Goal: Task Accomplishment & Management: Manage account settings

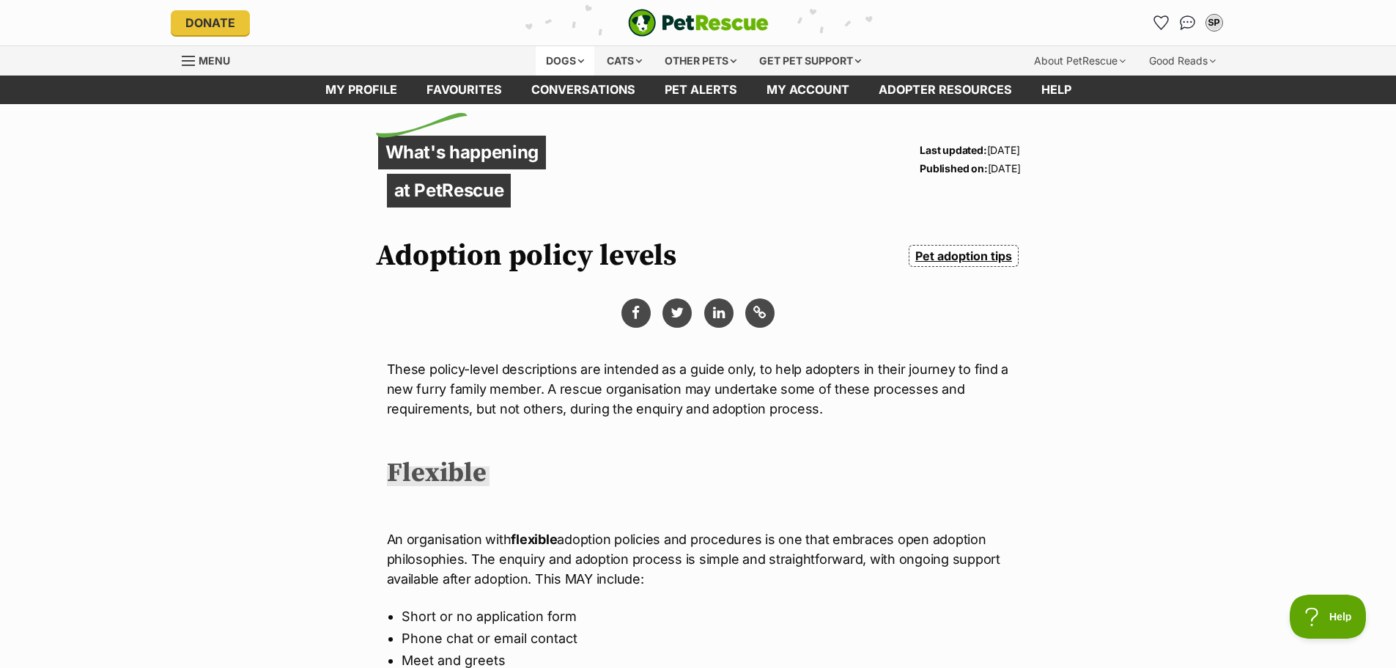
click at [574, 54] on div "Dogs" at bounding box center [565, 60] width 59 height 29
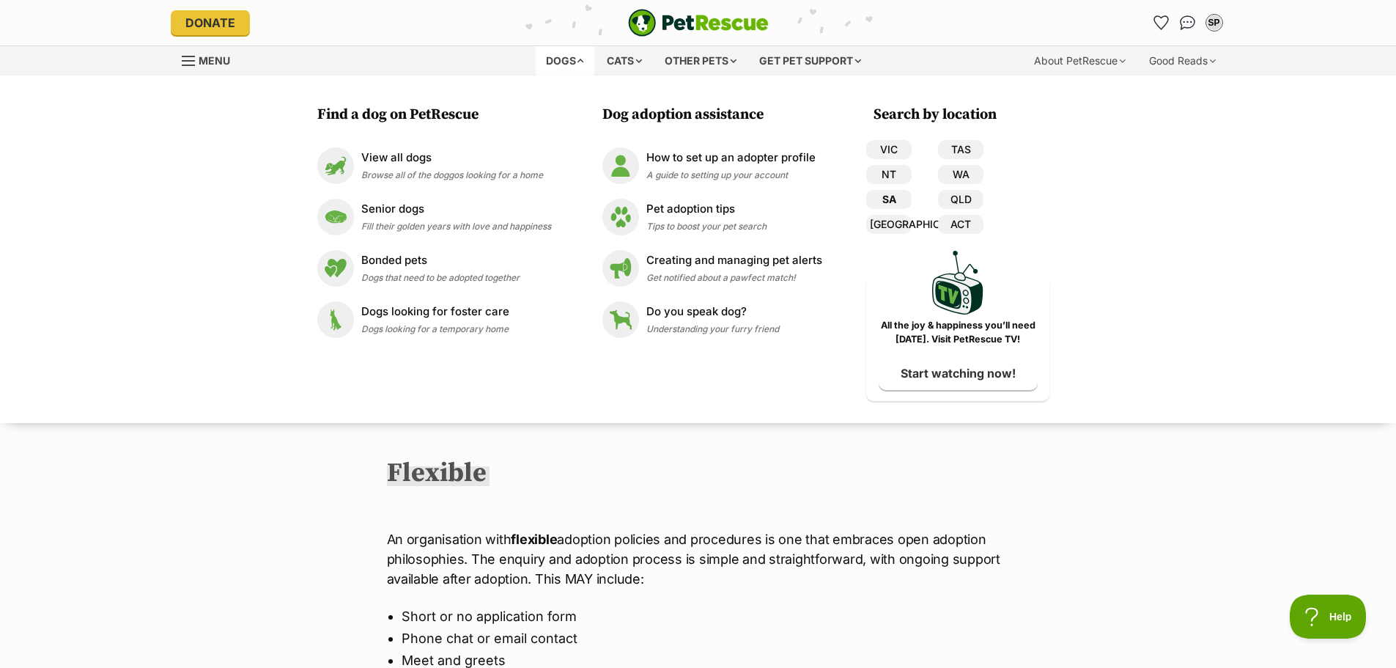
click at [891, 199] on link "SA" at bounding box center [888, 199] width 45 height 19
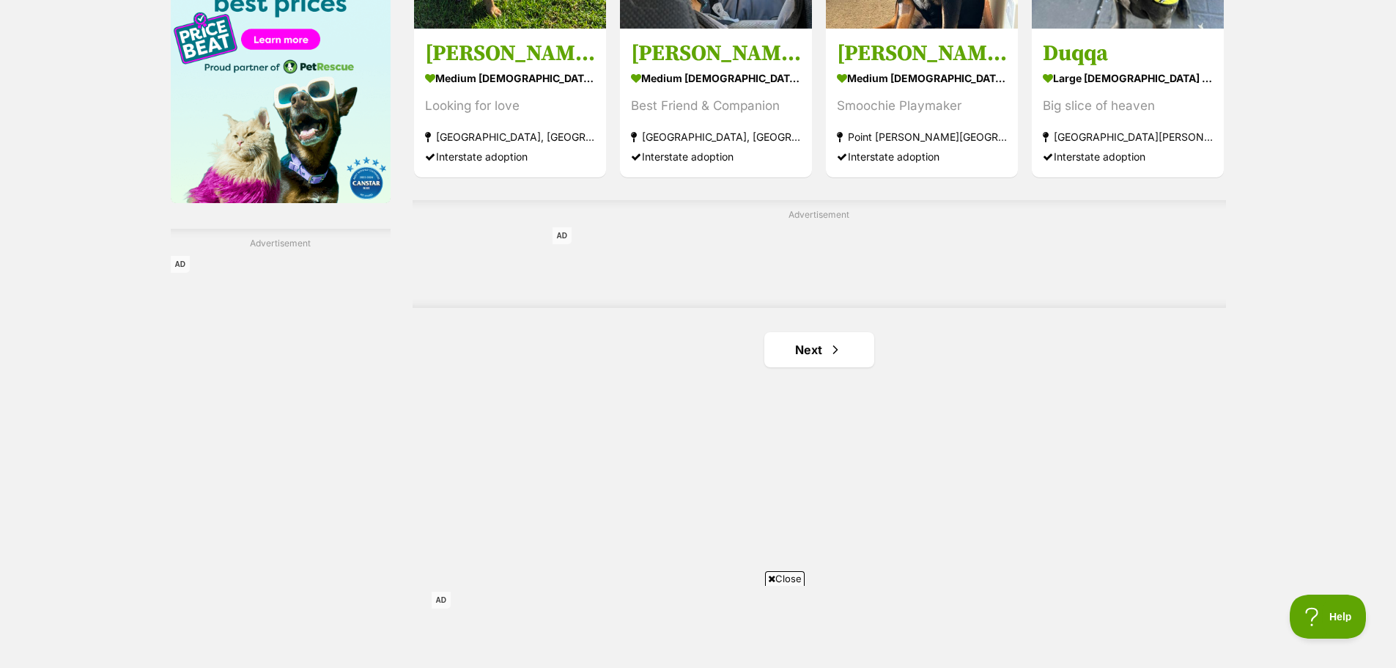
scroll to position [2345, 0]
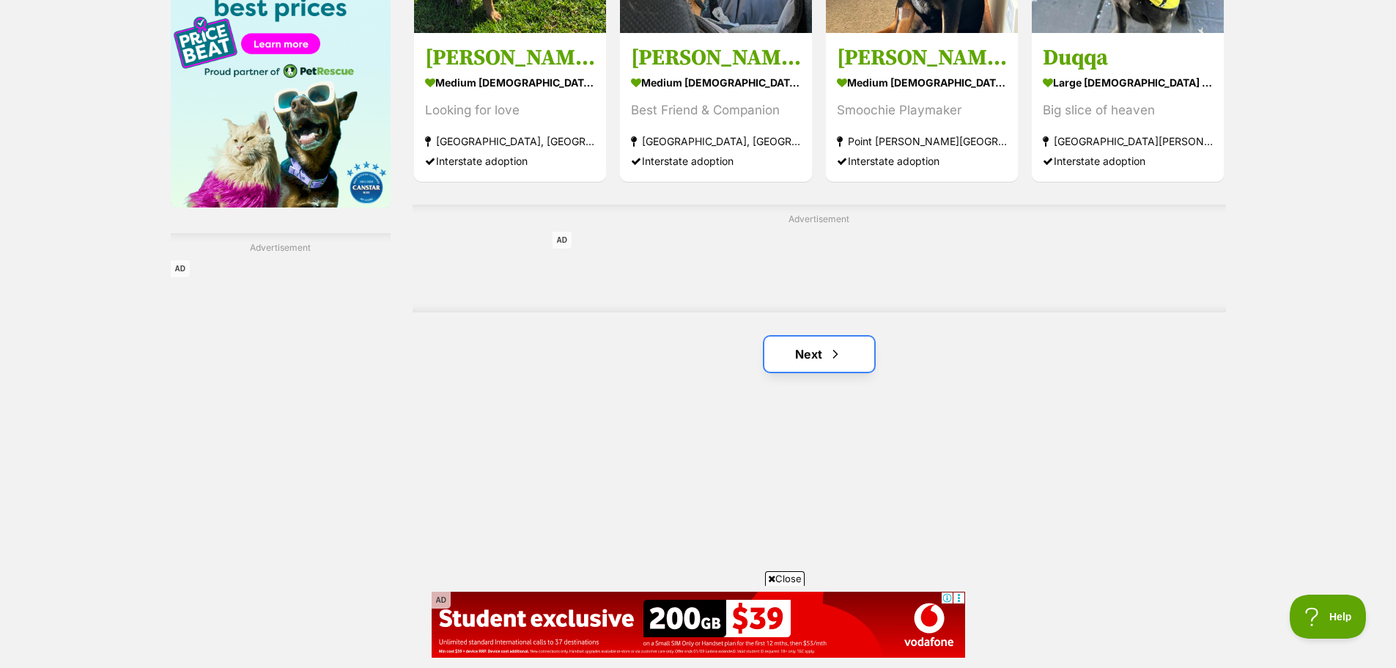
click at [828, 355] on span "Next page" at bounding box center [835, 354] width 15 height 18
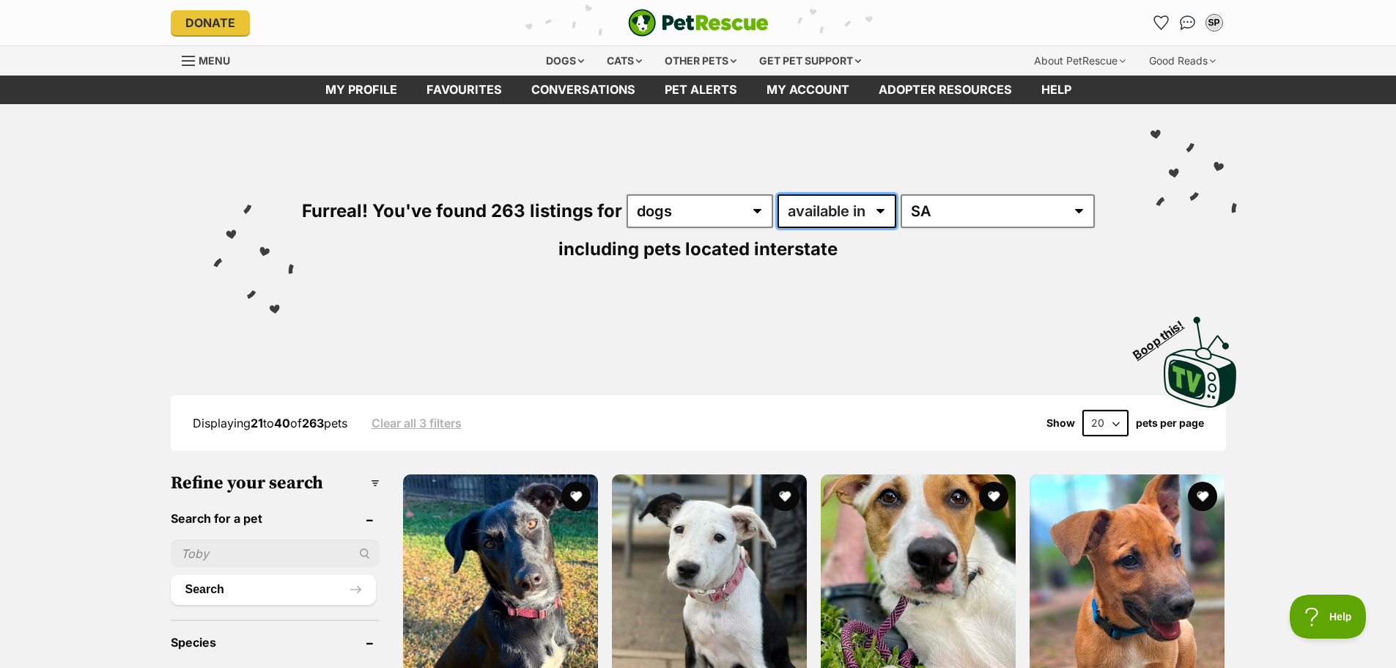
click at [806, 202] on select "available in located in" at bounding box center [837, 211] width 119 height 34
click at [820, 215] on select "available in located in" at bounding box center [837, 211] width 119 height 34
click at [820, 216] on select "available in located in" at bounding box center [837, 211] width 119 height 34
select select "disabled"
click at [778, 194] on select "available in located in" at bounding box center [837, 211] width 119 height 34
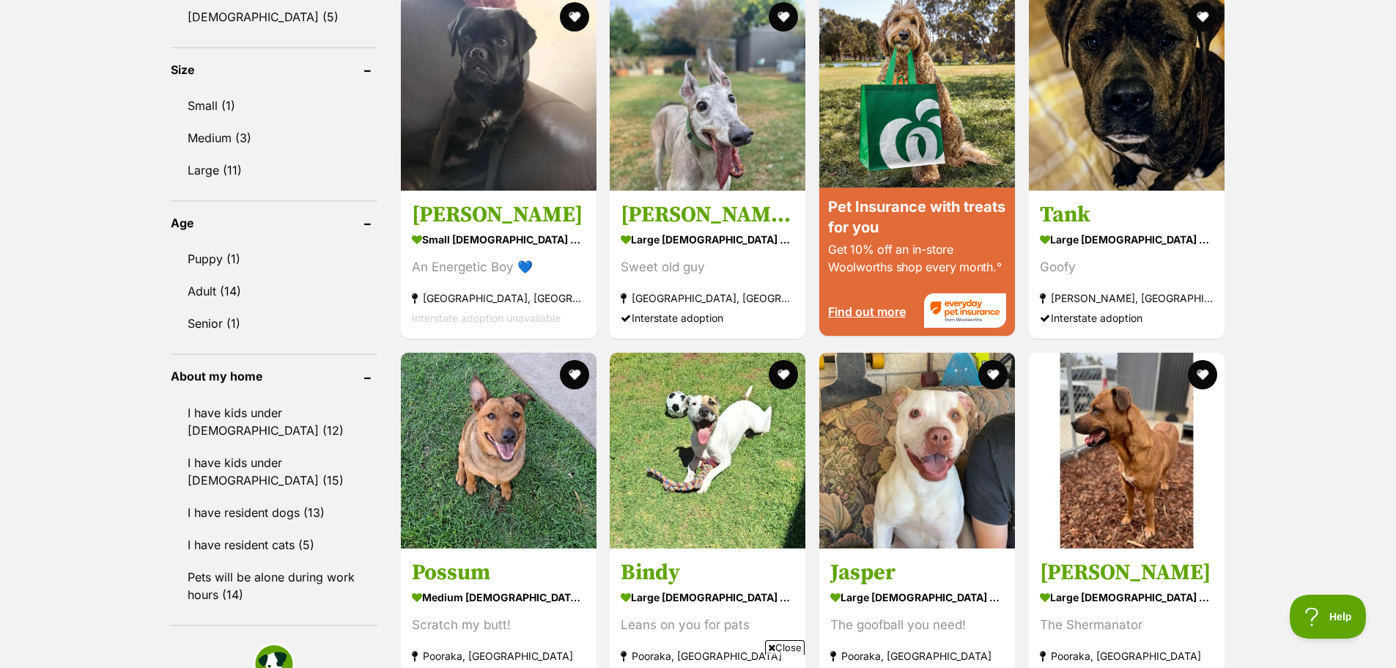
scroll to position [1319, 0]
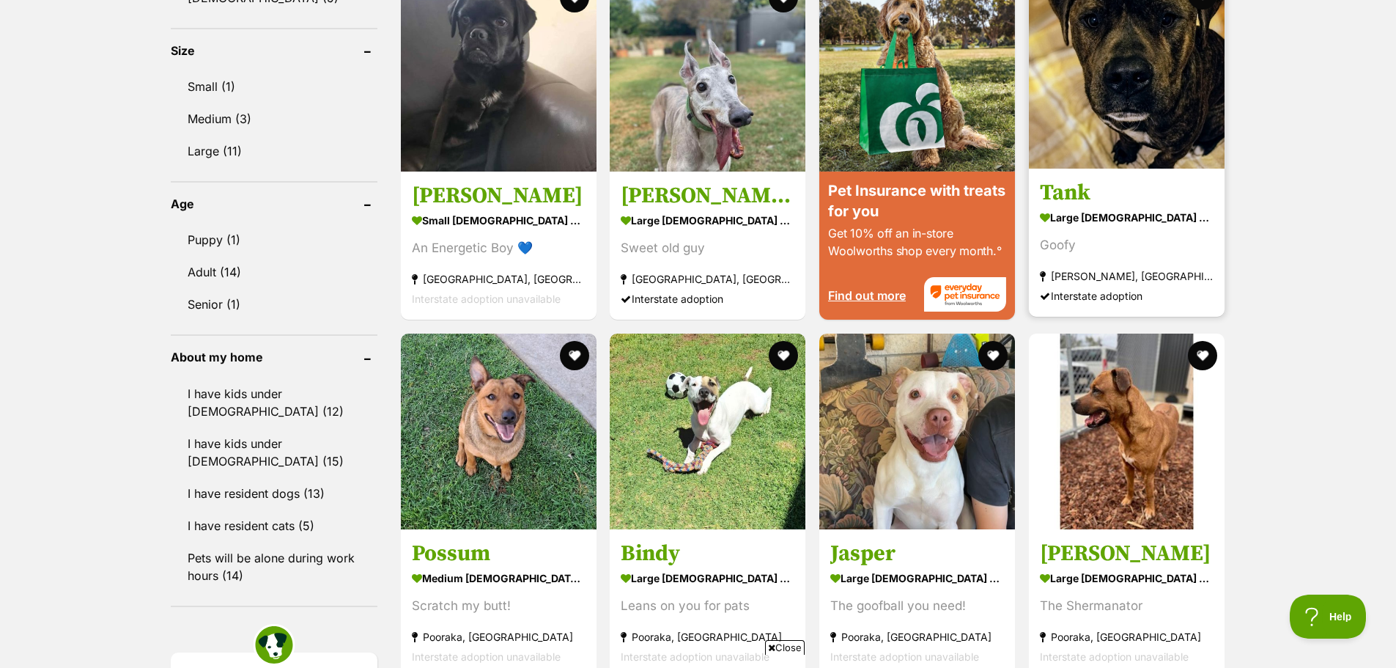
click at [1085, 184] on h3 "Tank" at bounding box center [1127, 193] width 174 height 28
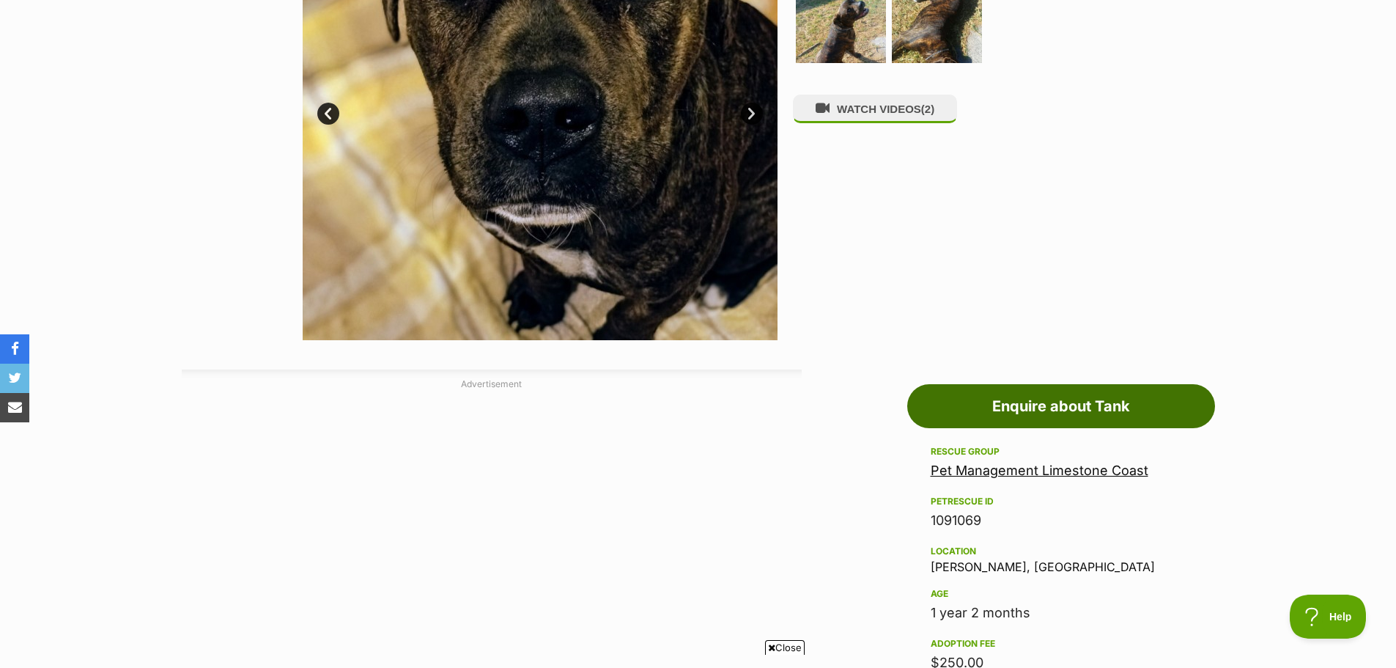
click at [956, 413] on link "Enquire about Tank" at bounding box center [1061, 406] width 308 height 44
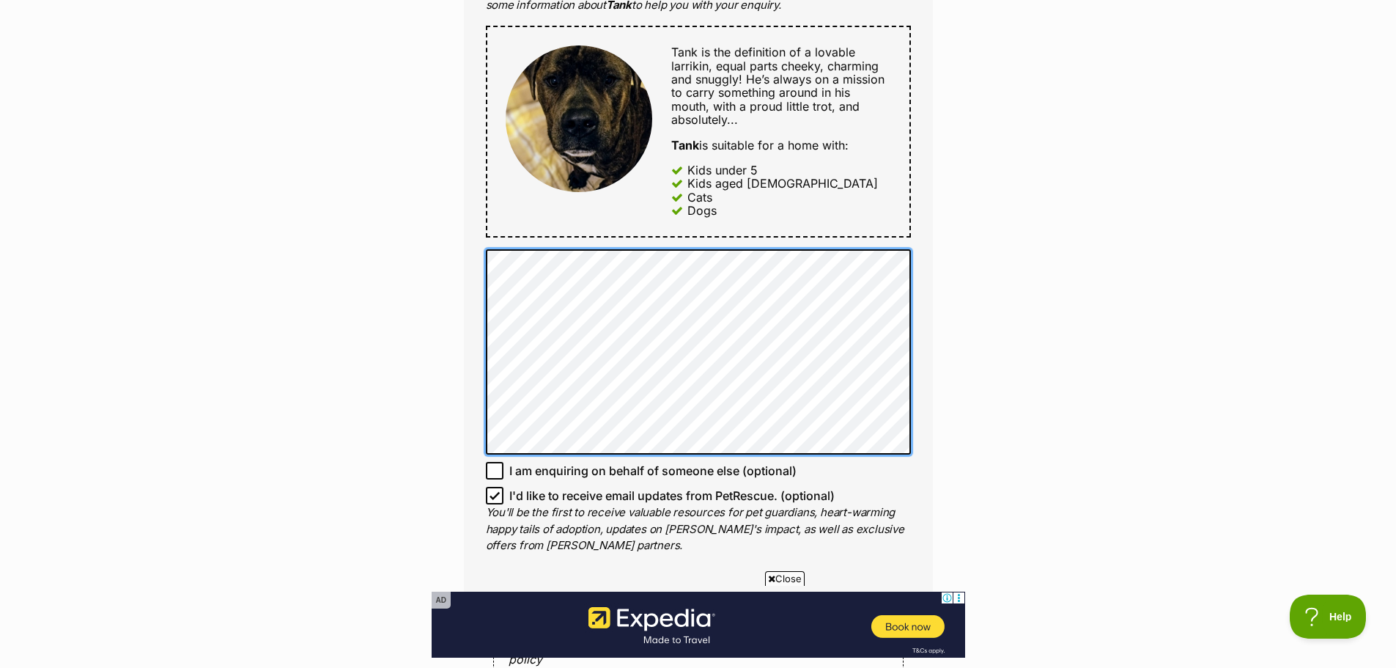
scroll to position [806, 0]
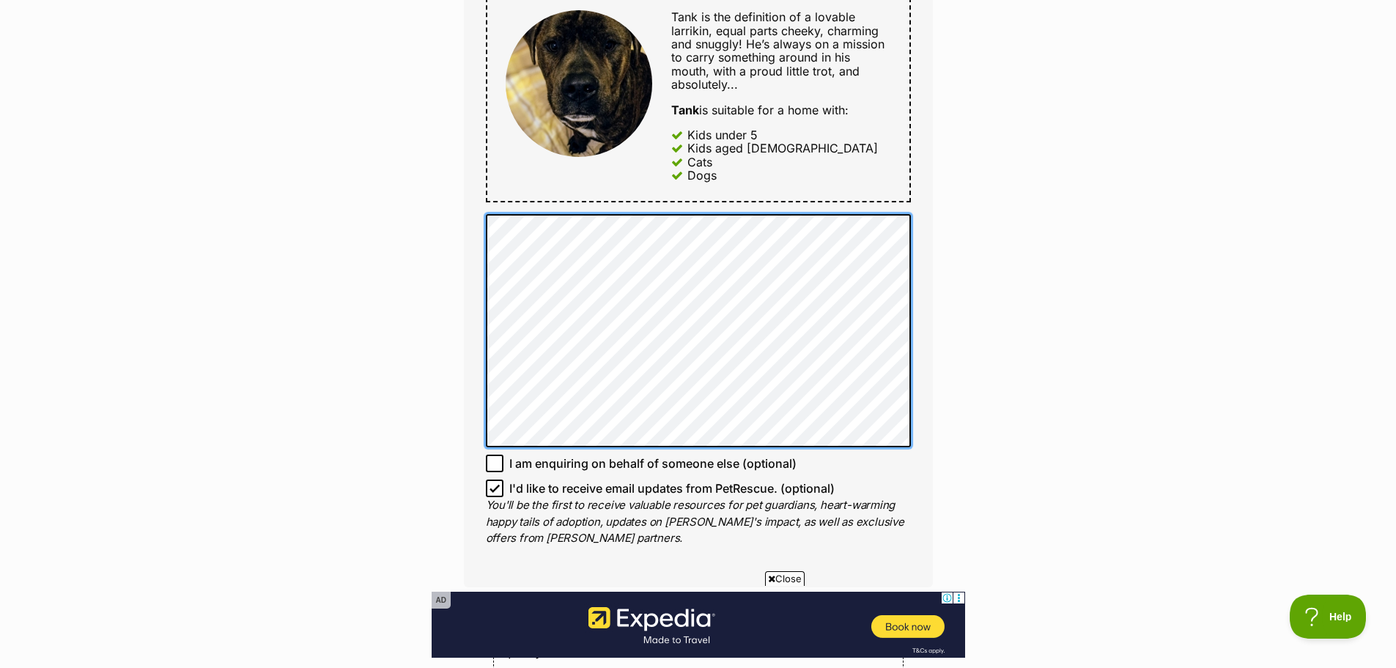
drag, startPoint x: 657, startPoint y: 468, endPoint x: 448, endPoint y: 218, distance: 326.3
click at [448, 218] on div "Enquire about Tank Want to increase your chances of a successful enquiry? Updat…" at bounding box center [698, 297] width 513 height 1940
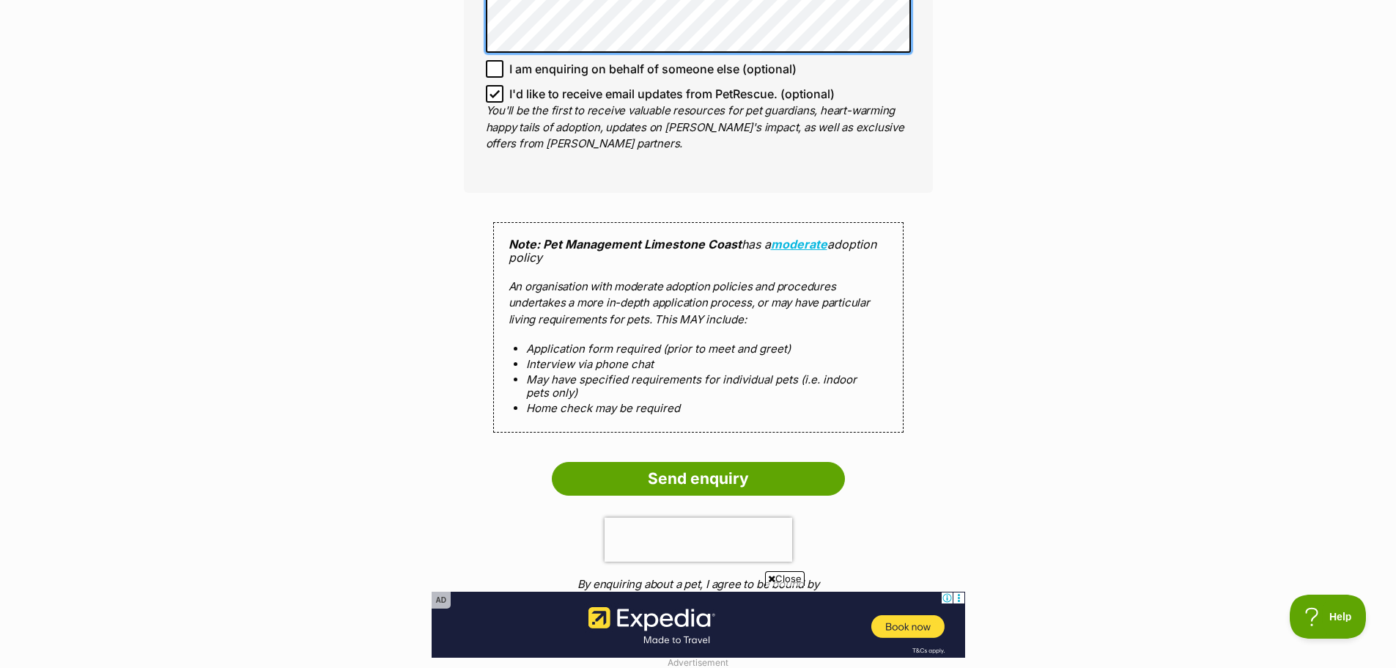
scroll to position [1612, 0]
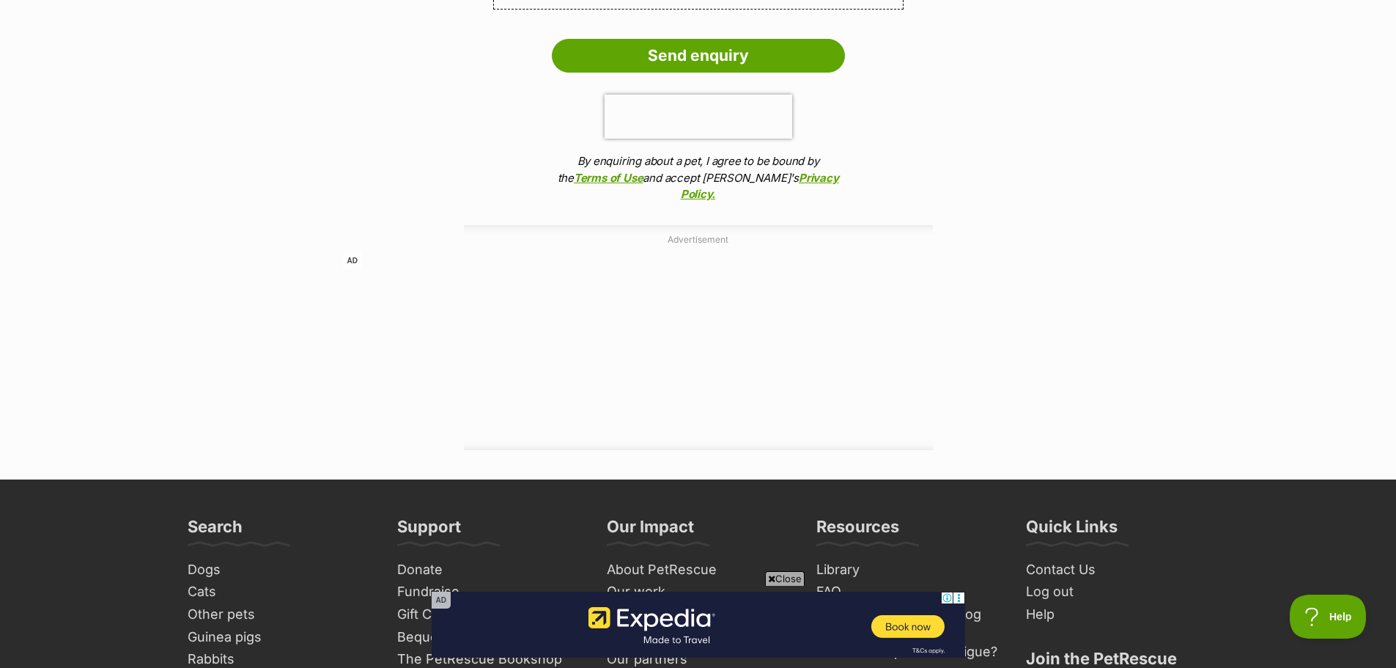
scroll to position [1759, 0]
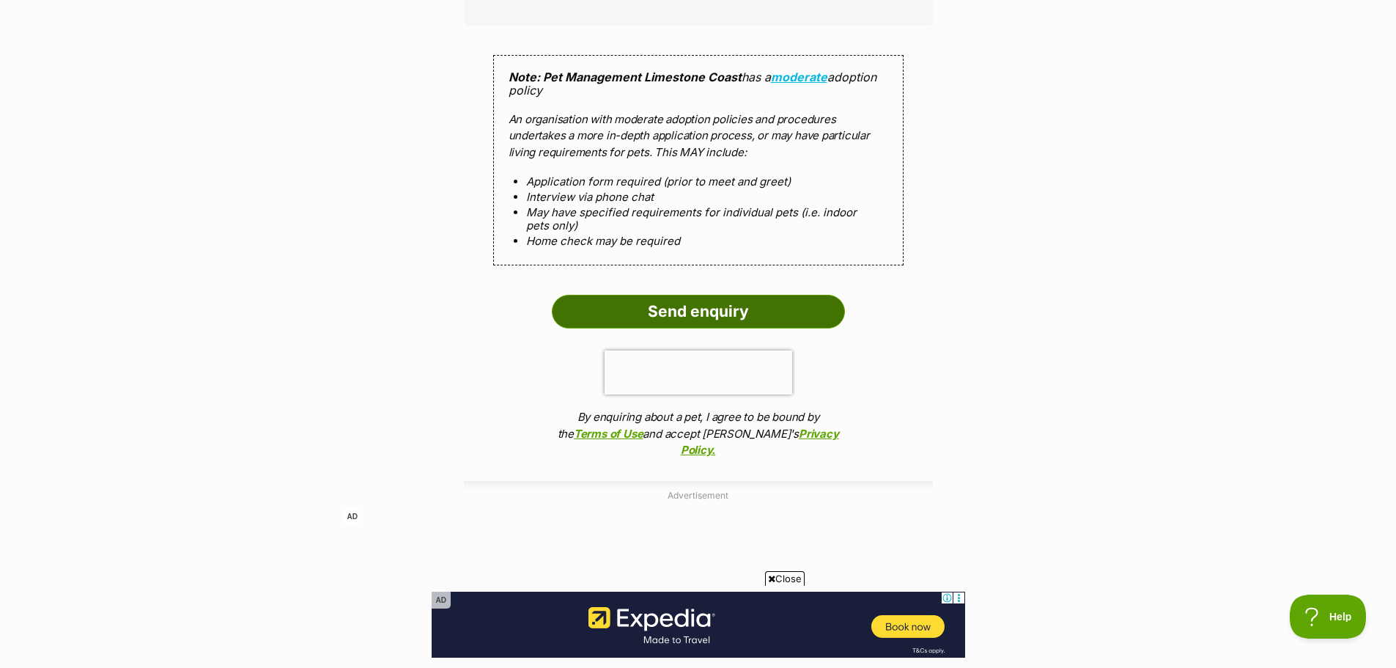
click at [641, 315] on input "Send enquiry" at bounding box center [698, 312] width 293 height 34
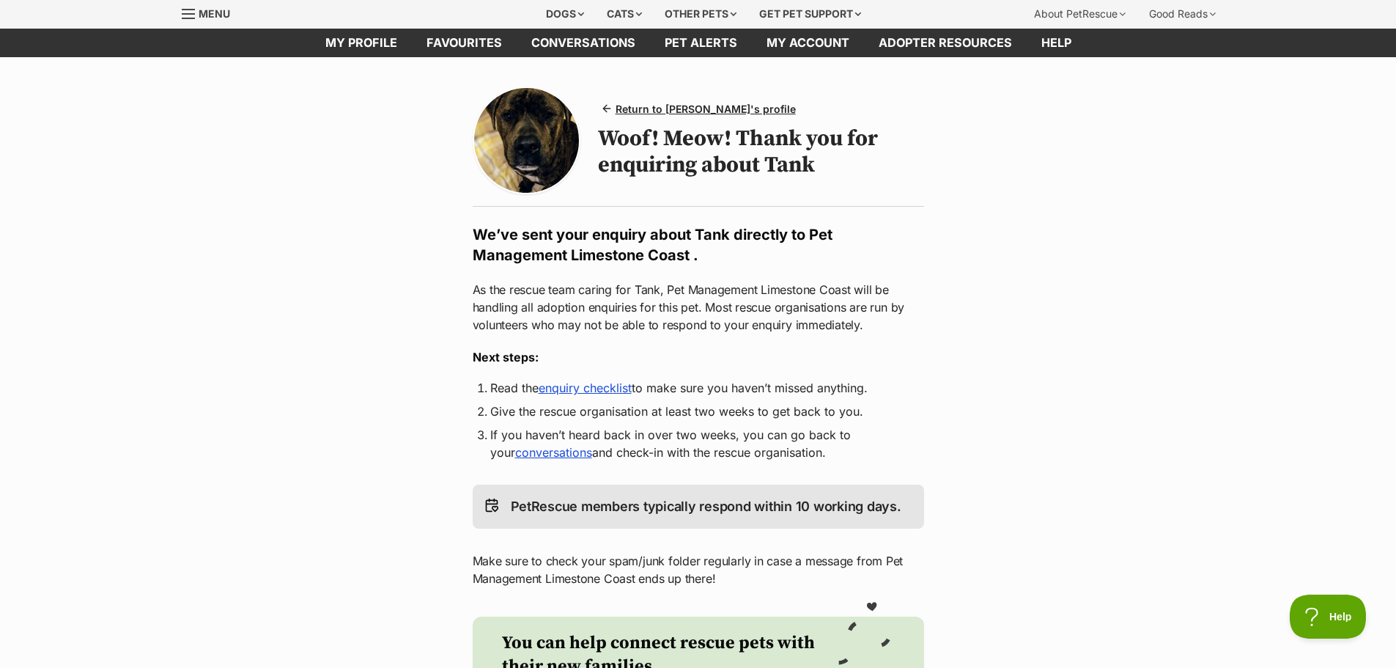
scroll to position [73, 0]
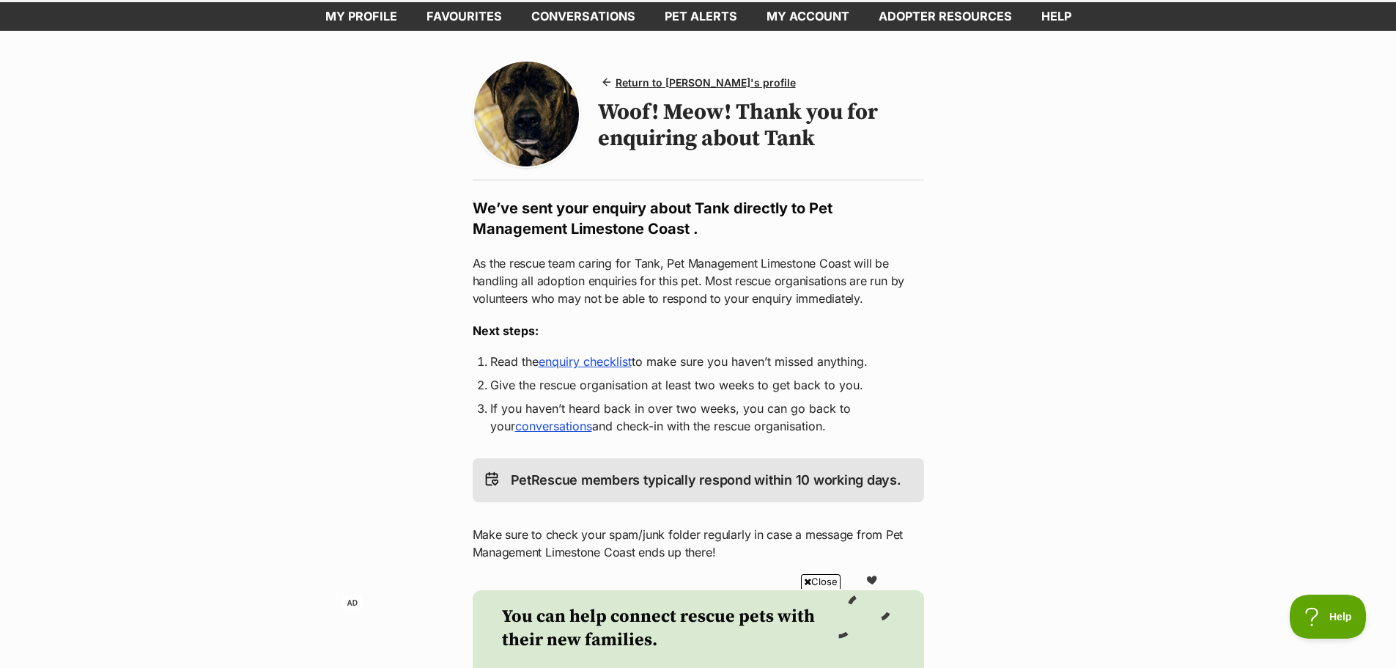
click at [593, 354] on link "enquiry checklist" at bounding box center [585, 361] width 93 height 15
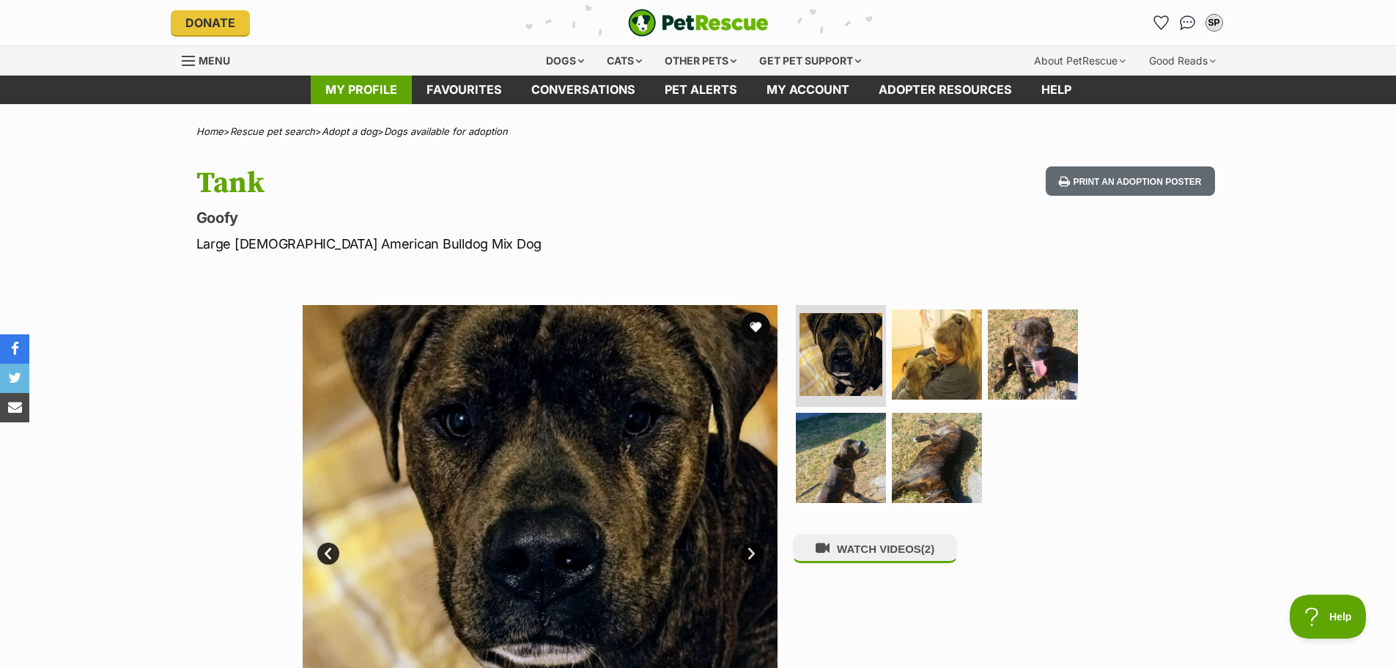
click at [397, 93] on link "My profile" at bounding box center [361, 89] width 101 height 29
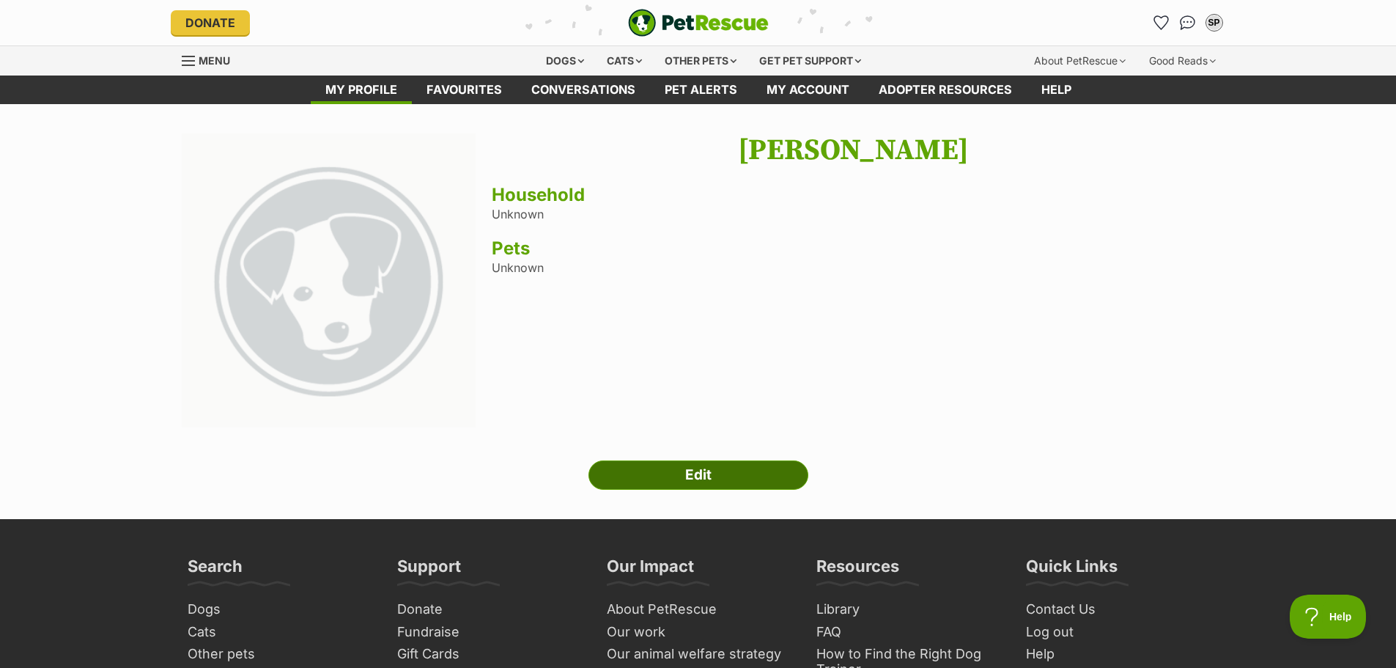
click at [669, 479] on link "Edit" at bounding box center [698, 474] width 220 height 29
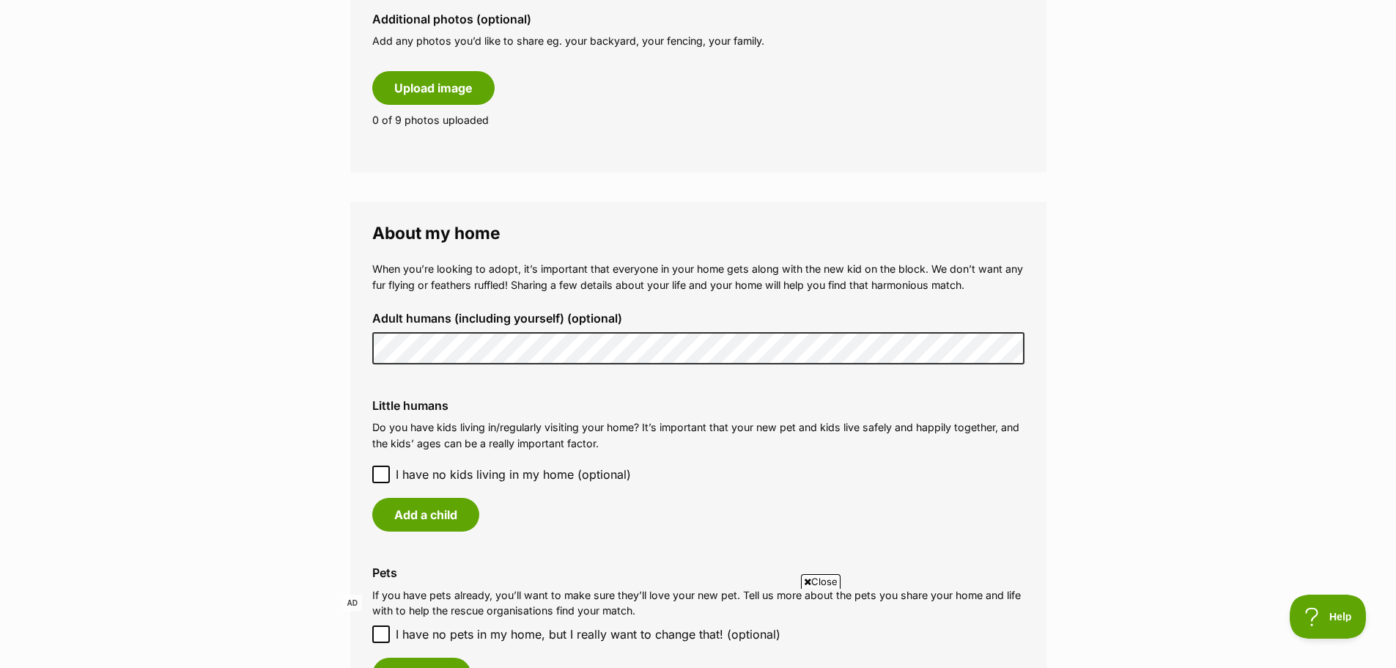
scroll to position [879, 0]
click at [349, 355] on main "My adopter profile Why do I need an adopter profile? Your adopter profile will …" at bounding box center [698, 254] width 1396 height 2059
click at [364, 343] on div "Adult humans (including yourself) (optional)" at bounding box center [699, 337] width 676 height 76
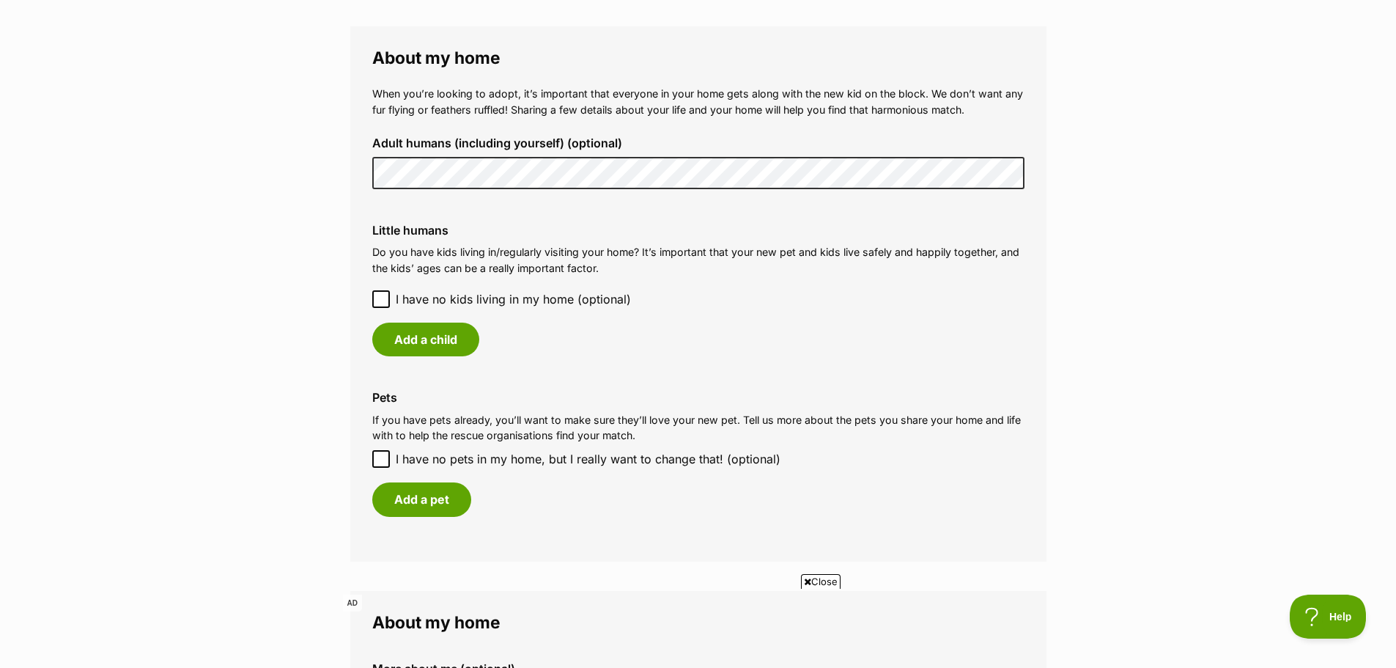
scroll to position [1099, 0]
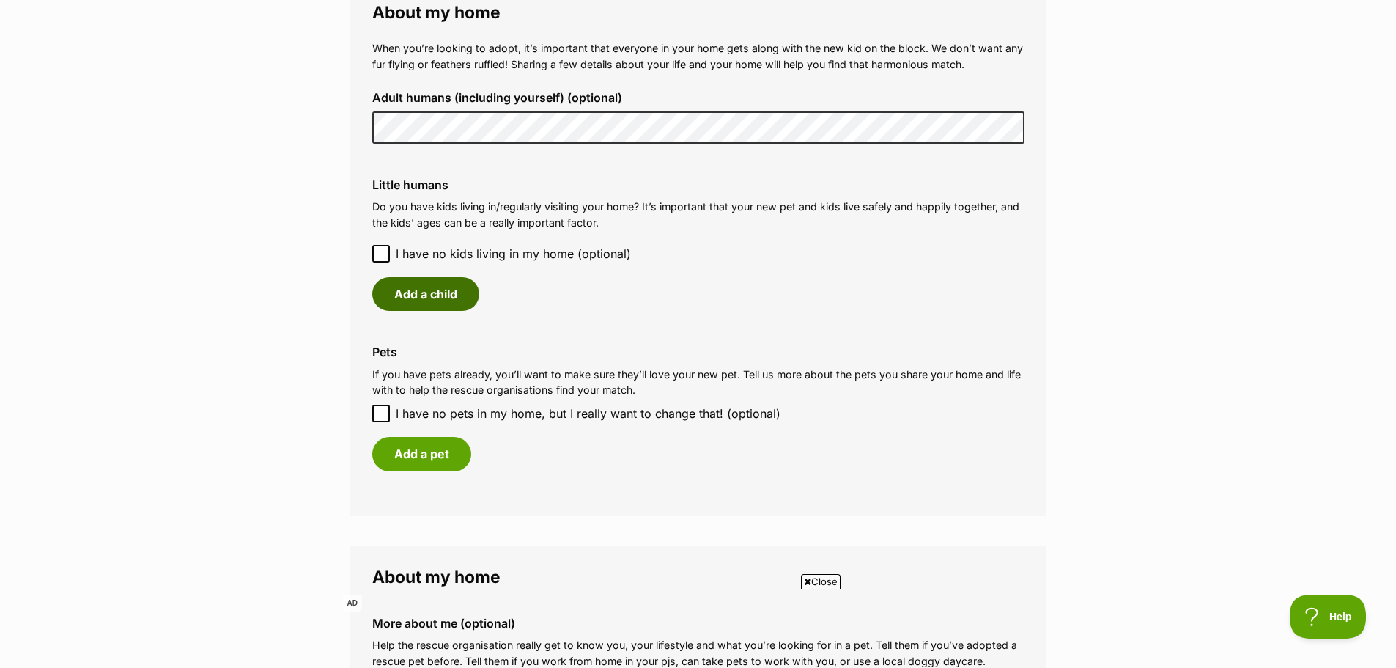
click at [416, 298] on button "Add a child" at bounding box center [425, 294] width 107 height 34
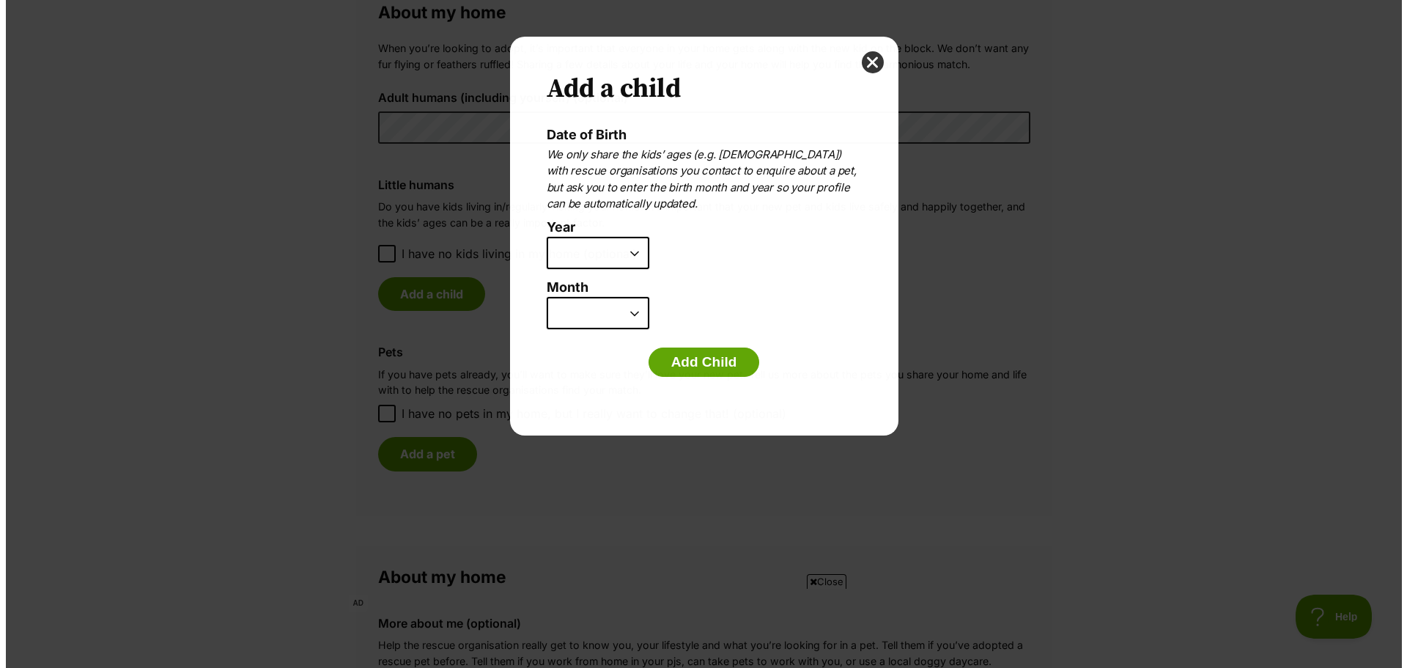
scroll to position [0, 0]
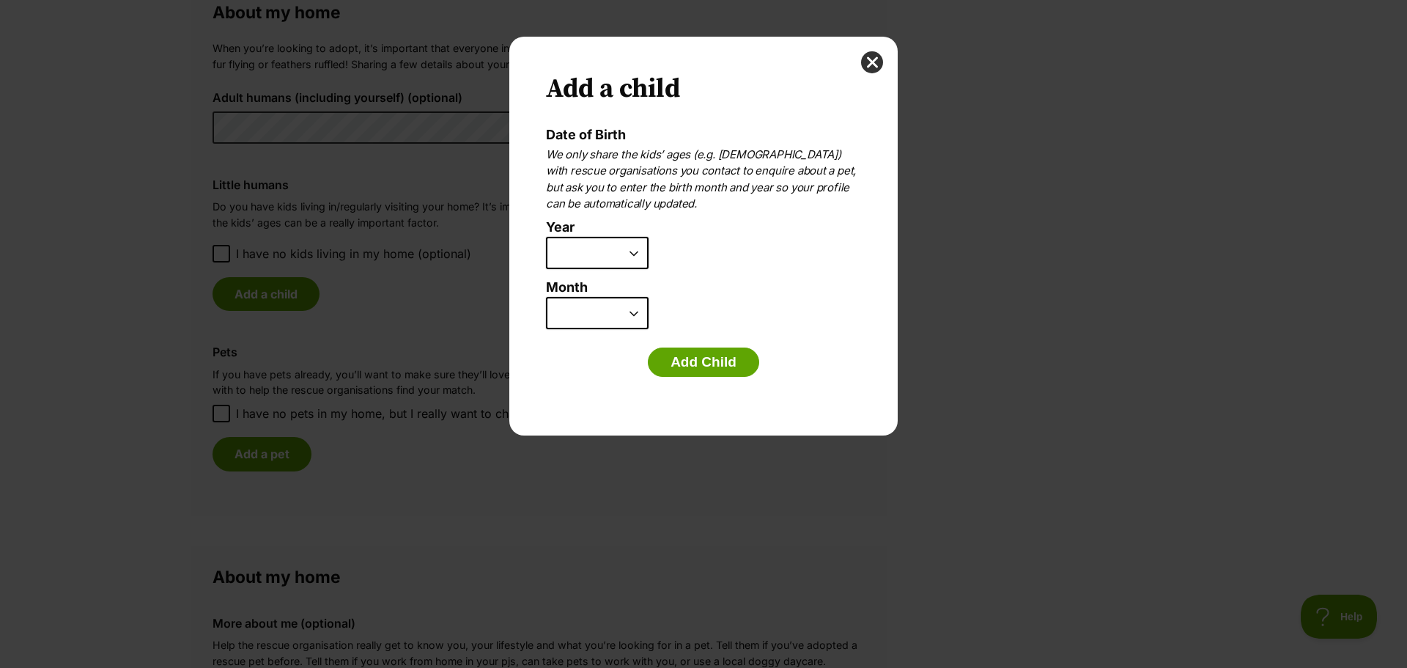
click at [590, 259] on select "2025 2024 2023 2022 2021 2020 2019 2018 2017 2016 2015 2014 2013 2012 2011 2010…" at bounding box center [597, 253] width 103 height 32
select select "2010"
click at [546, 237] on select "2025 2024 2023 2022 2021 2020 2019 2018 2017 2016 2015 2014 2013 2012 2011 2010…" at bounding box center [597, 253] width 103 height 32
click at [613, 323] on select "January February March April May June July August September October November De…" at bounding box center [597, 313] width 103 height 32
select select "1"
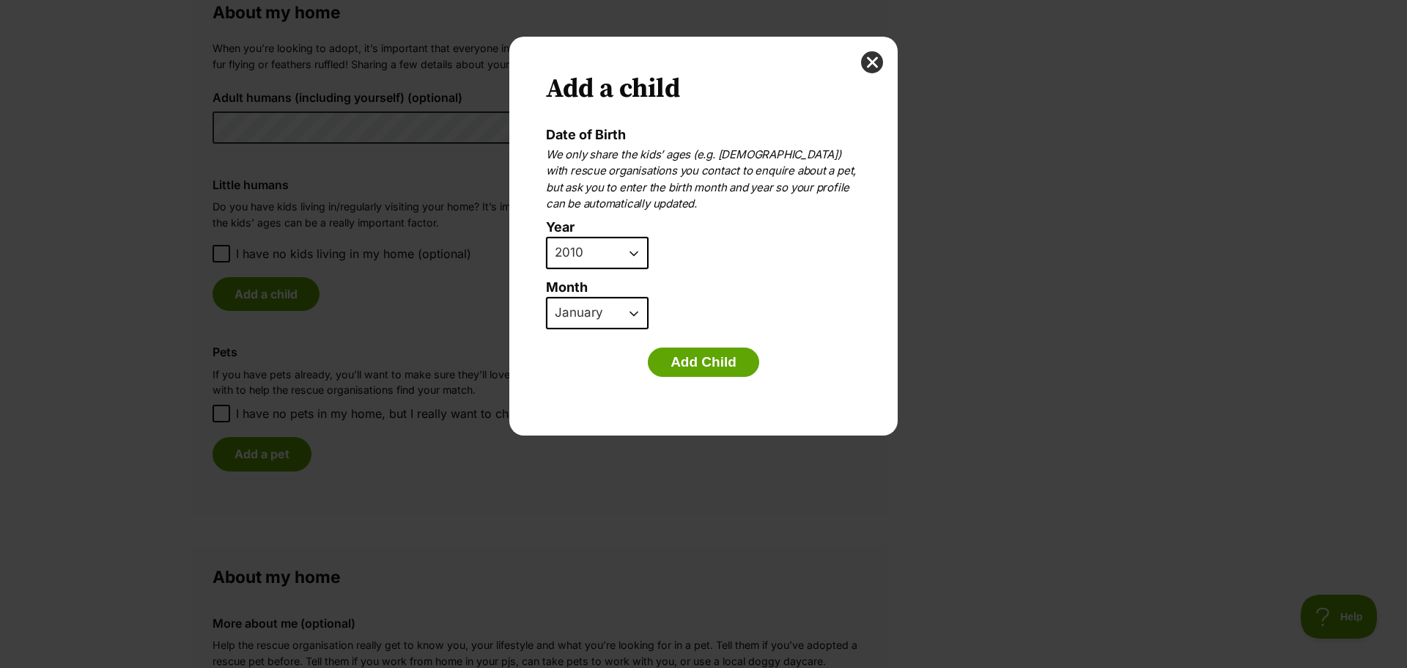
click at [546, 297] on select "January February March April May June July August September October November De…" at bounding box center [597, 313] width 103 height 32
click at [684, 355] on button "Add Child" at bounding box center [703, 361] width 111 height 29
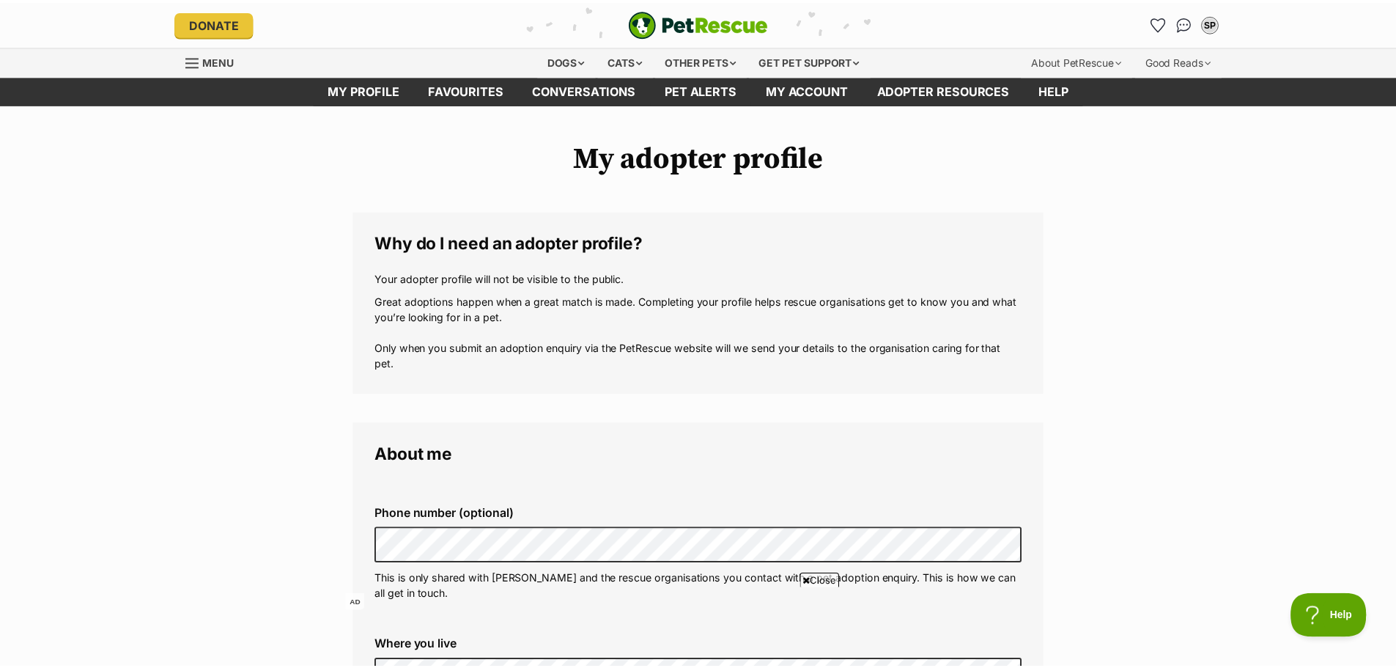
scroll to position [1099, 0]
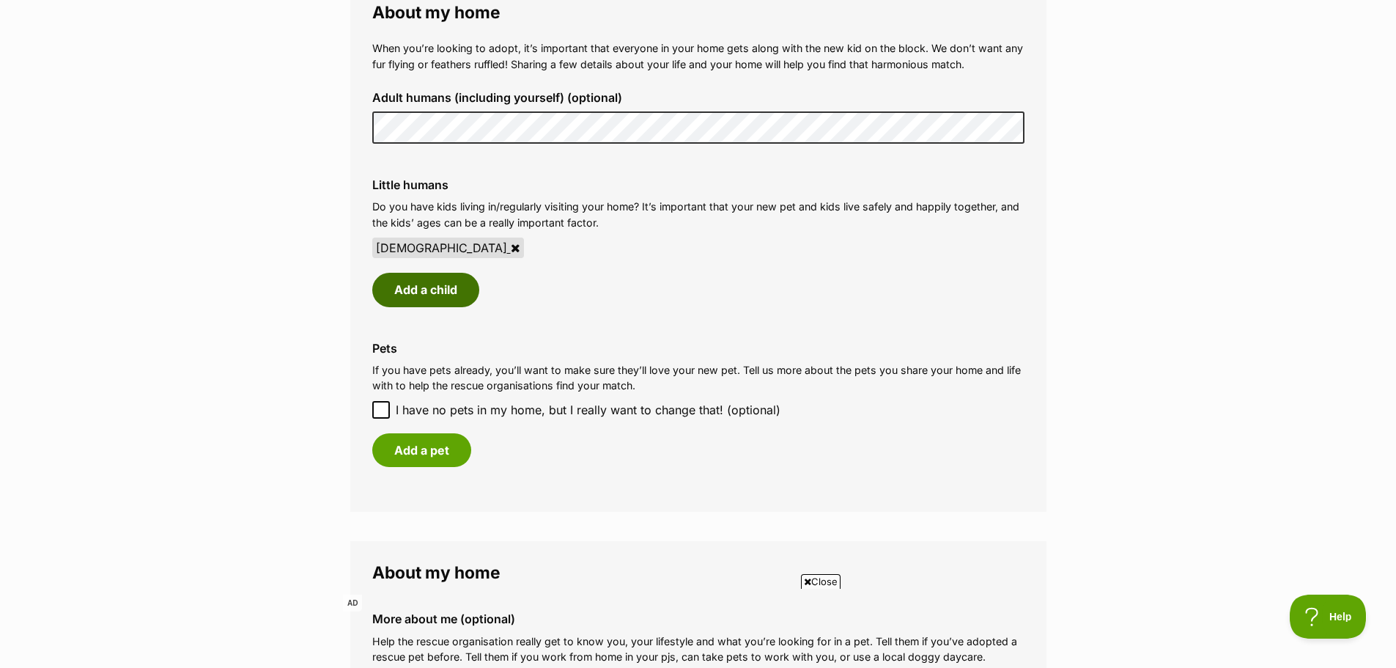
click at [392, 292] on button "Add a child" at bounding box center [425, 290] width 107 height 34
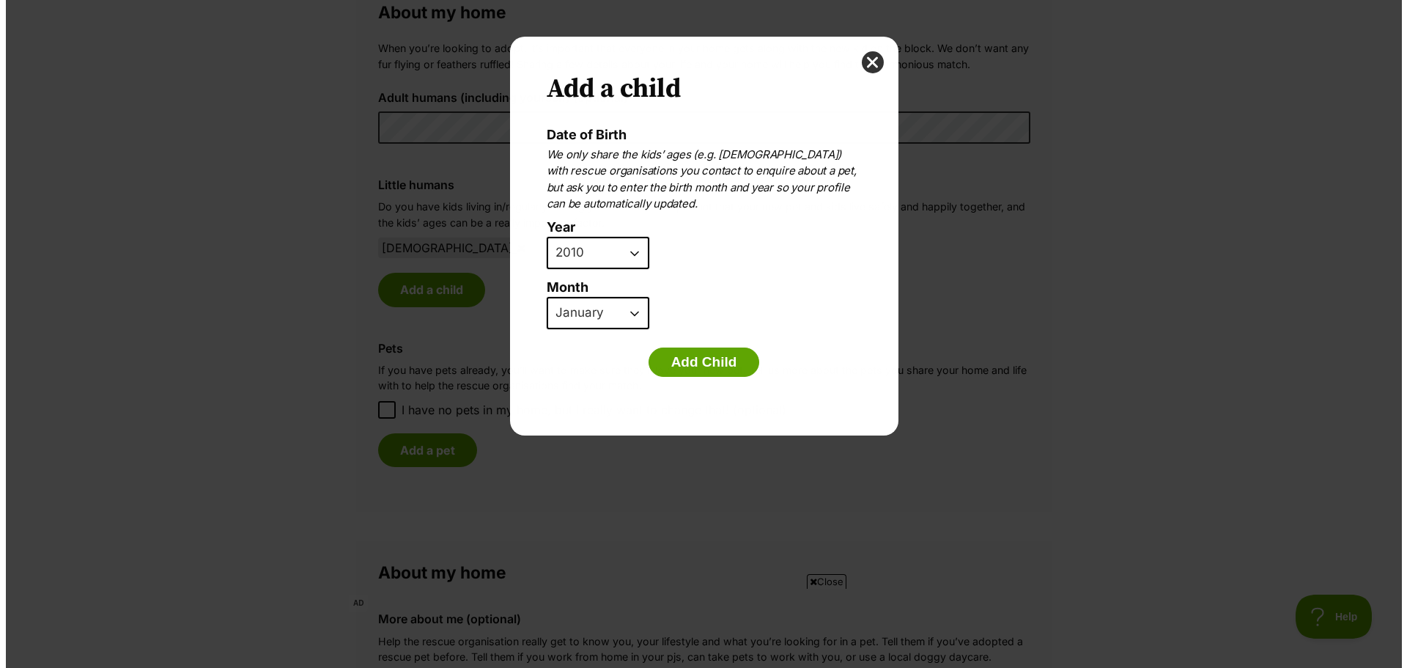
scroll to position [0, 0]
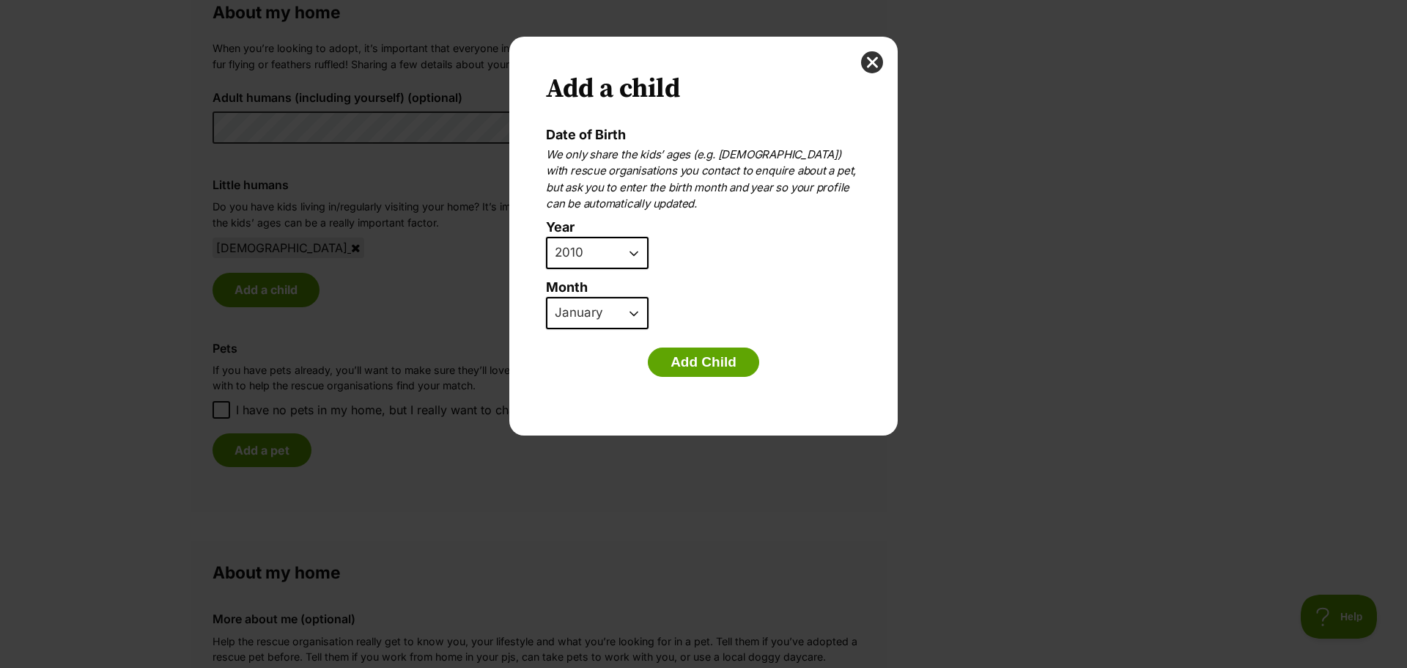
click at [594, 250] on select "2025 2024 2023 2022 2021 2020 2019 2018 2017 2016 2015 2014 2013 2012 2011 2010…" at bounding box center [597, 253] width 103 height 32
select select "2013"
click at [546, 237] on select "2025 2024 2023 2022 2021 2020 2019 2018 2017 2016 2015 2014 2013 2012 2011 2010…" at bounding box center [597, 253] width 103 height 32
click at [599, 311] on select "January February March April May June July August September October November De…" at bounding box center [597, 313] width 103 height 32
select select "3"
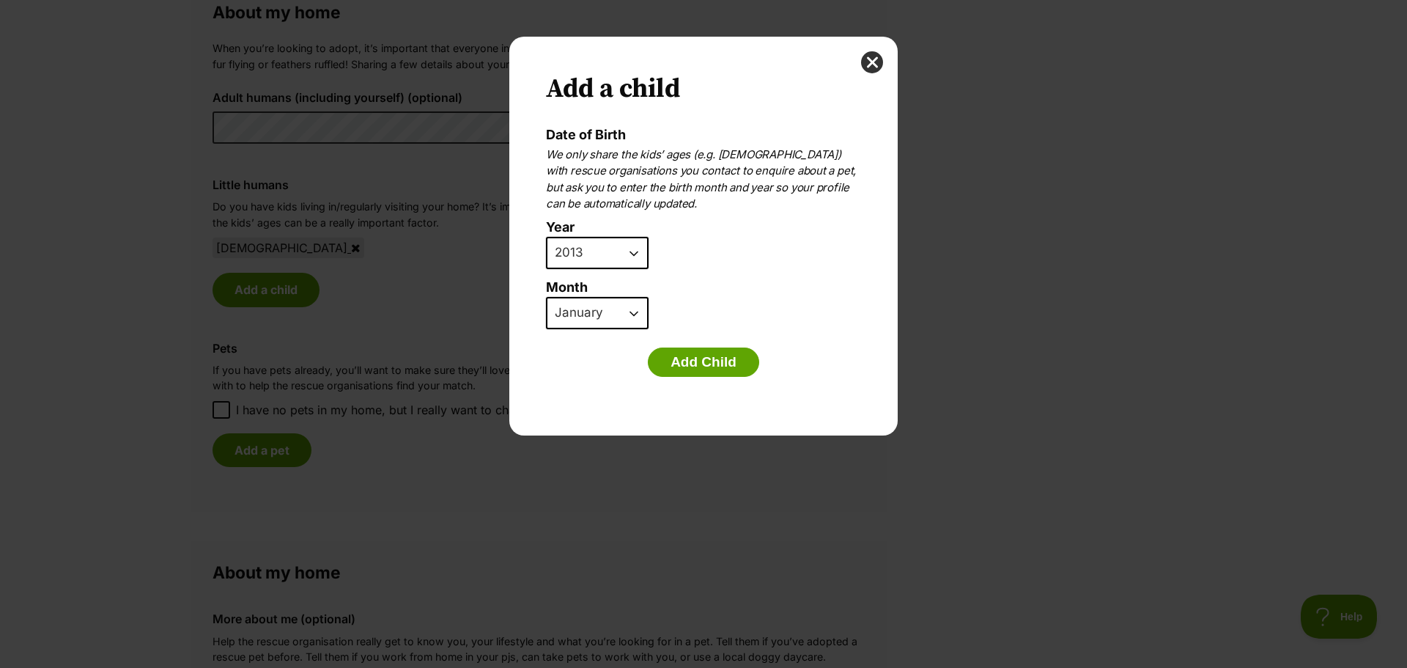
click at [546, 297] on select "January February March April May June July August September October November De…" at bounding box center [597, 313] width 103 height 32
click at [681, 353] on button "Add Child" at bounding box center [703, 361] width 111 height 29
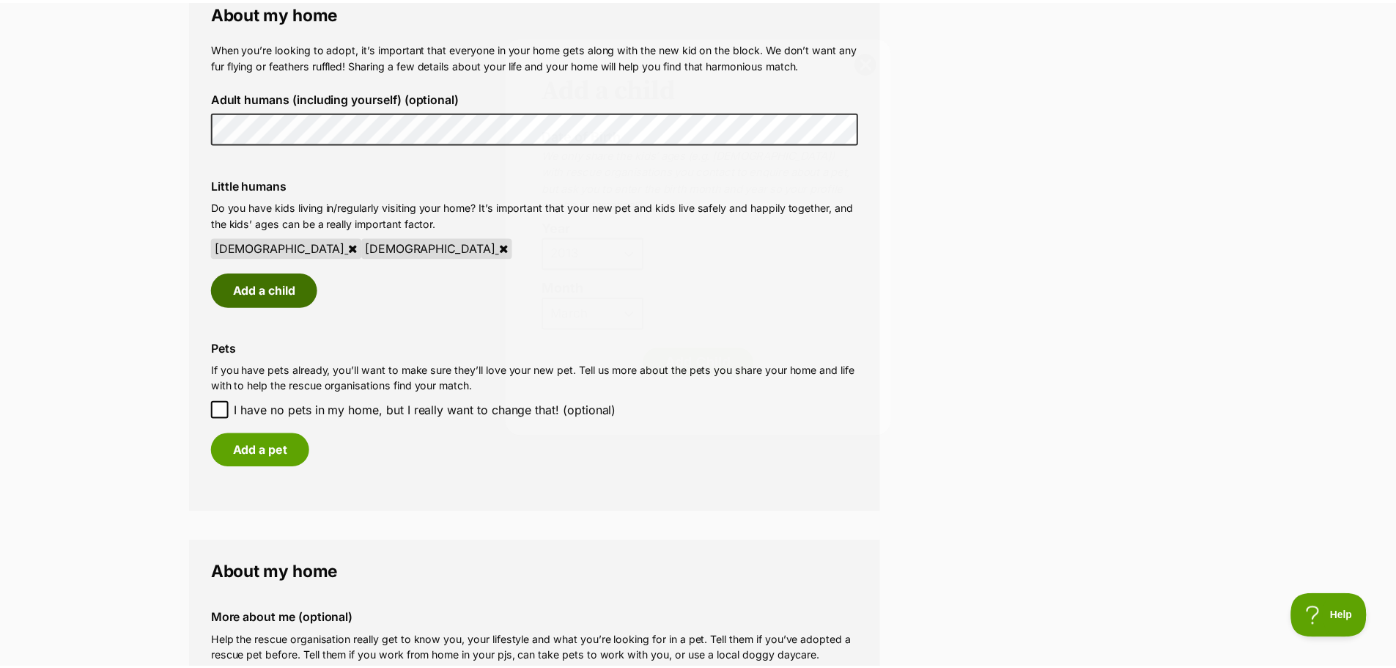
scroll to position [1099, 0]
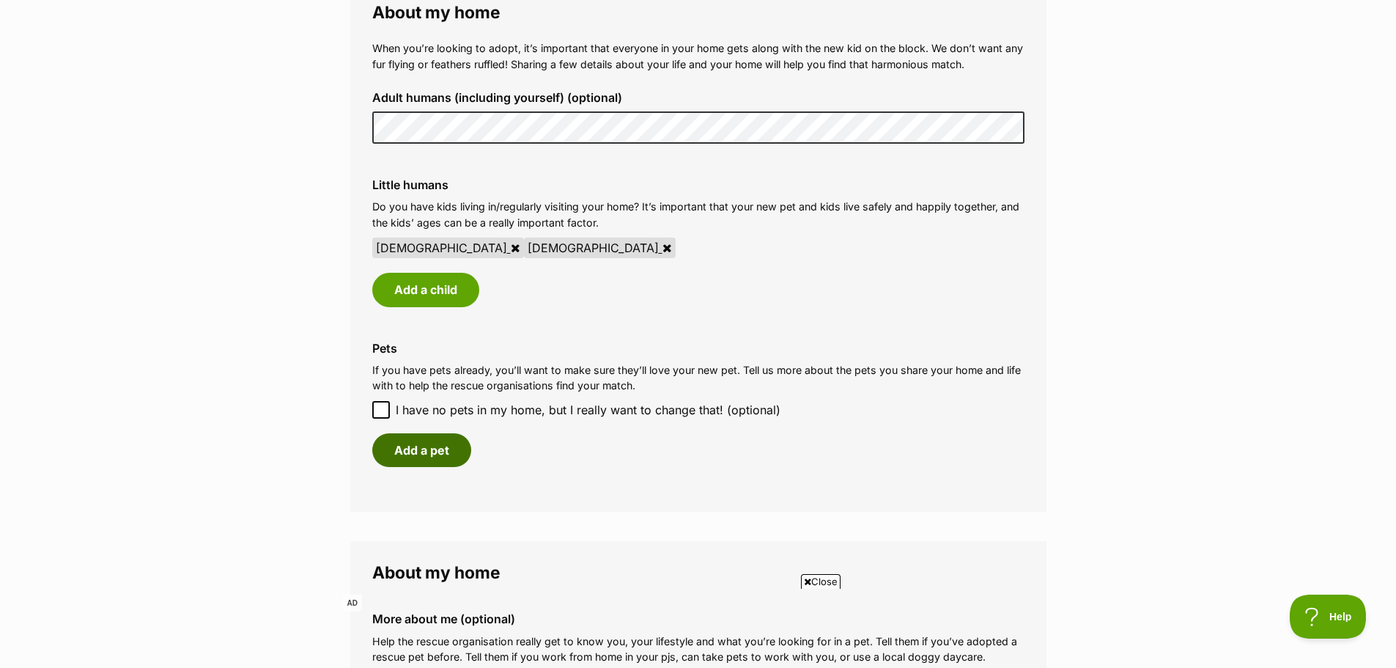
click at [438, 438] on button "Add a pet" at bounding box center [421, 450] width 99 height 34
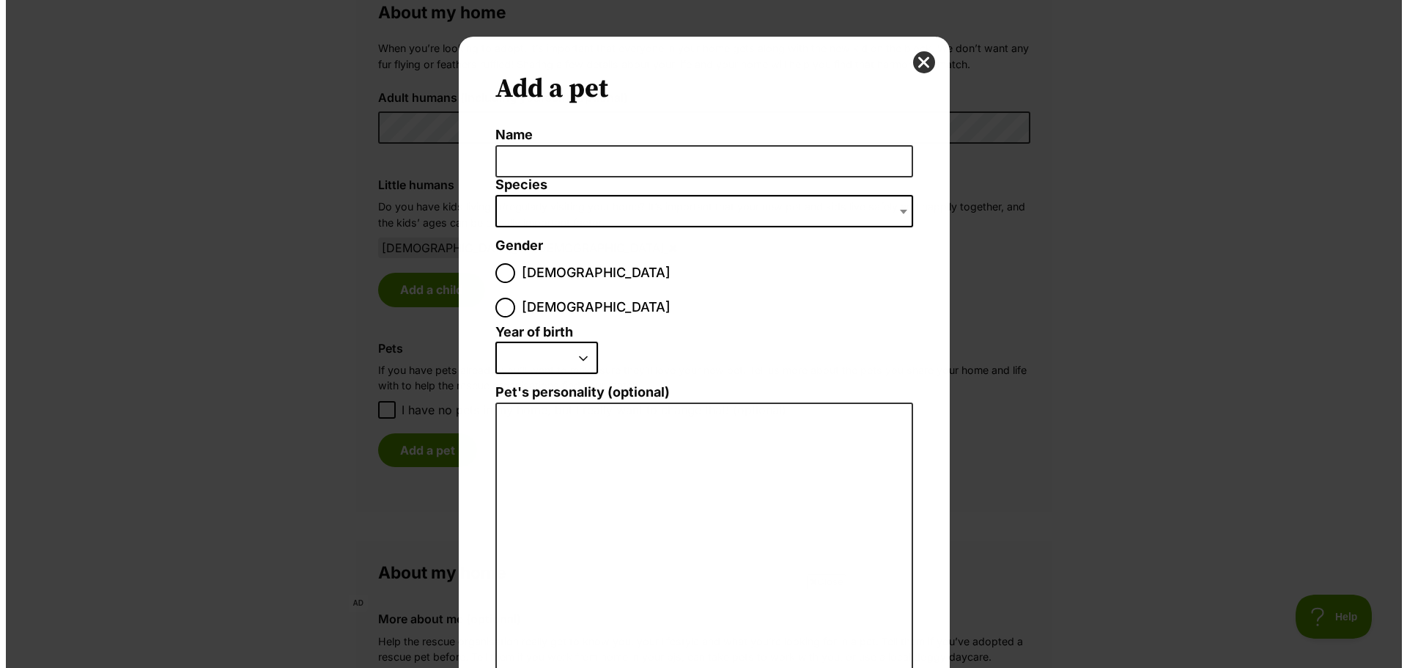
scroll to position [0, 0]
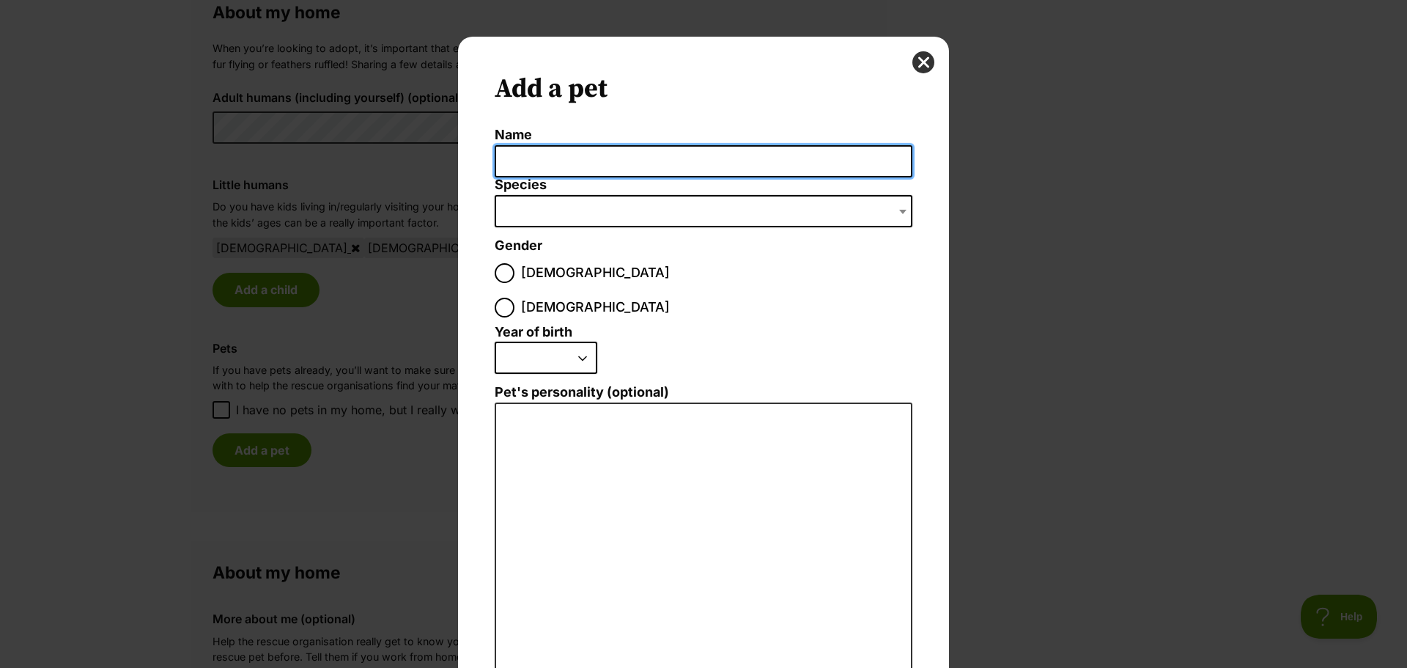
click at [547, 172] on input "Name" at bounding box center [704, 161] width 418 height 33
type input "Mia"
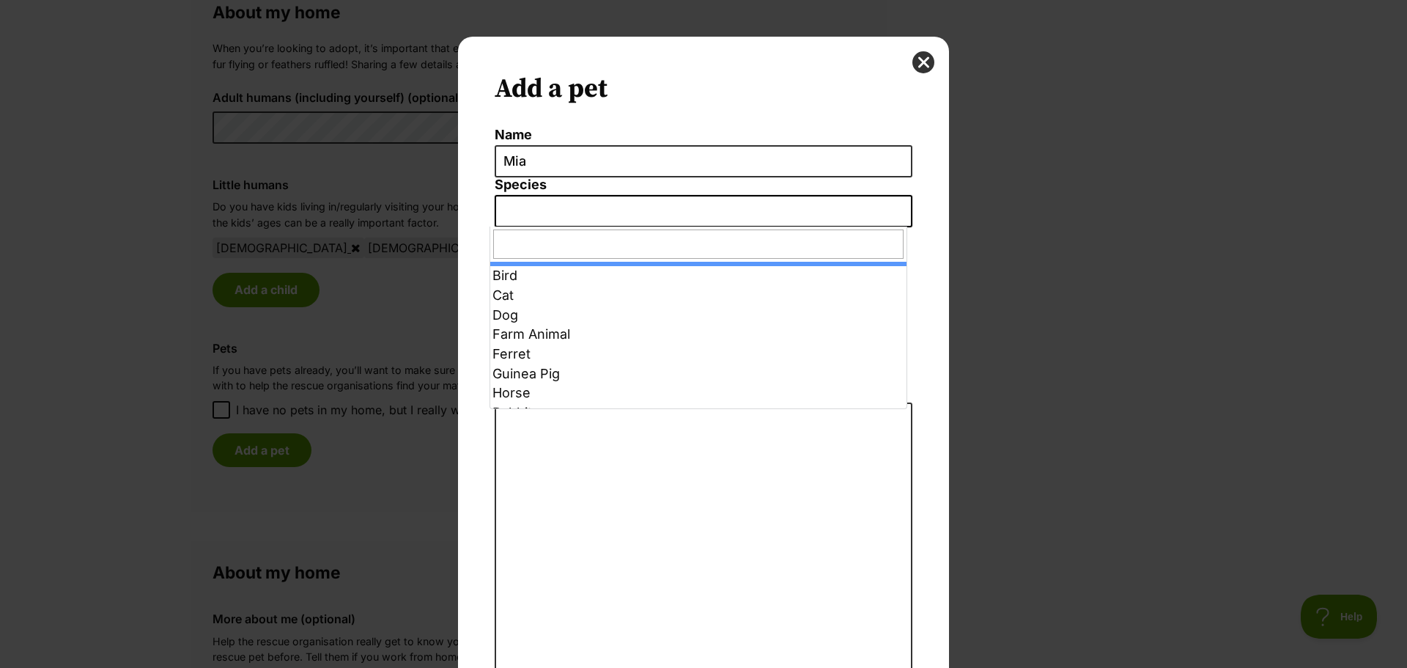
click at [589, 208] on span "Dialog Window - Close (Press escape to close)" at bounding box center [704, 211] width 418 height 32
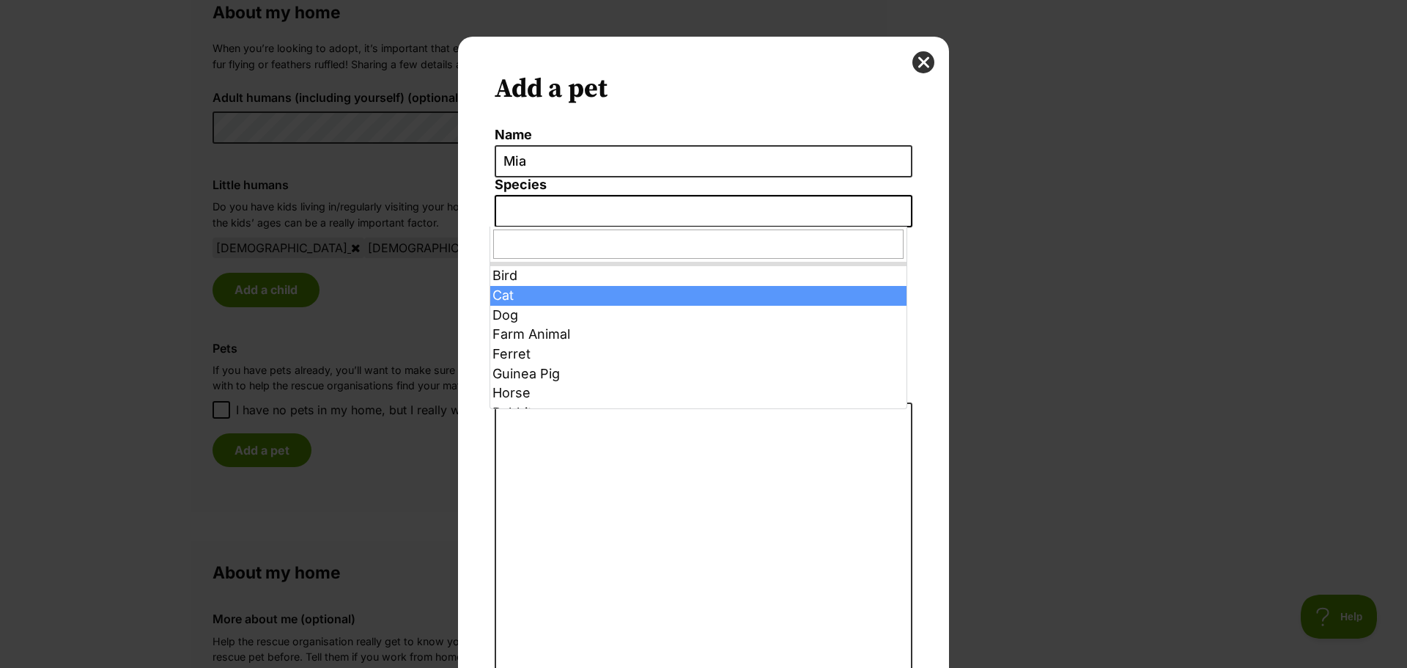
select select "2"
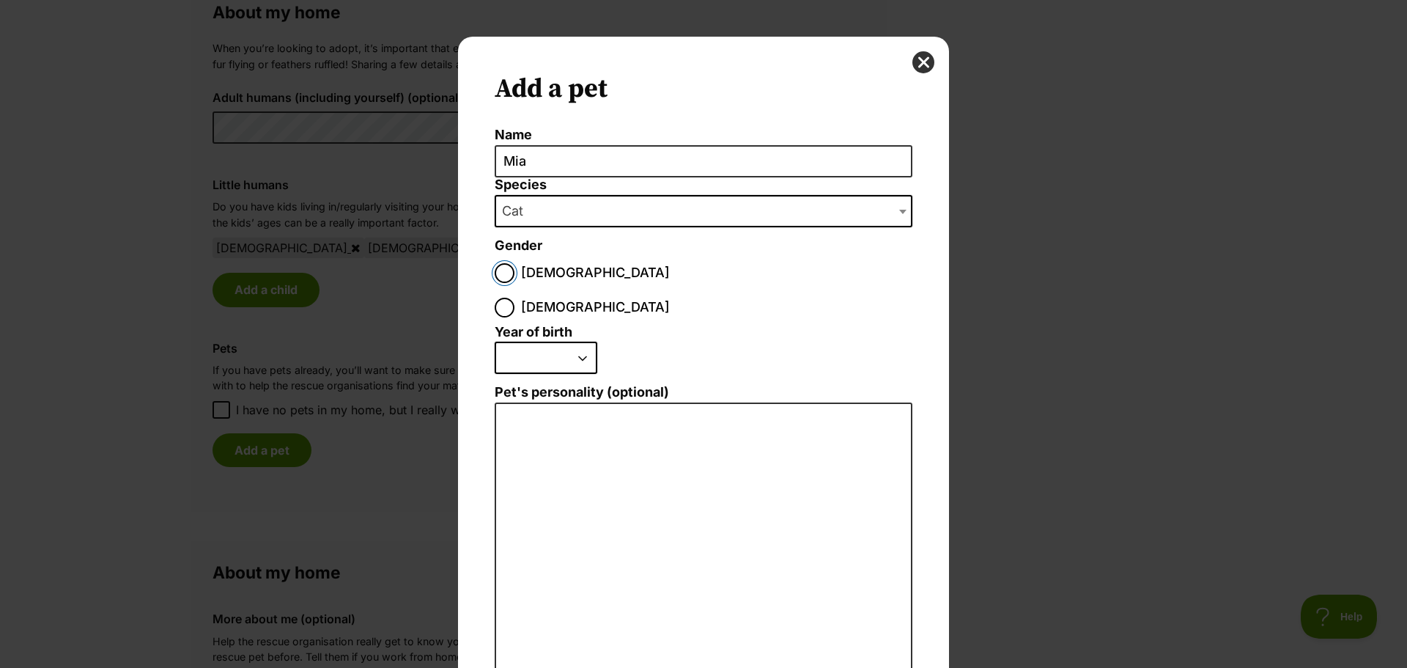
click at [499, 275] on input "Male" at bounding box center [505, 273] width 20 height 20
radio input "true"
click at [514, 298] on input "Female" at bounding box center [505, 308] width 20 height 20
radio input "true"
click at [562, 342] on select "2025 2024 2023 2022 2021 2020 2019 2018 2017 2016 2015 2014 2013 2012 2011 2010…" at bounding box center [546, 358] width 103 height 32
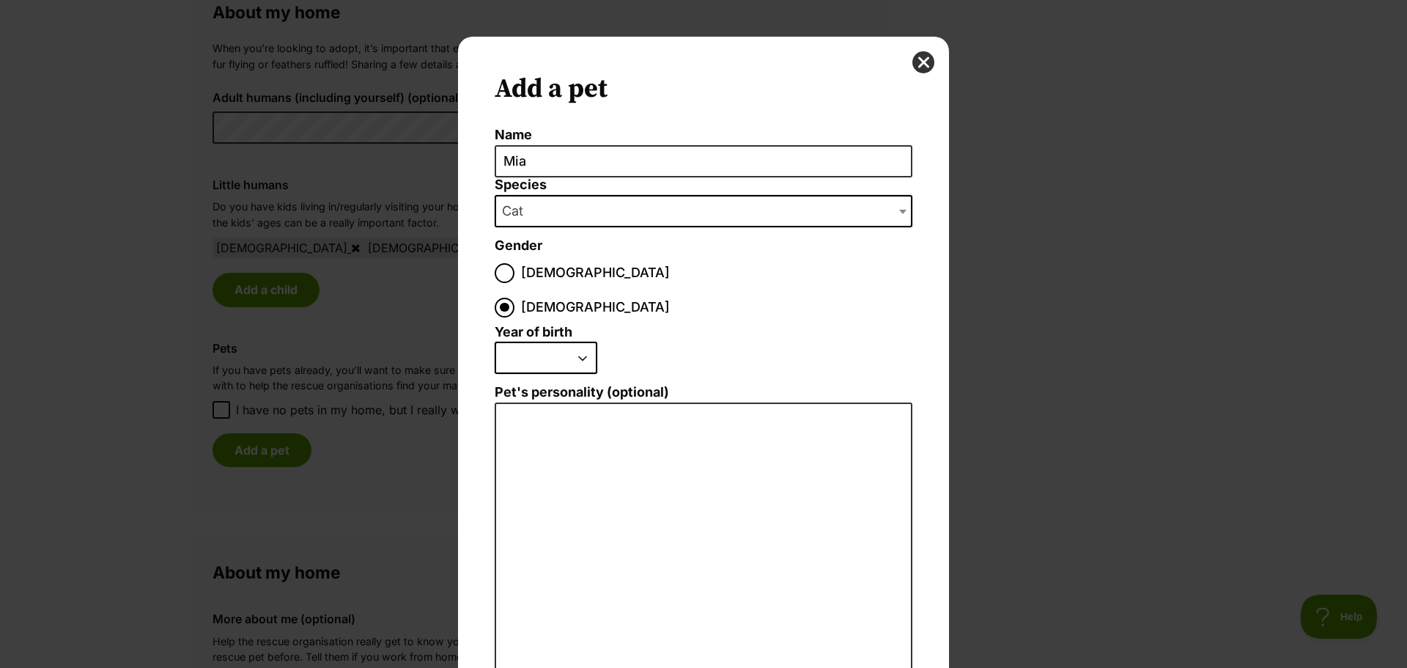
click at [557, 342] on select "2025 2024 2023 2022 2021 2020 2019 2018 2017 2016 2015 2014 2013 2012 2011 2010…" at bounding box center [546, 358] width 103 height 32
click at [564, 402] on textarea "Pet's personality (optional)" at bounding box center [704, 562] width 418 height 321
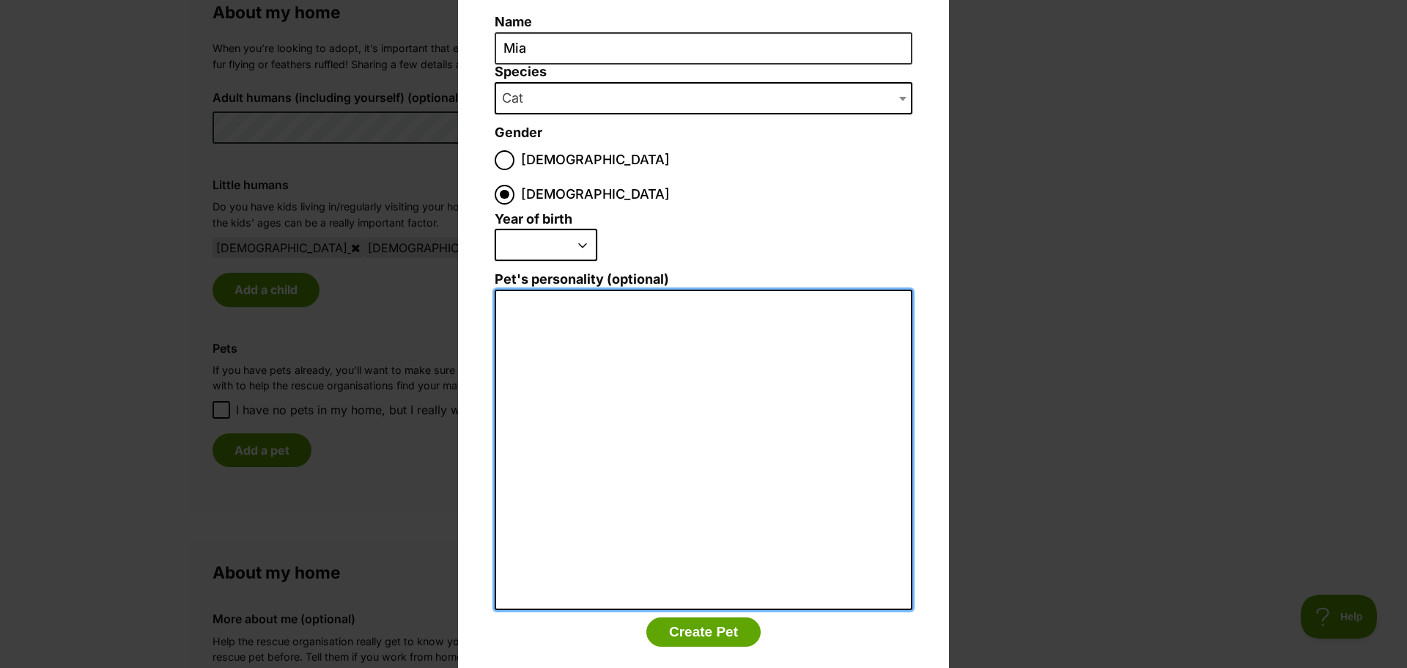
scroll to position [116, 0]
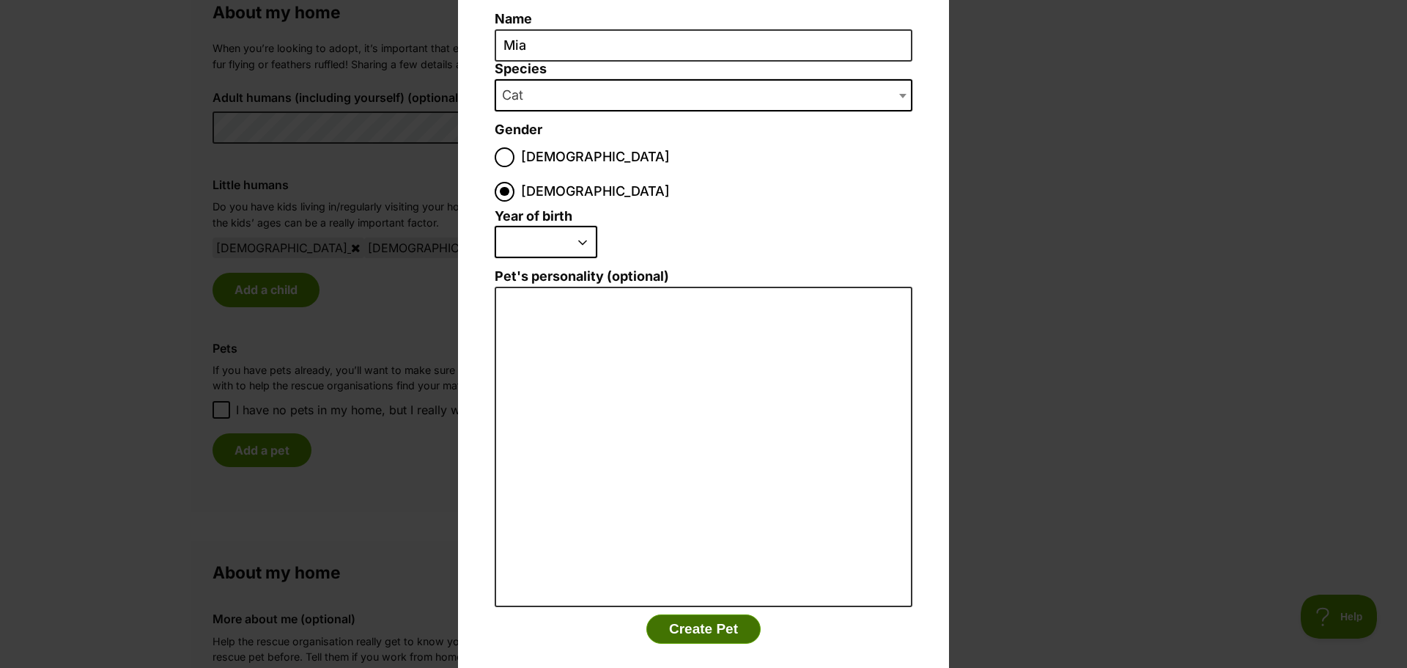
click at [722, 614] on button "Create Pet" at bounding box center [703, 628] width 114 height 29
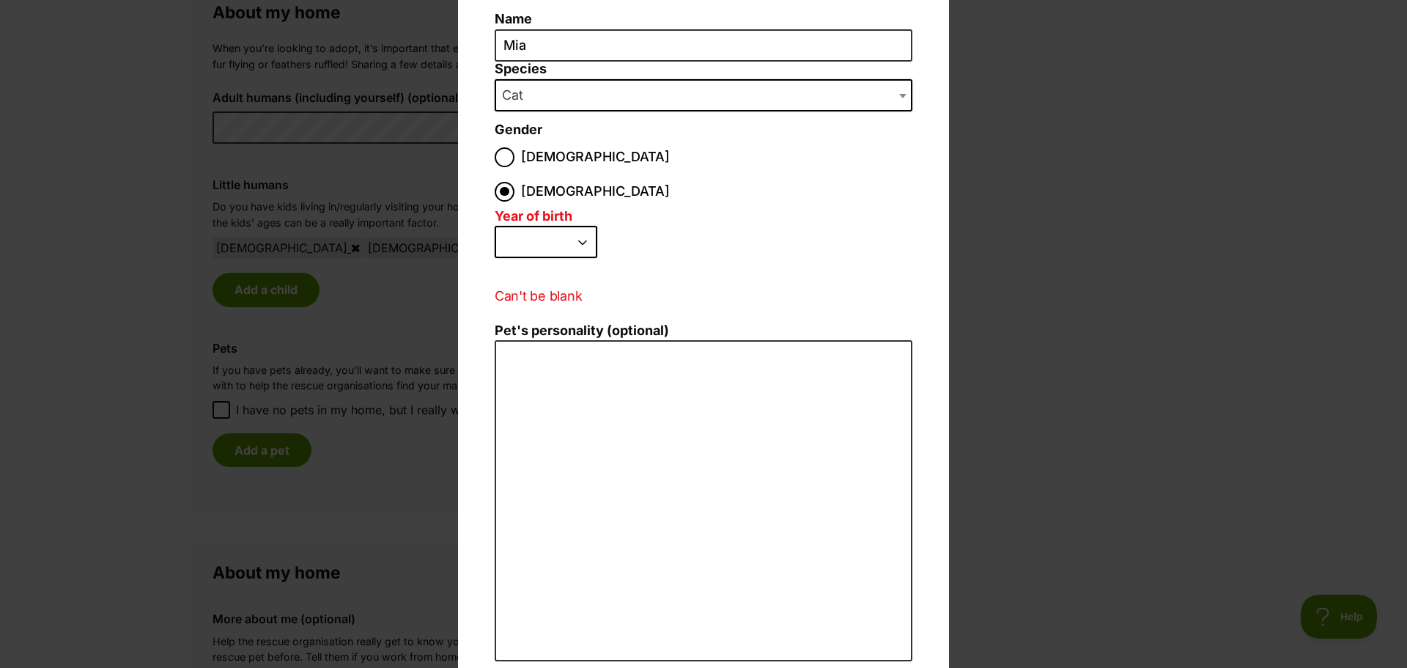
click at [265, 282] on div "Add a pet Name Mia Species Bird Cat Dog Farm Animal Ferret Guinea Pig Horse Rab…" at bounding box center [703, 334] width 1407 height 668
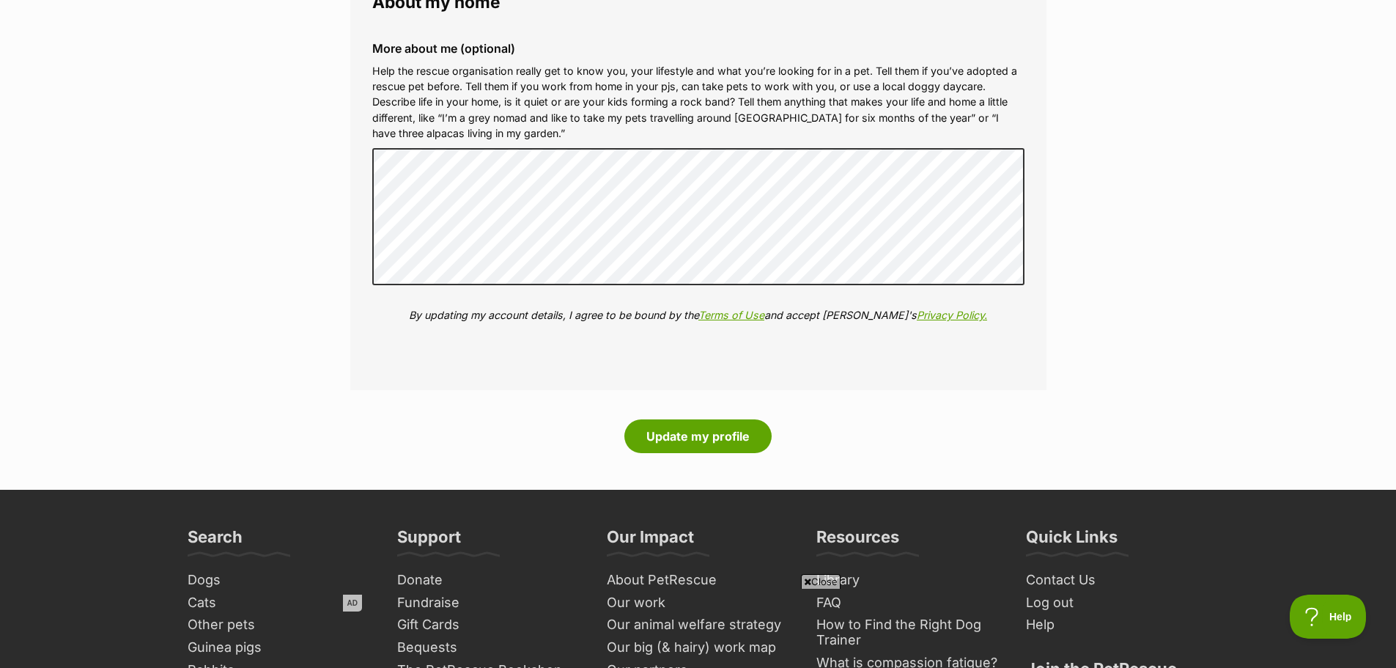
scroll to position [1686, 0]
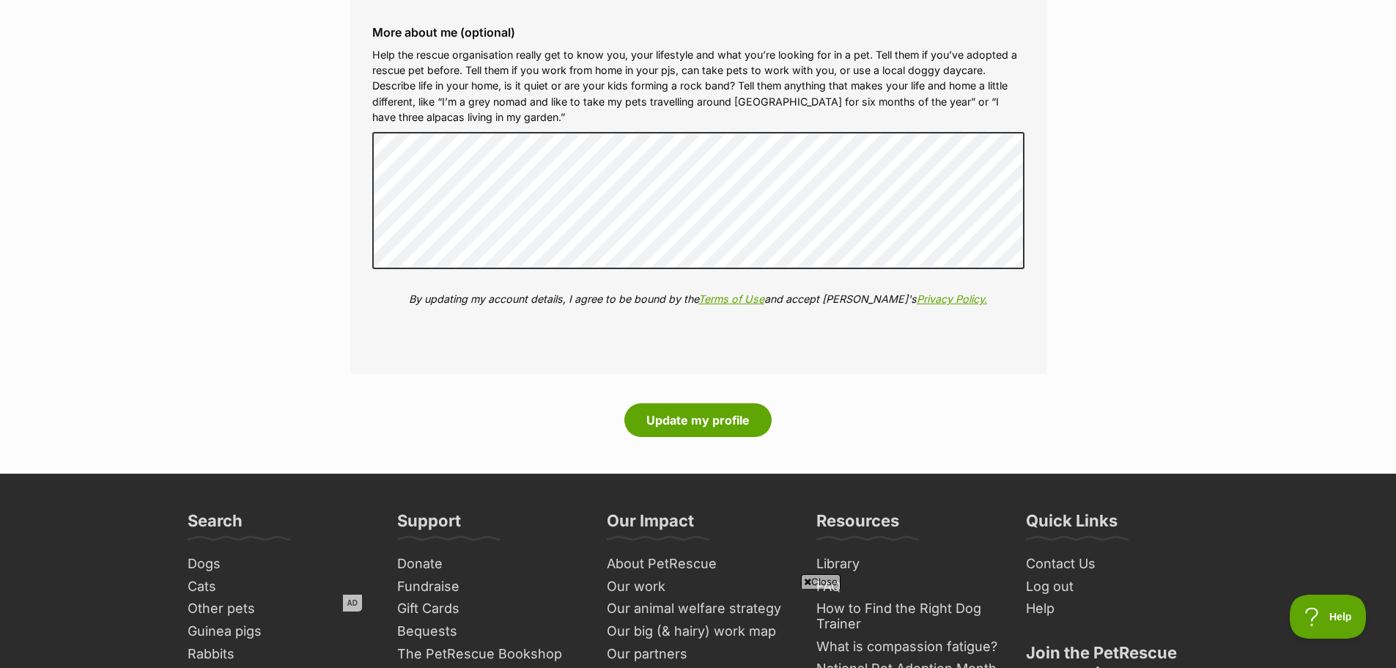
drag, startPoint x: 667, startPoint y: 405, endPoint x: 672, endPoint y: 413, distance: 9.6
click at [668, 407] on button "Update my profile" at bounding box center [697, 420] width 147 height 34
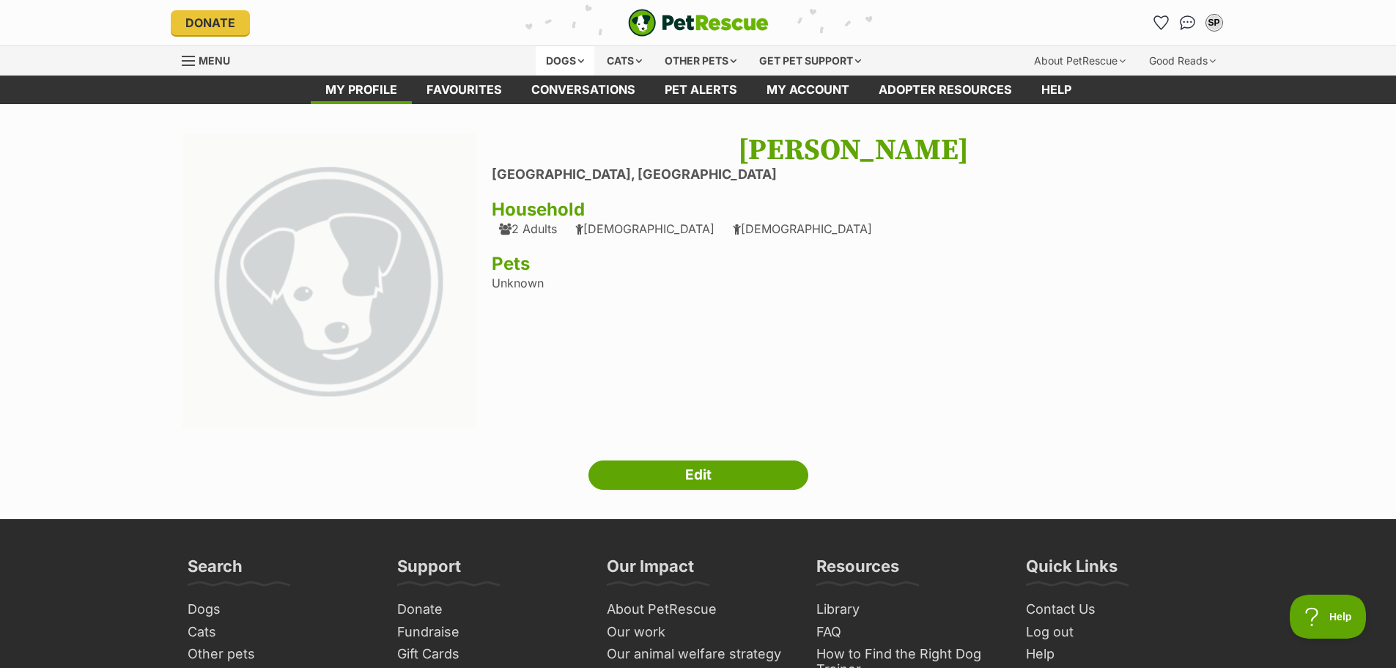
click at [575, 55] on div "Dogs" at bounding box center [565, 60] width 59 height 29
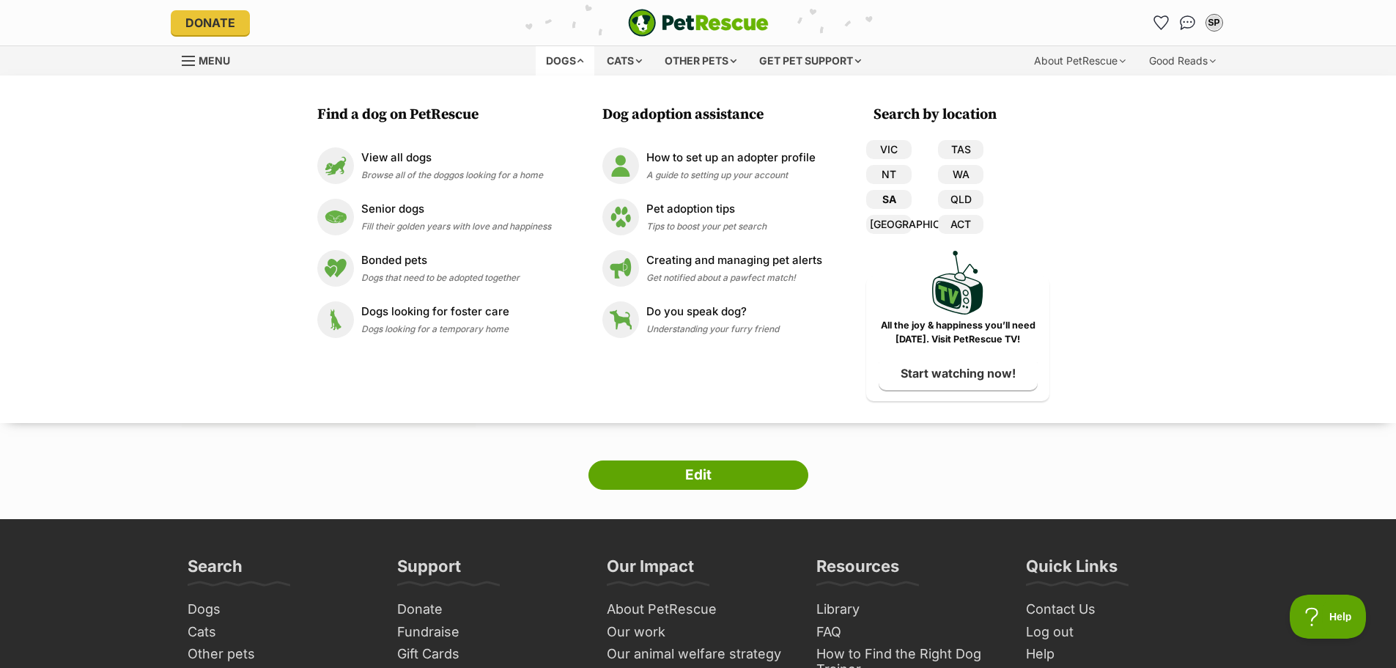
click at [895, 196] on link "SA" at bounding box center [888, 199] width 45 height 19
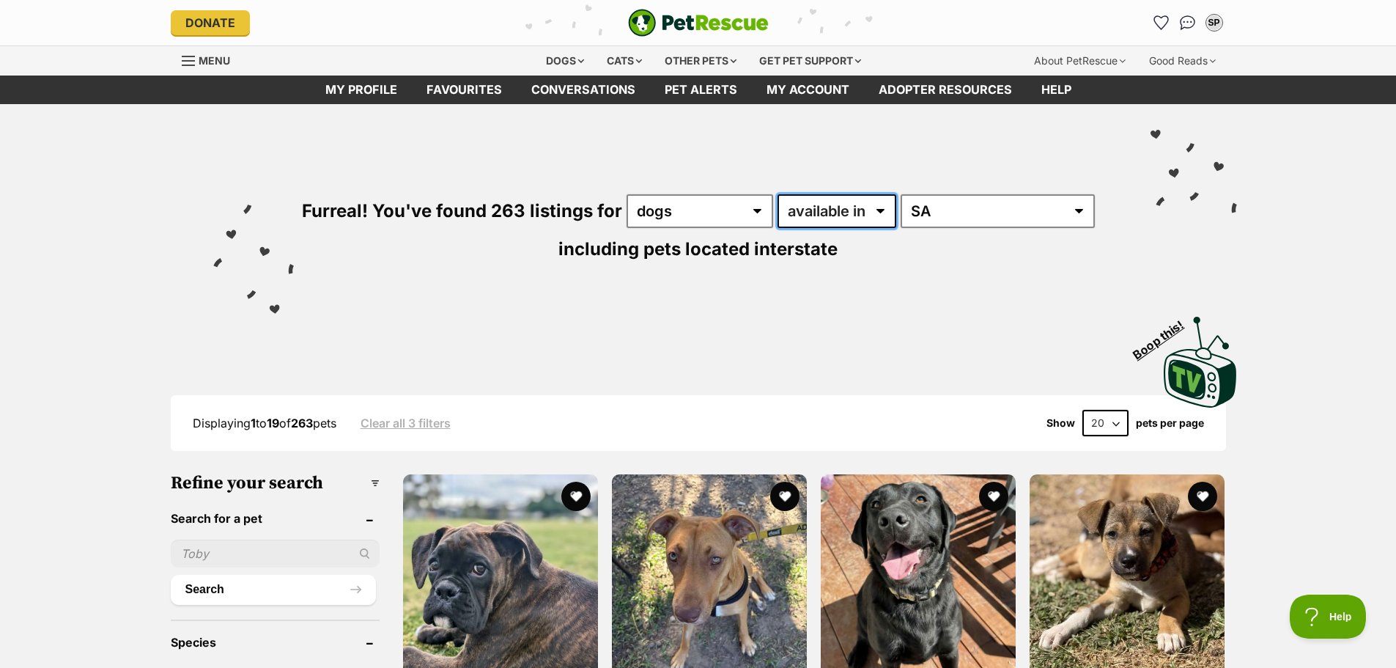
click at [808, 216] on select "available in located in" at bounding box center [837, 211] width 119 height 34
select select "disabled"
click at [778, 194] on select "available in located in" at bounding box center [837, 211] width 119 height 34
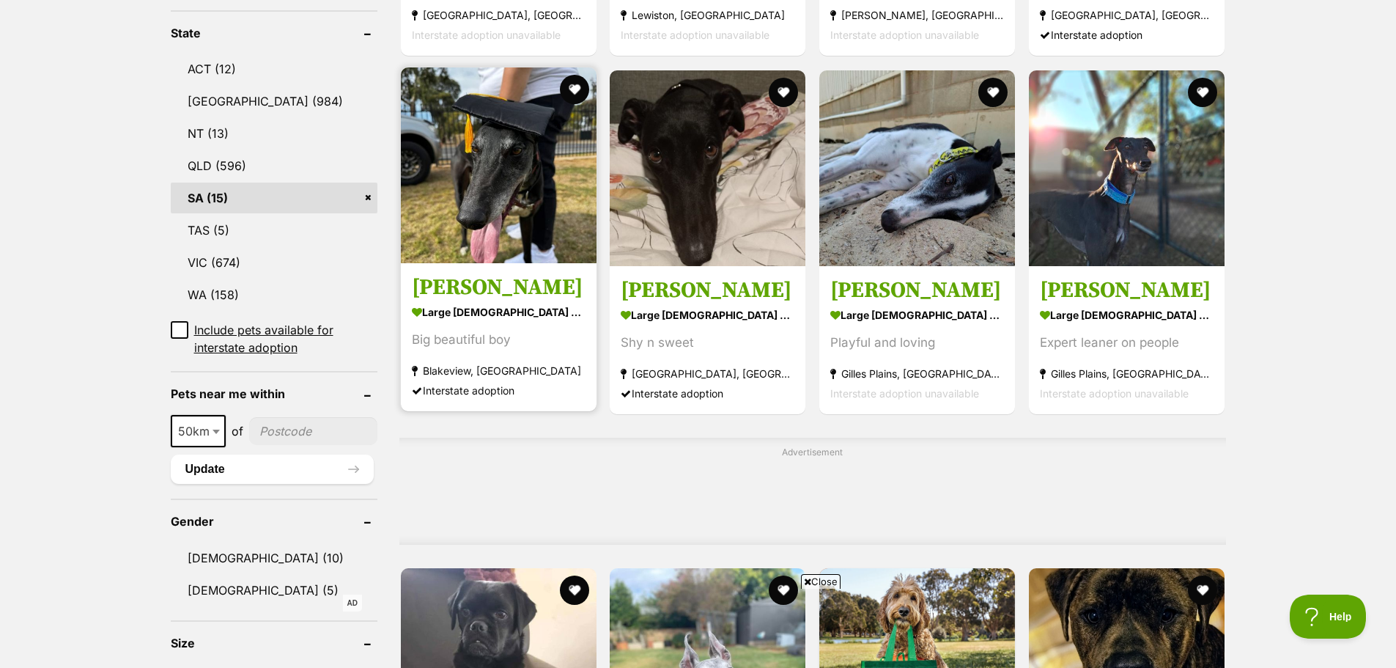
scroll to position [733, 0]
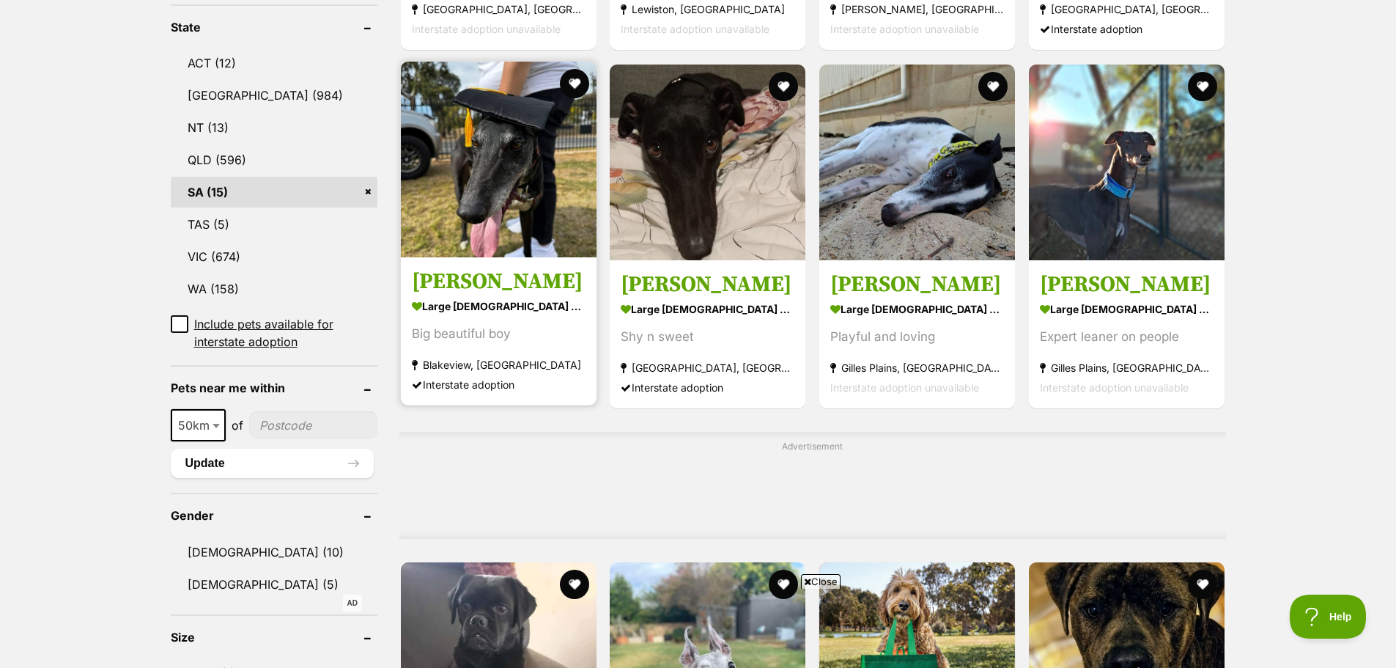
click at [513, 235] on img at bounding box center [499, 160] width 196 height 196
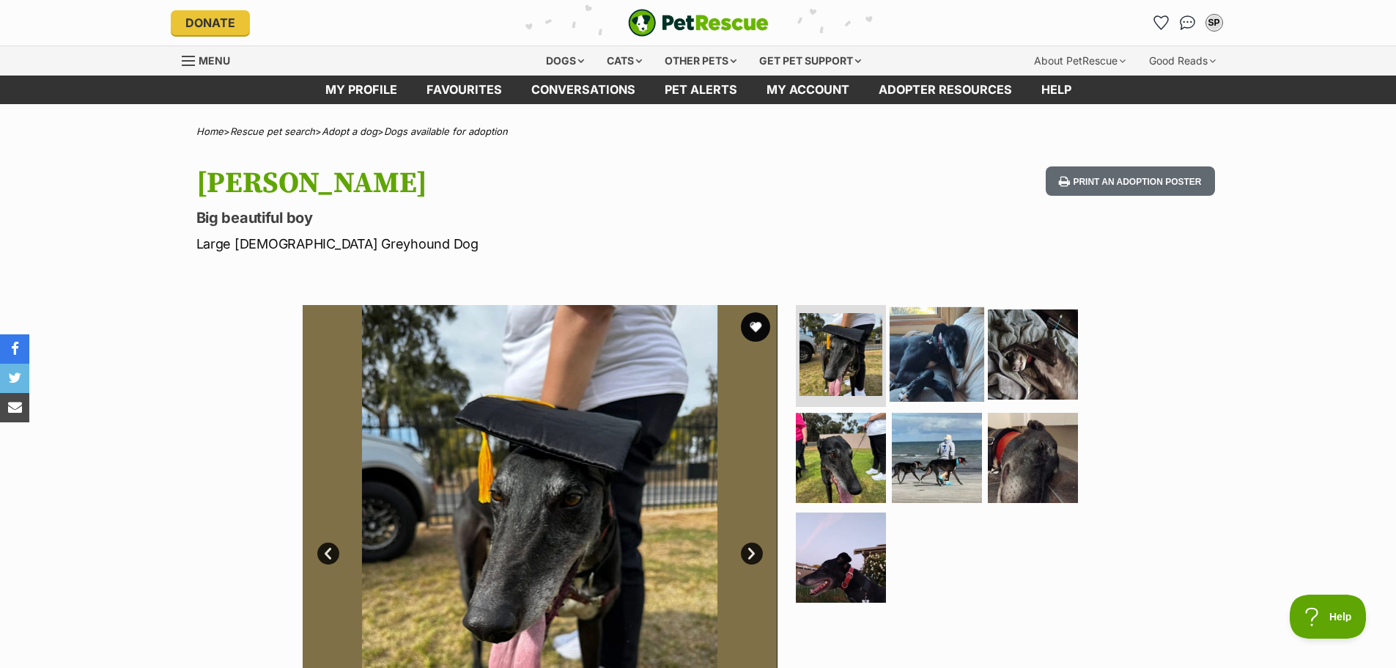
click at [931, 344] on img at bounding box center [937, 353] width 95 height 95
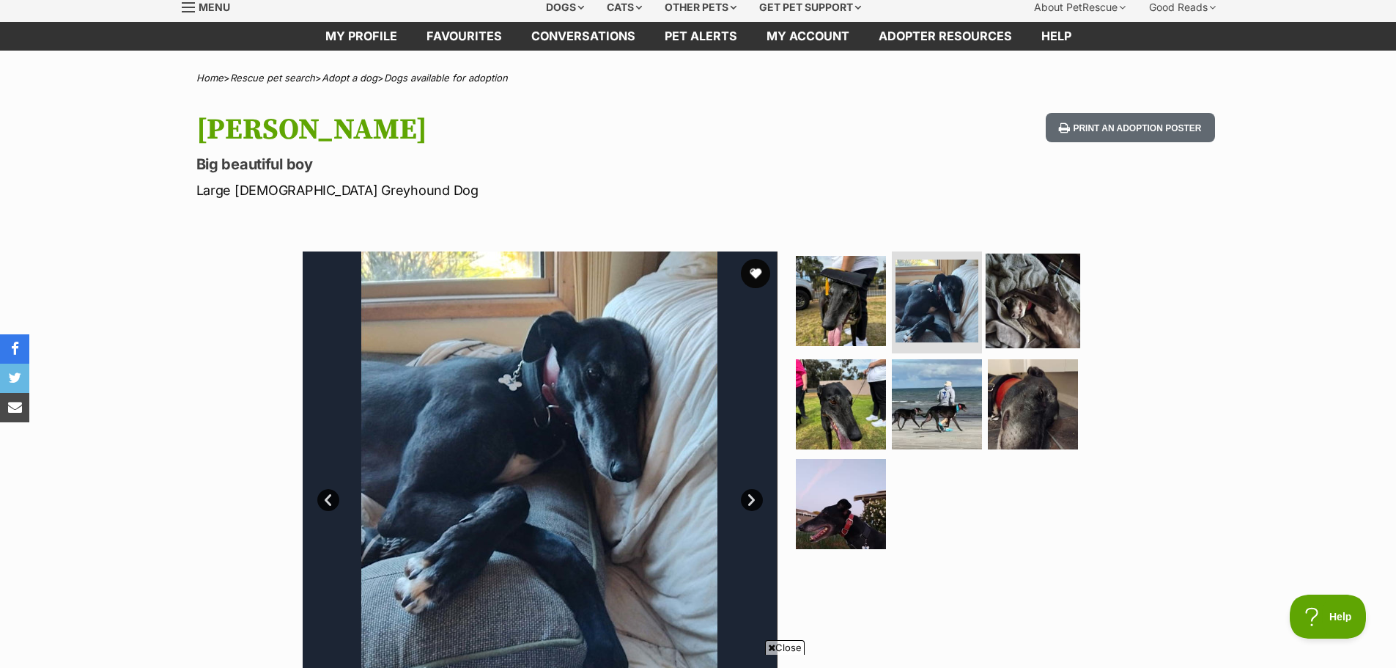
scroll to position [147, 0]
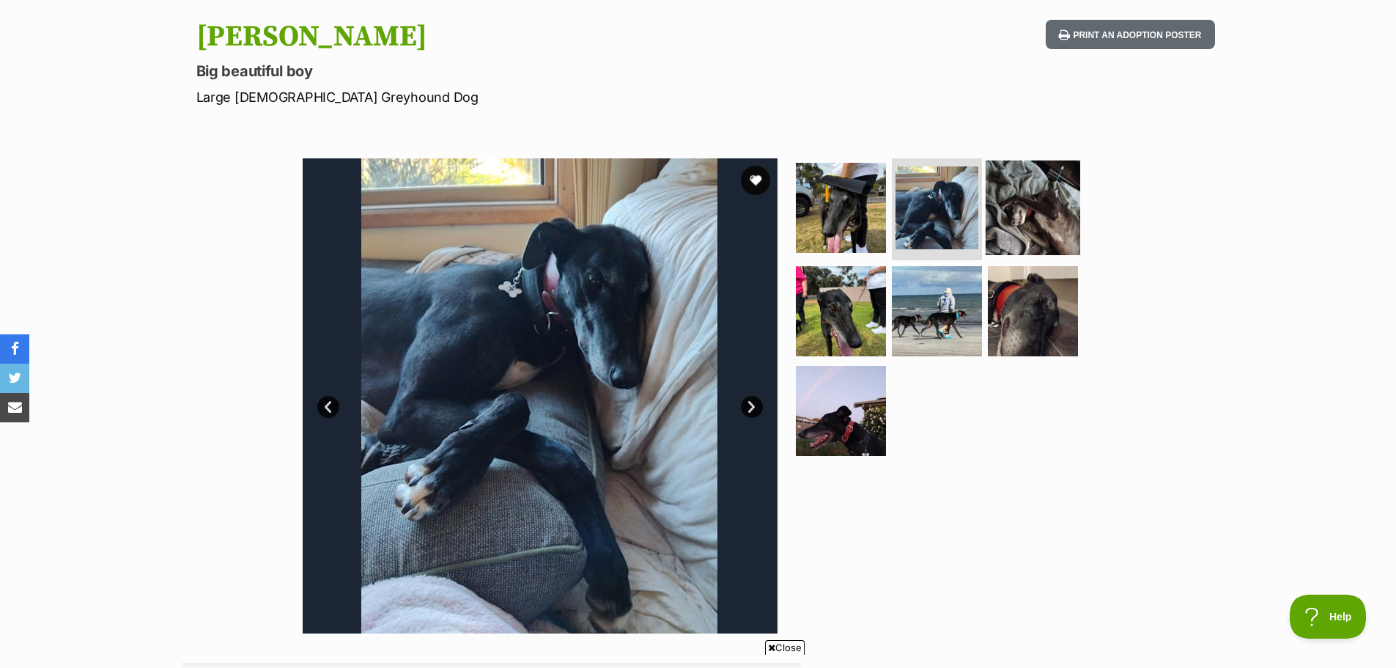
click at [1047, 232] on img at bounding box center [1033, 207] width 95 height 95
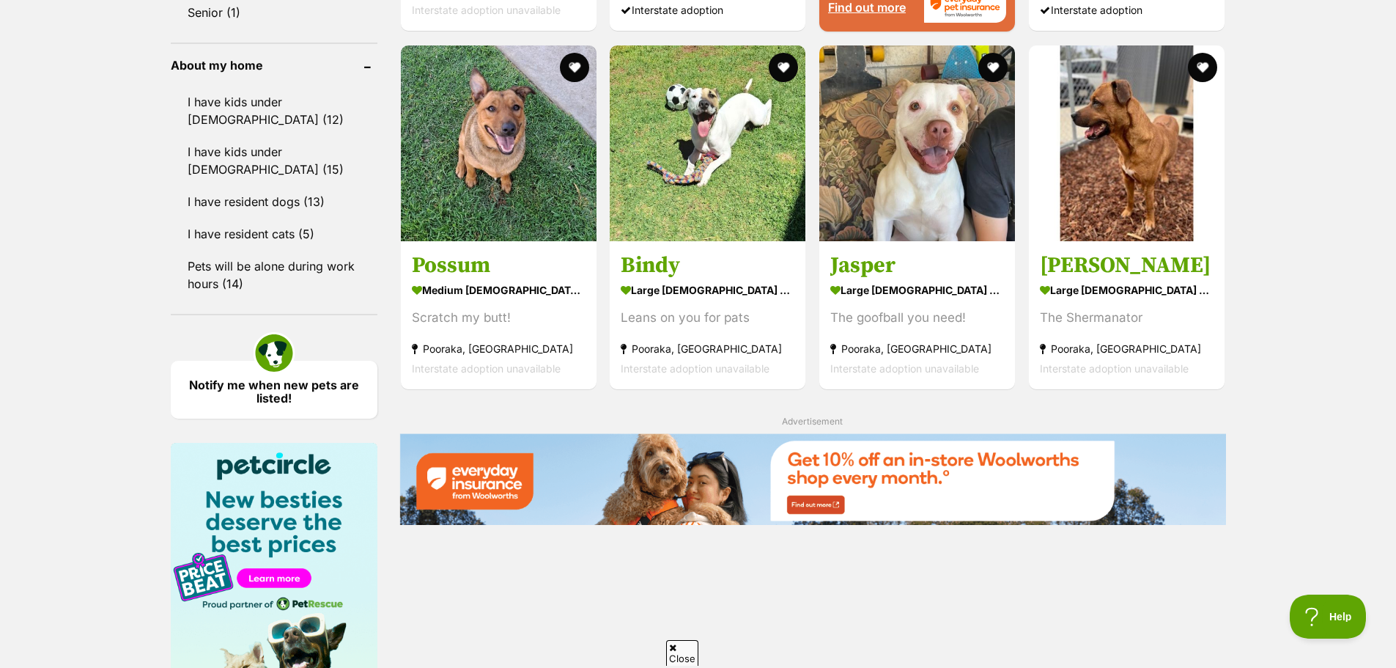
scroll to position [1612, 0]
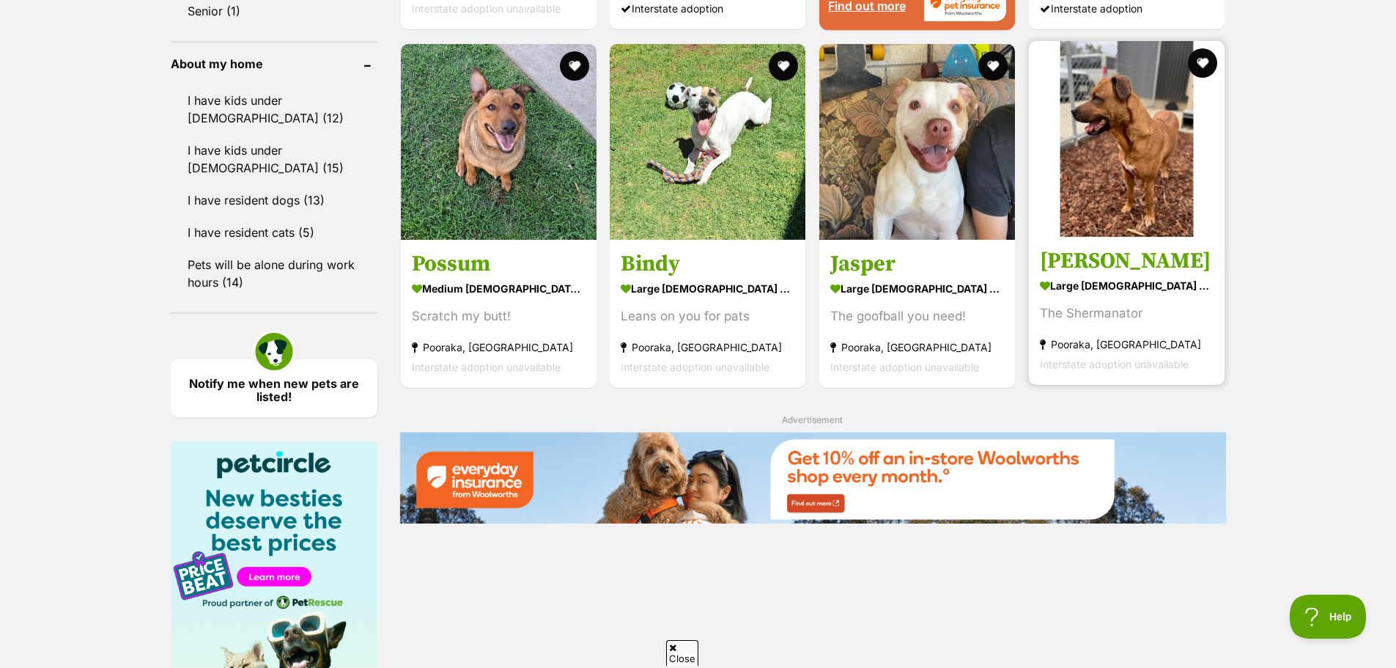
click at [1114, 256] on h3 "[PERSON_NAME]" at bounding box center [1127, 261] width 174 height 28
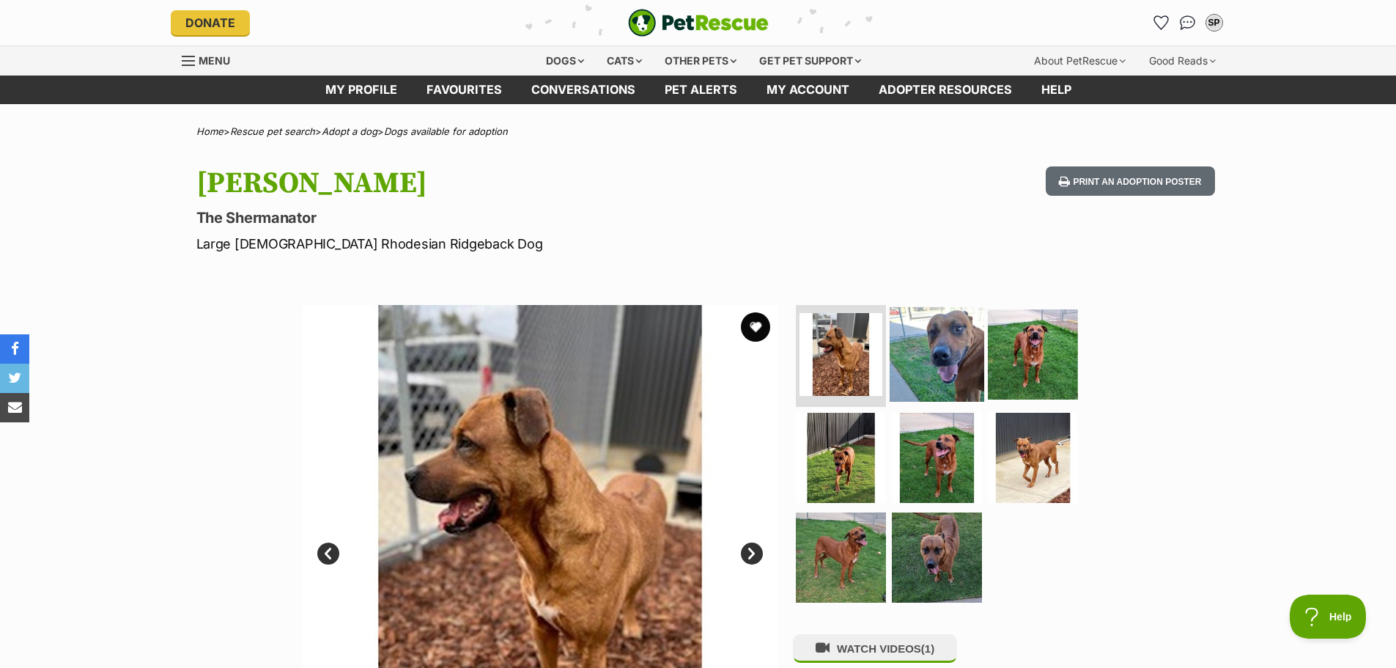
click at [955, 358] on img at bounding box center [937, 353] width 95 height 95
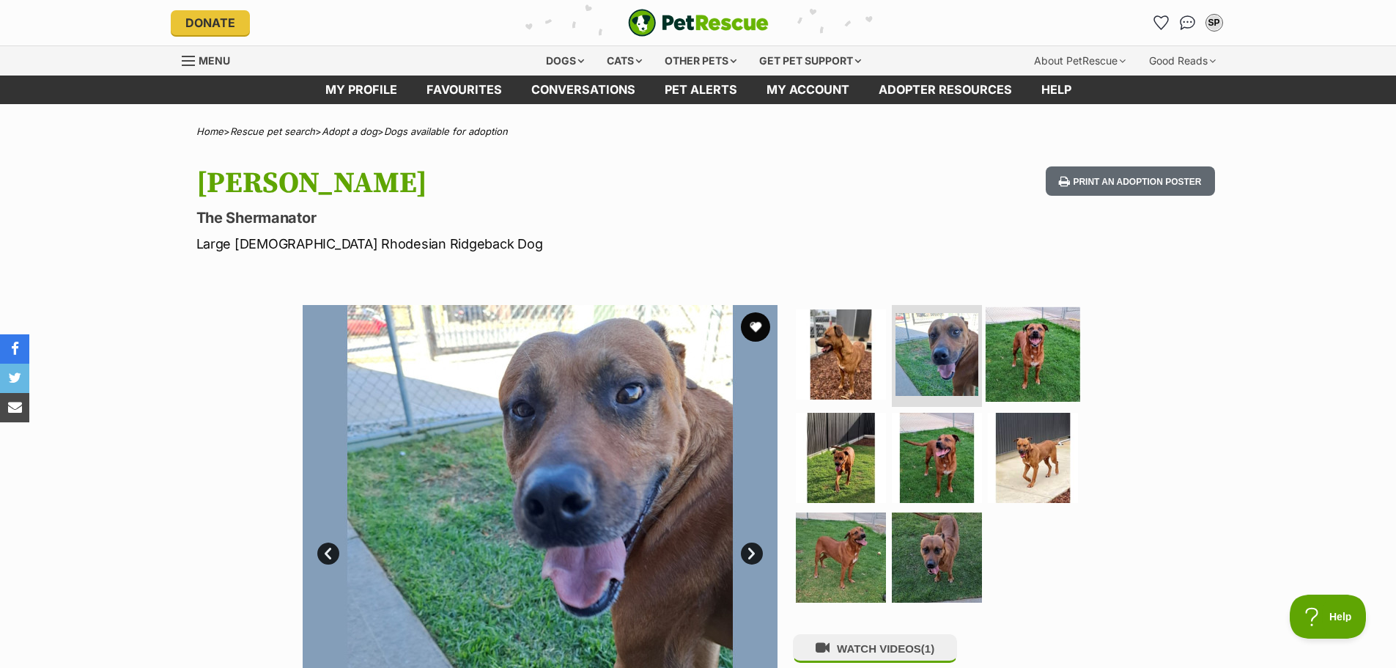
click at [1015, 358] on img at bounding box center [1033, 353] width 95 height 95
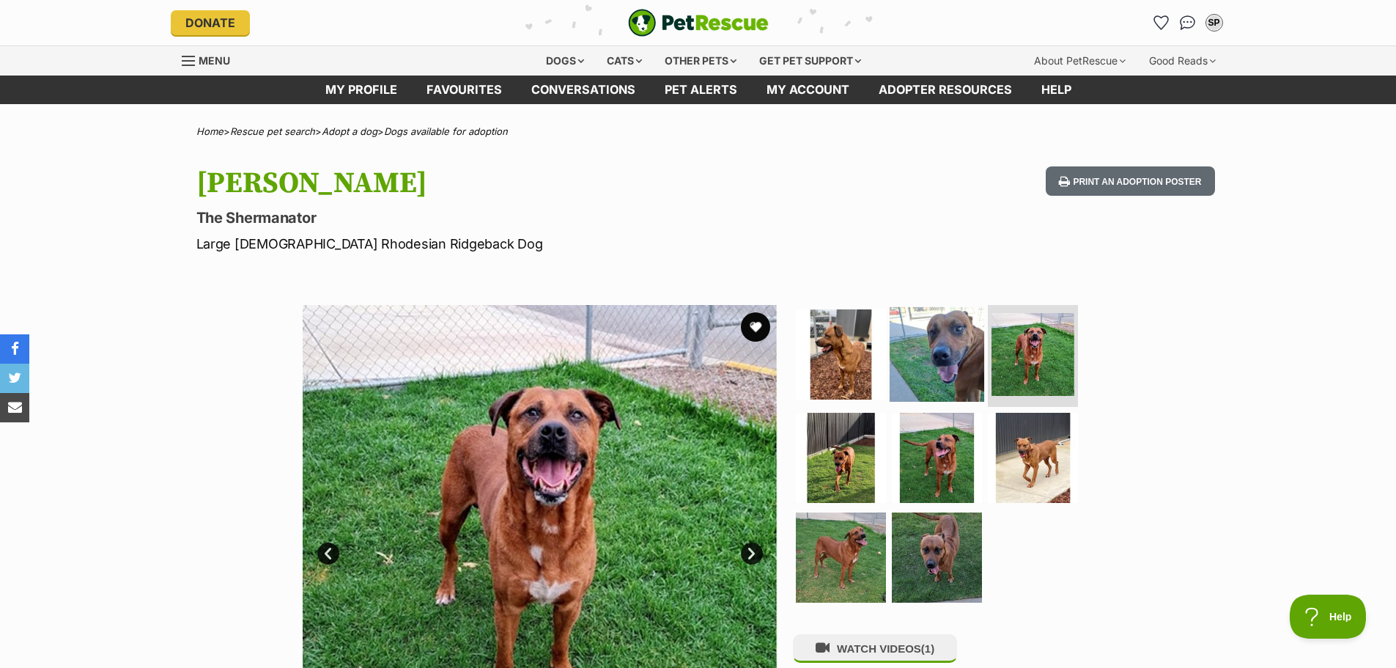
click at [933, 354] on img at bounding box center [937, 353] width 95 height 95
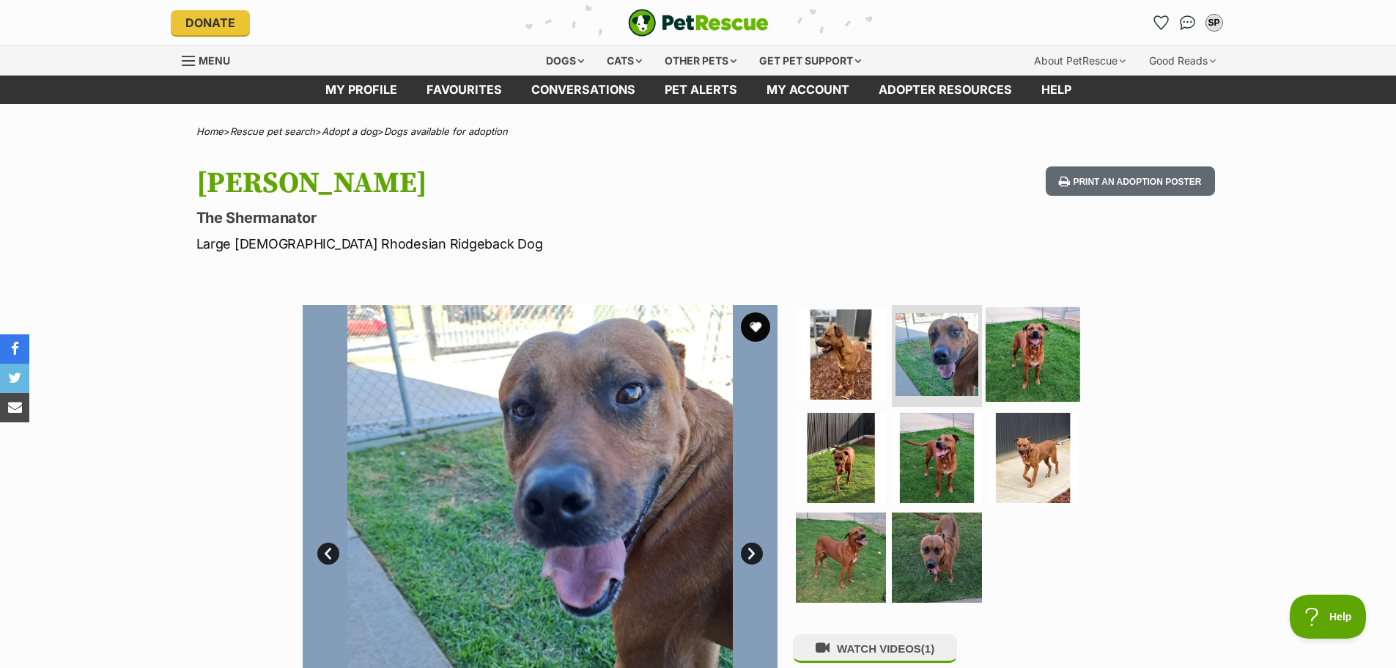
click at [1023, 361] on img at bounding box center [1033, 353] width 95 height 95
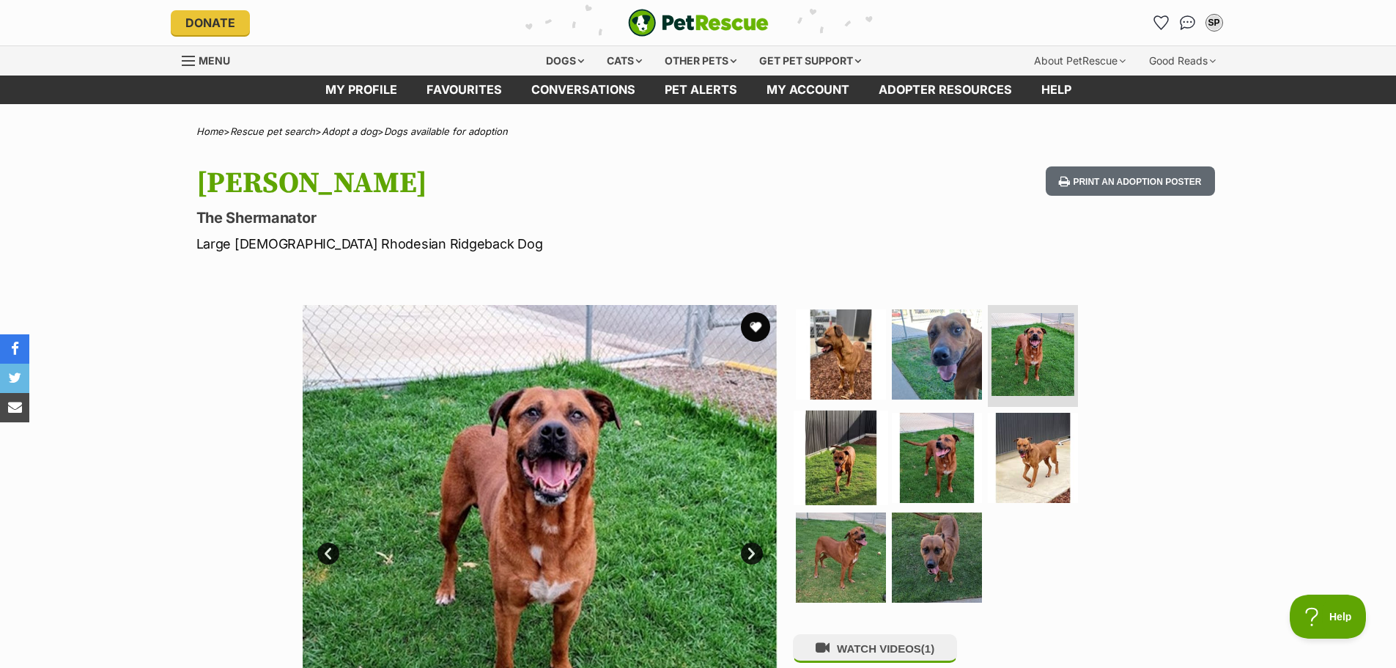
click at [856, 453] on img at bounding box center [841, 457] width 95 height 95
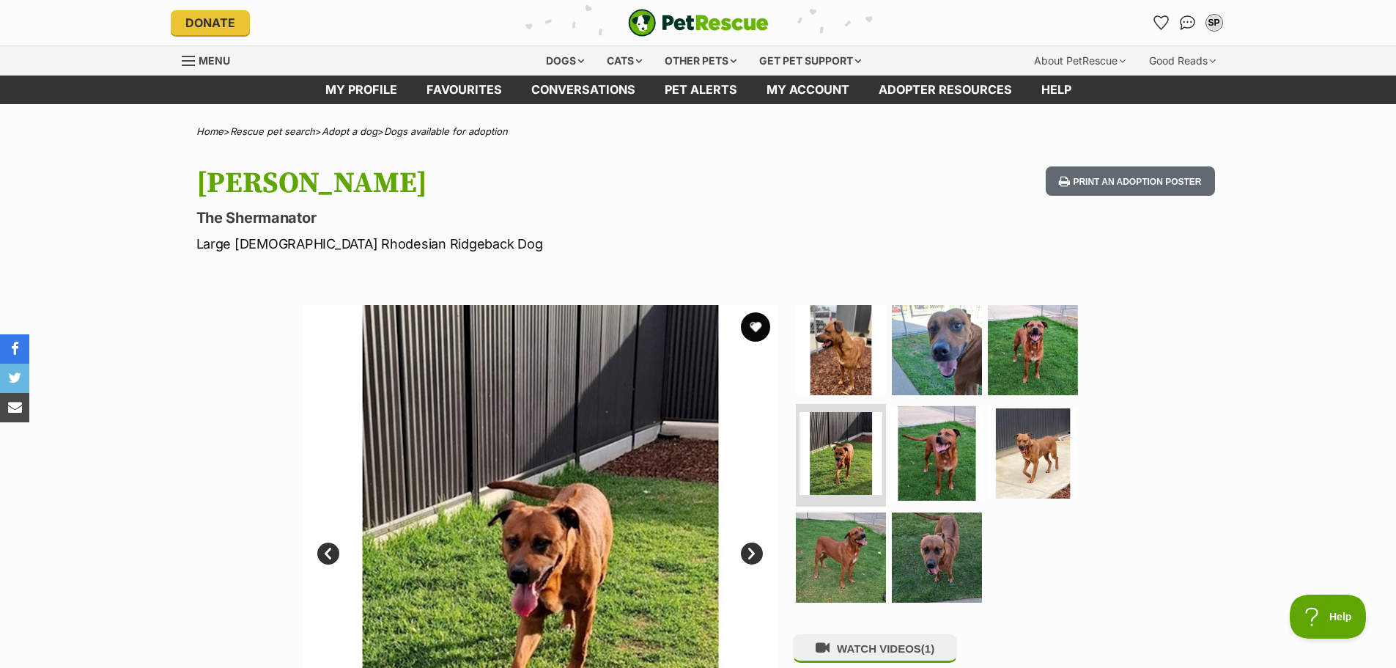
click at [925, 459] on img at bounding box center [937, 453] width 95 height 95
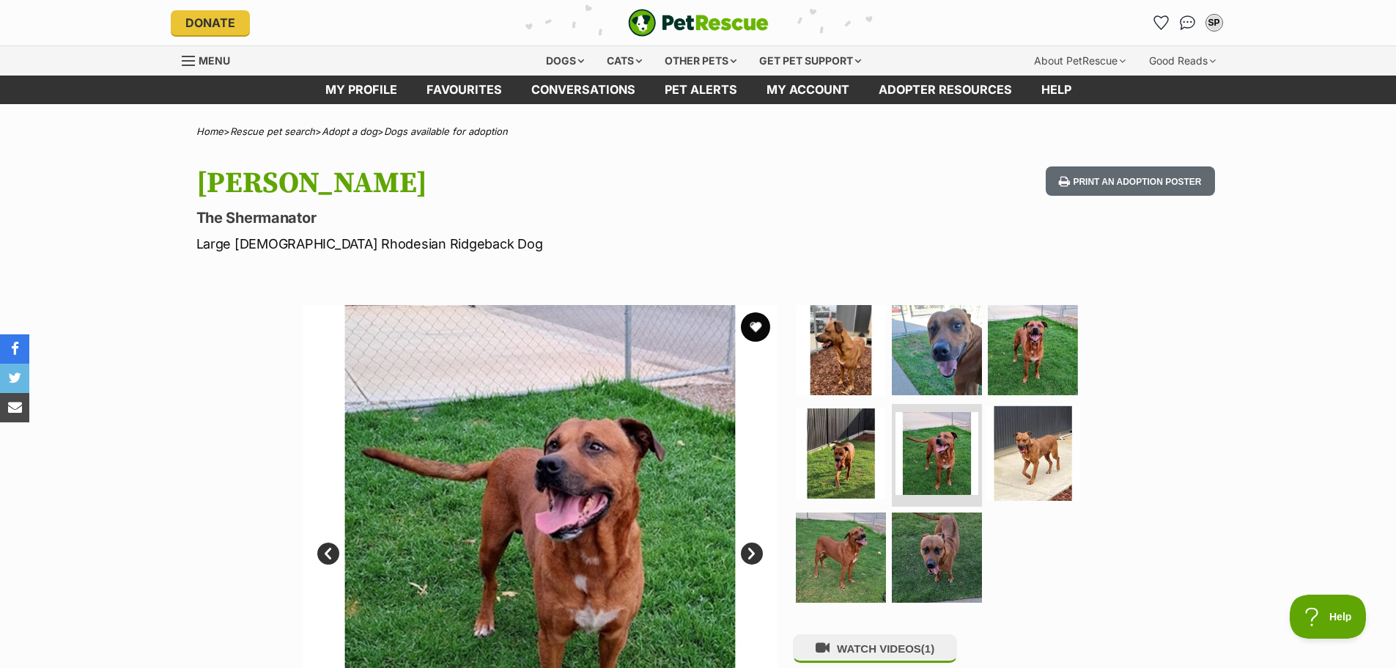
click at [1022, 457] on img at bounding box center [1033, 453] width 95 height 95
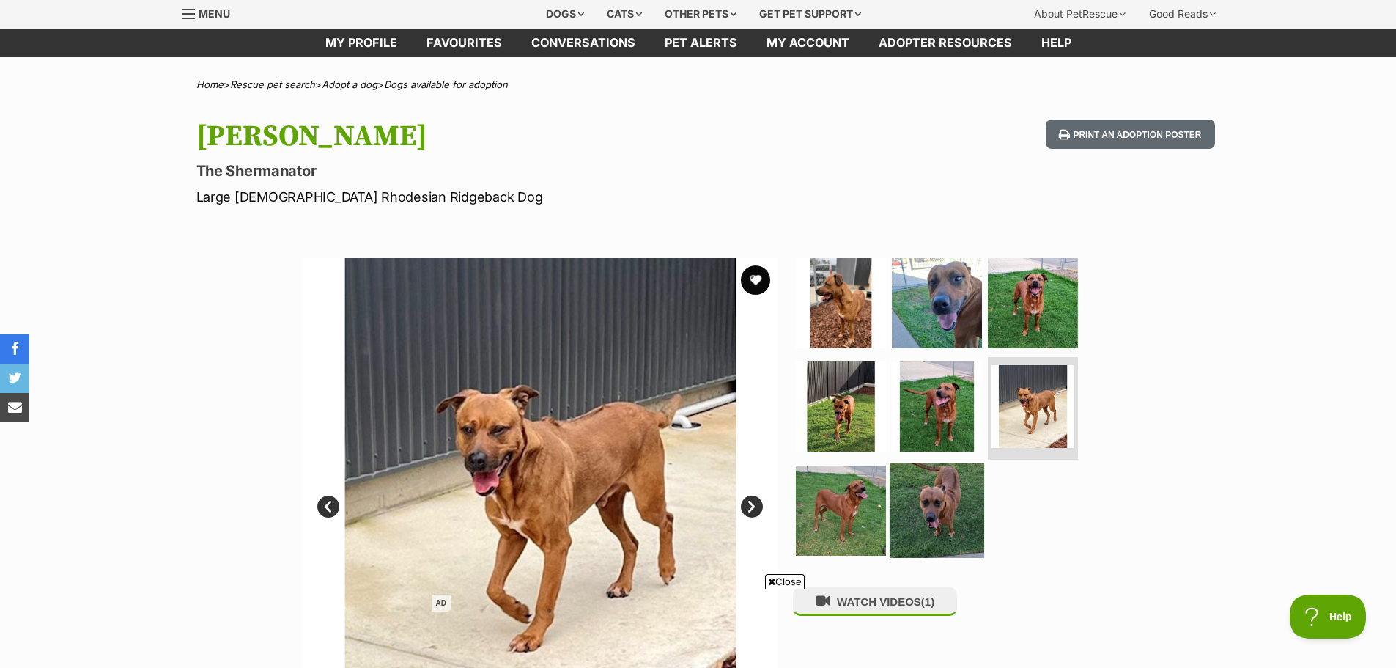
scroll to position [73, 0]
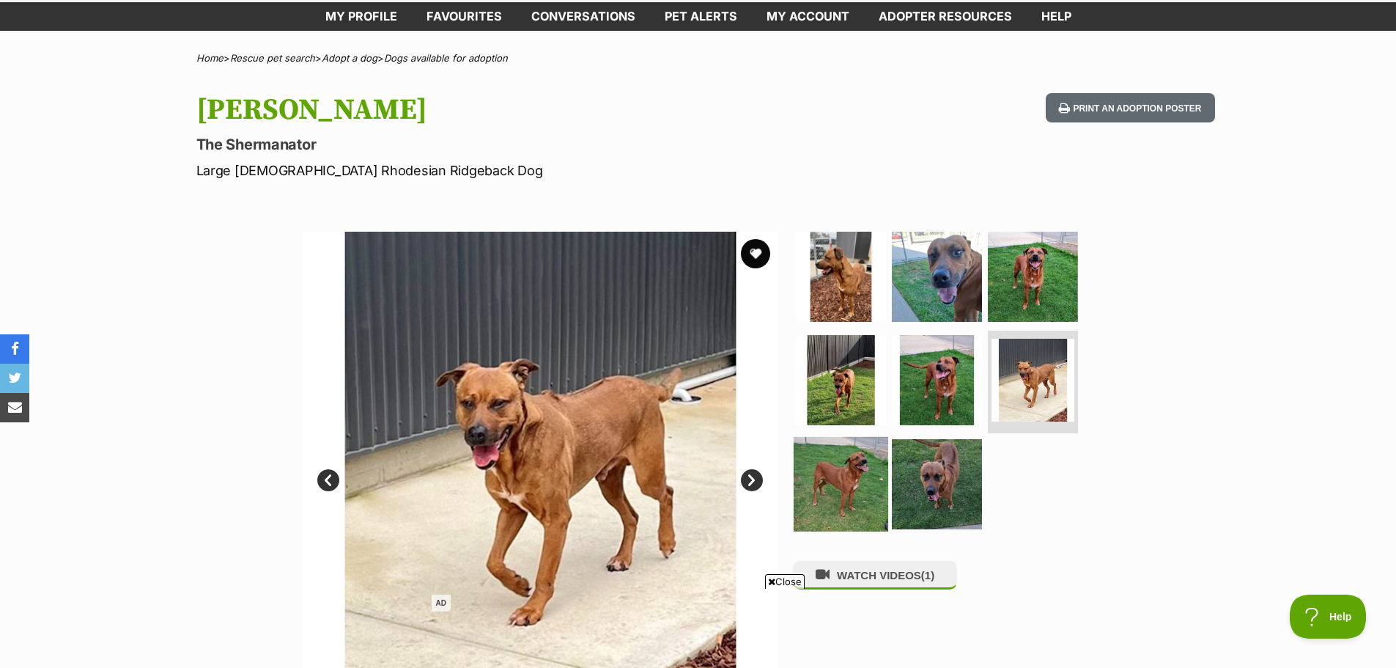
click at [853, 472] on img at bounding box center [841, 484] width 95 height 95
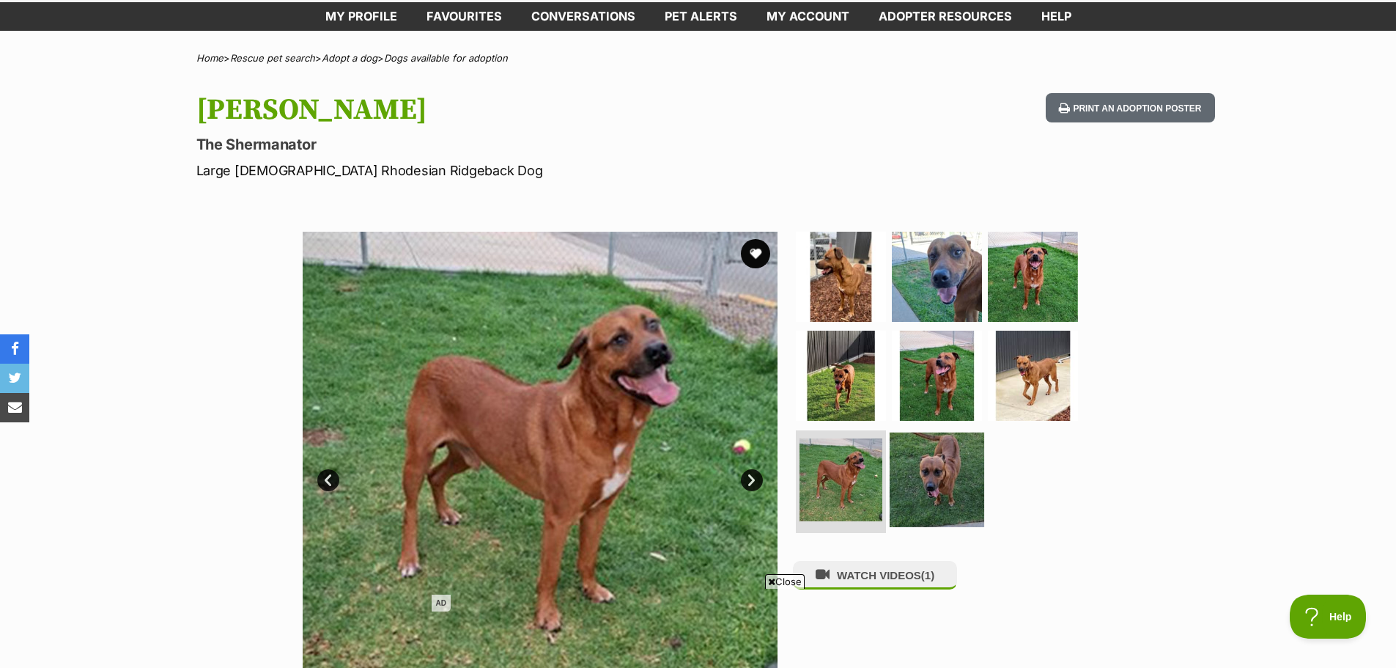
click at [928, 479] on img at bounding box center [937, 479] width 95 height 95
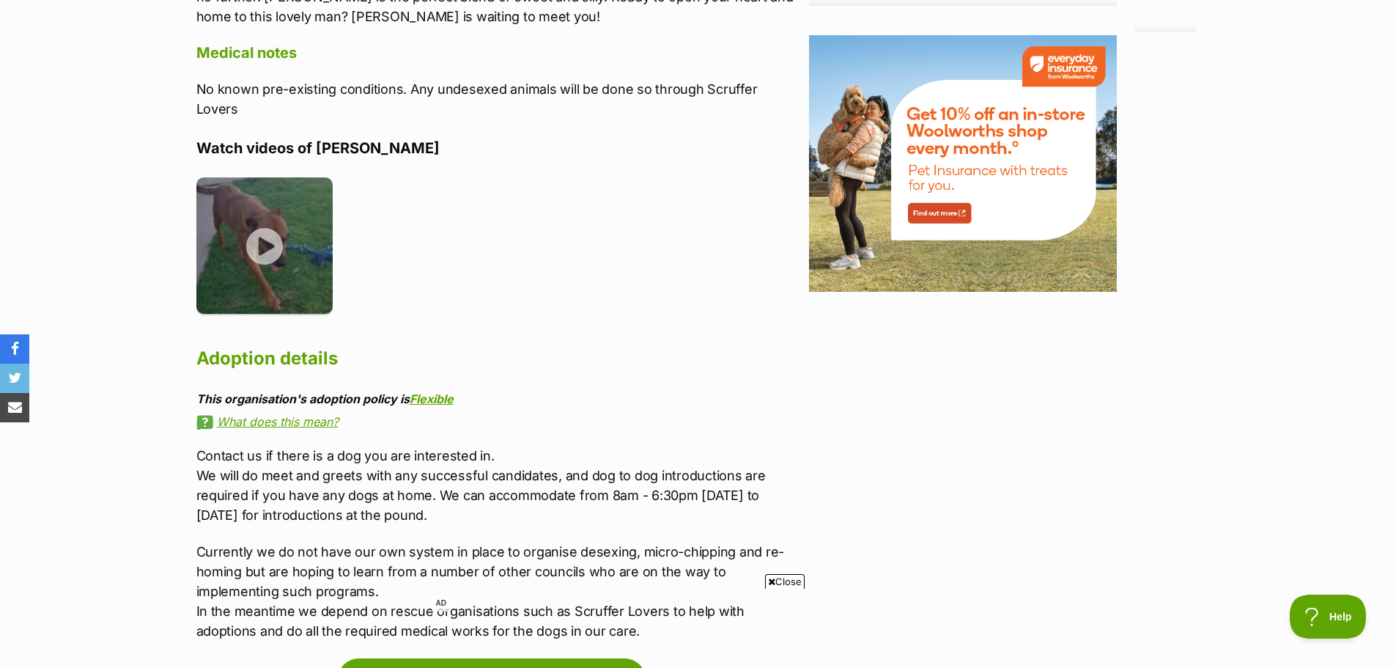
scroll to position [1686, 0]
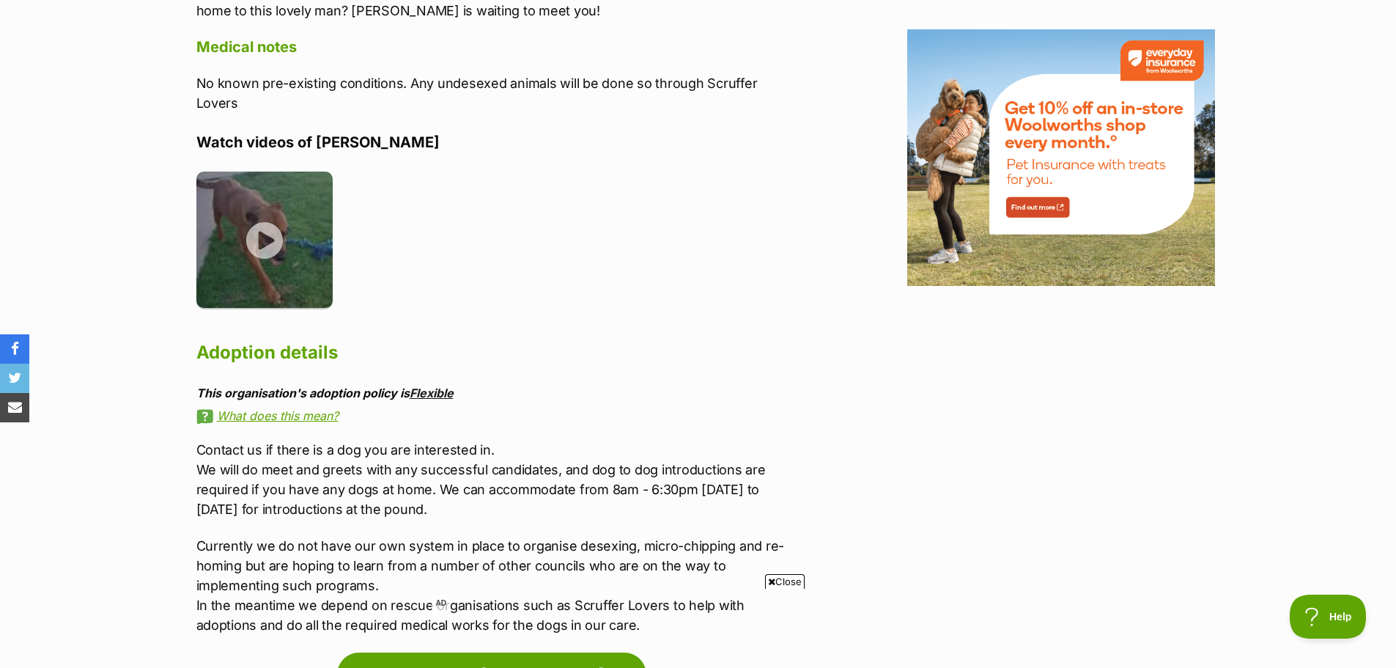
click at [429, 385] on link "Flexible" at bounding box center [432, 392] width 44 height 15
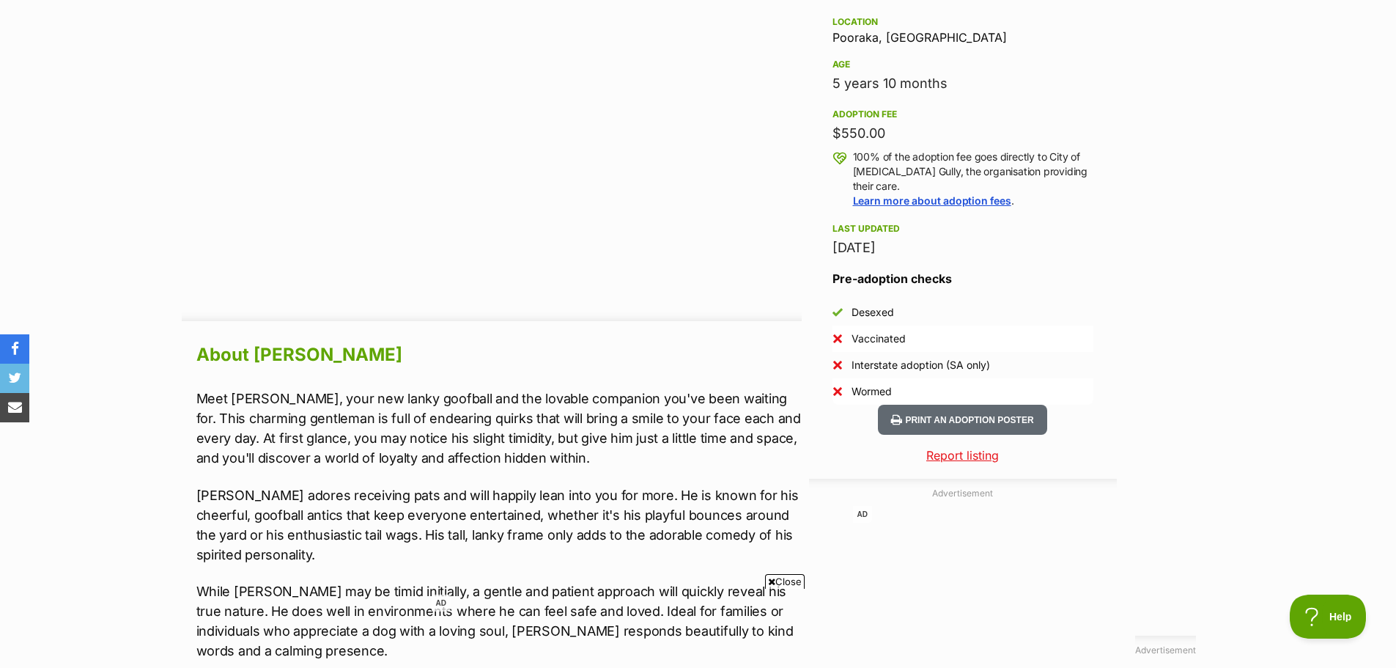
scroll to position [953, 0]
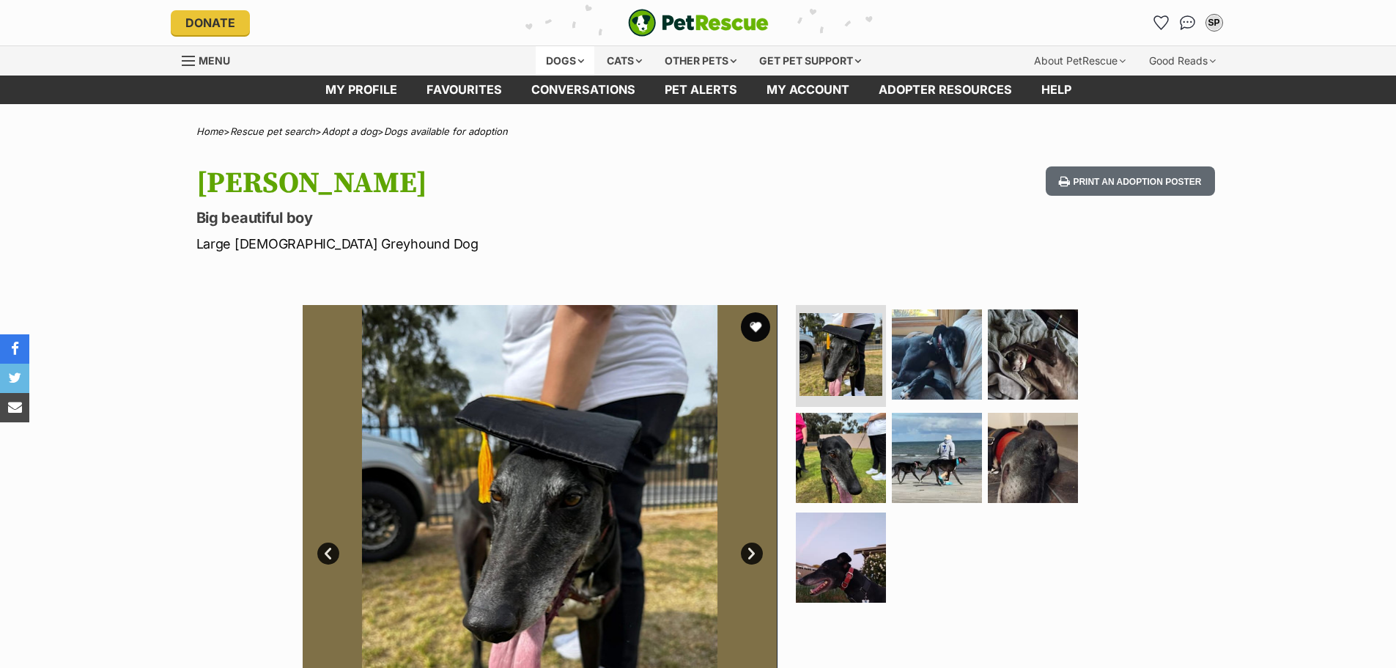
click at [563, 53] on div "Dogs" at bounding box center [565, 60] width 59 height 29
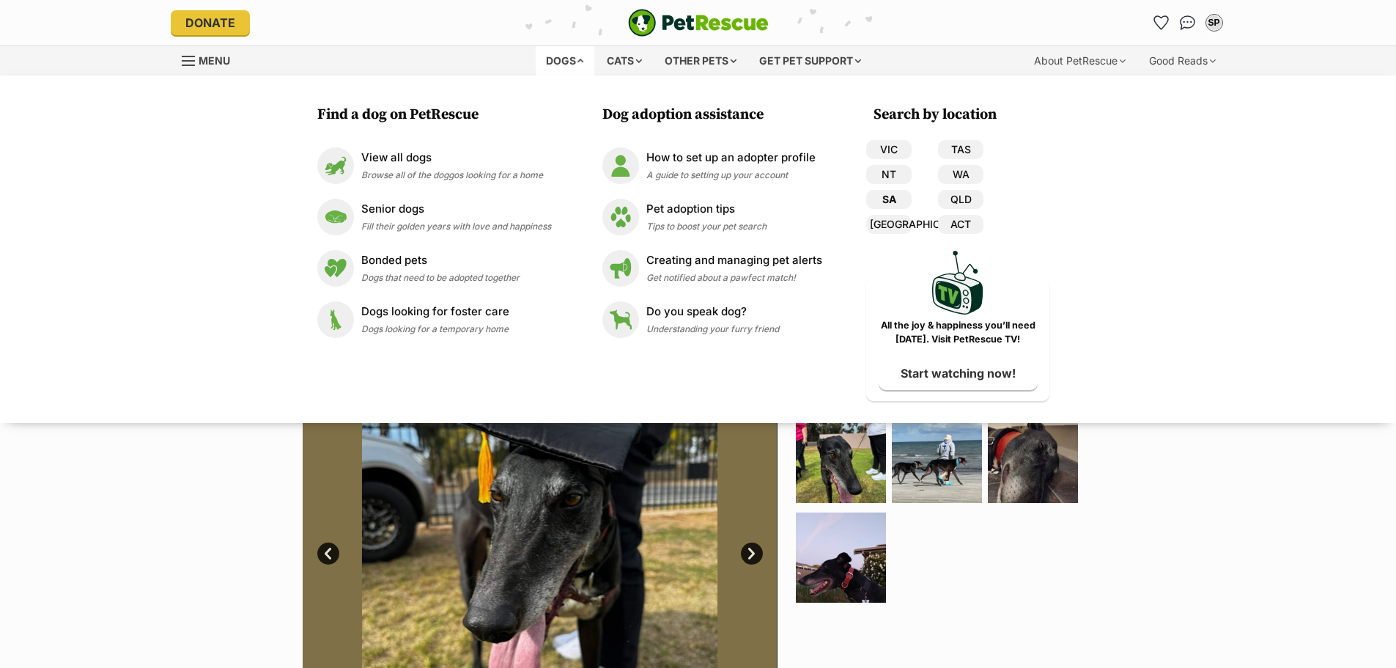
click at [897, 195] on link "SA" at bounding box center [888, 199] width 45 height 19
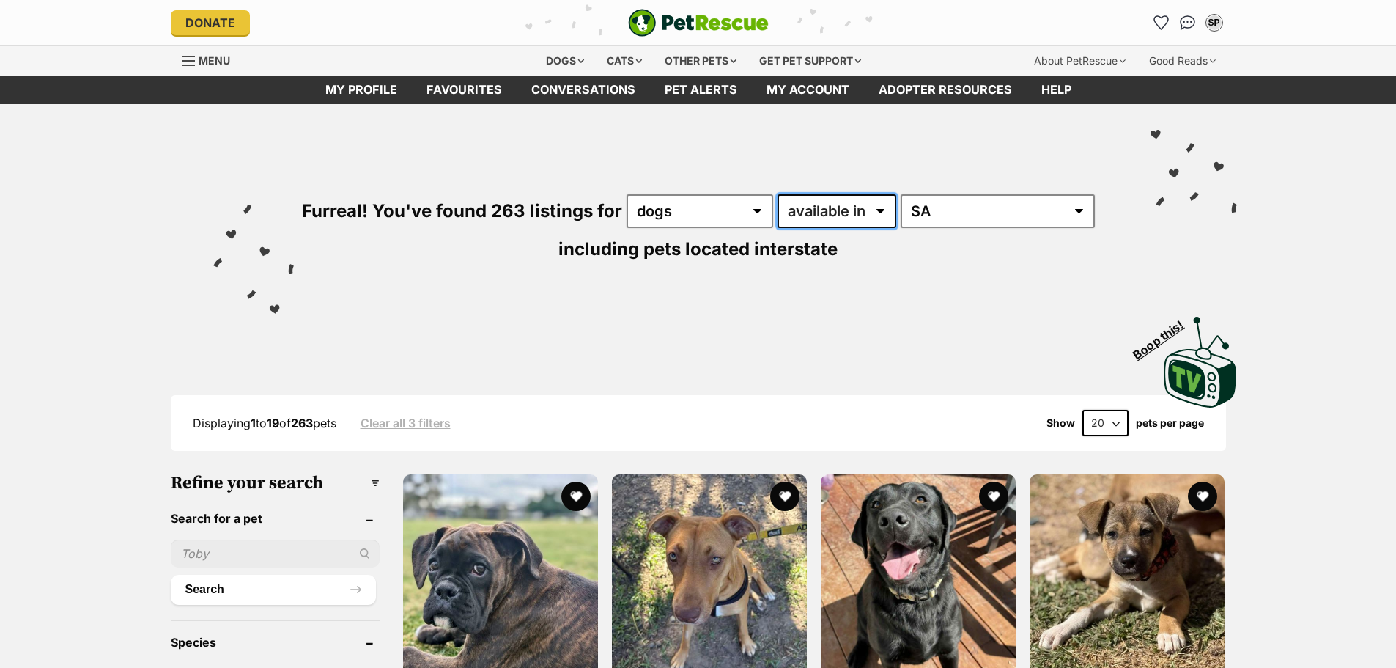
click at [842, 214] on select "available in located in" at bounding box center [837, 211] width 119 height 34
select select "disabled"
click at [778, 194] on select "available in located in" at bounding box center [837, 211] width 119 height 34
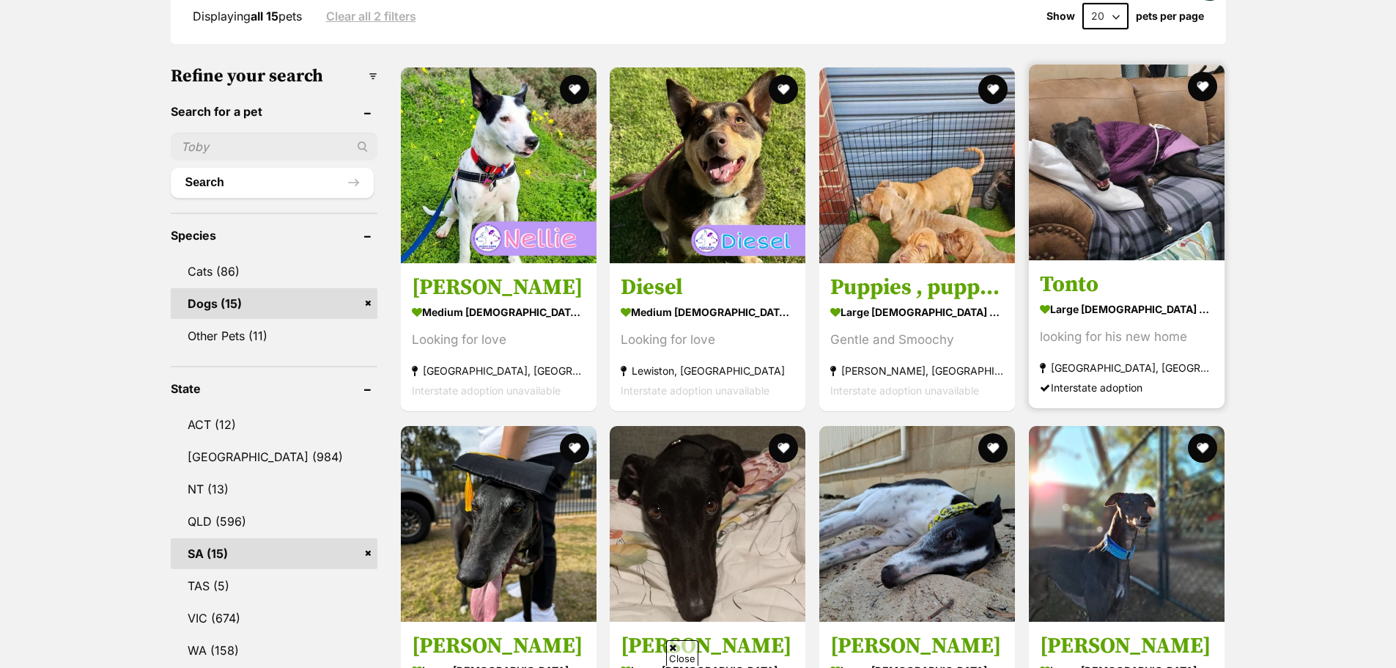
scroll to position [293, 0]
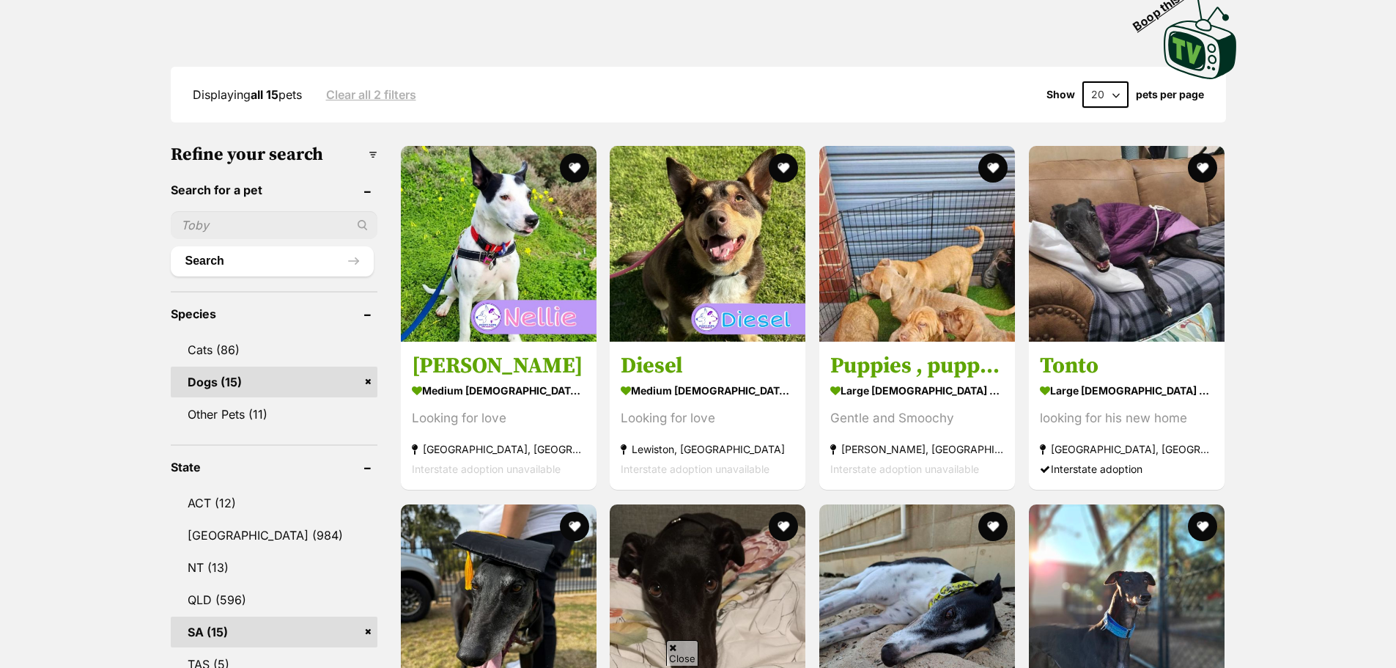
click at [1093, 90] on select "20 40 60" at bounding box center [1105, 94] width 46 height 26
select select "60"
click at [1082, 81] on select "20 40 60" at bounding box center [1105, 94] width 46 height 26
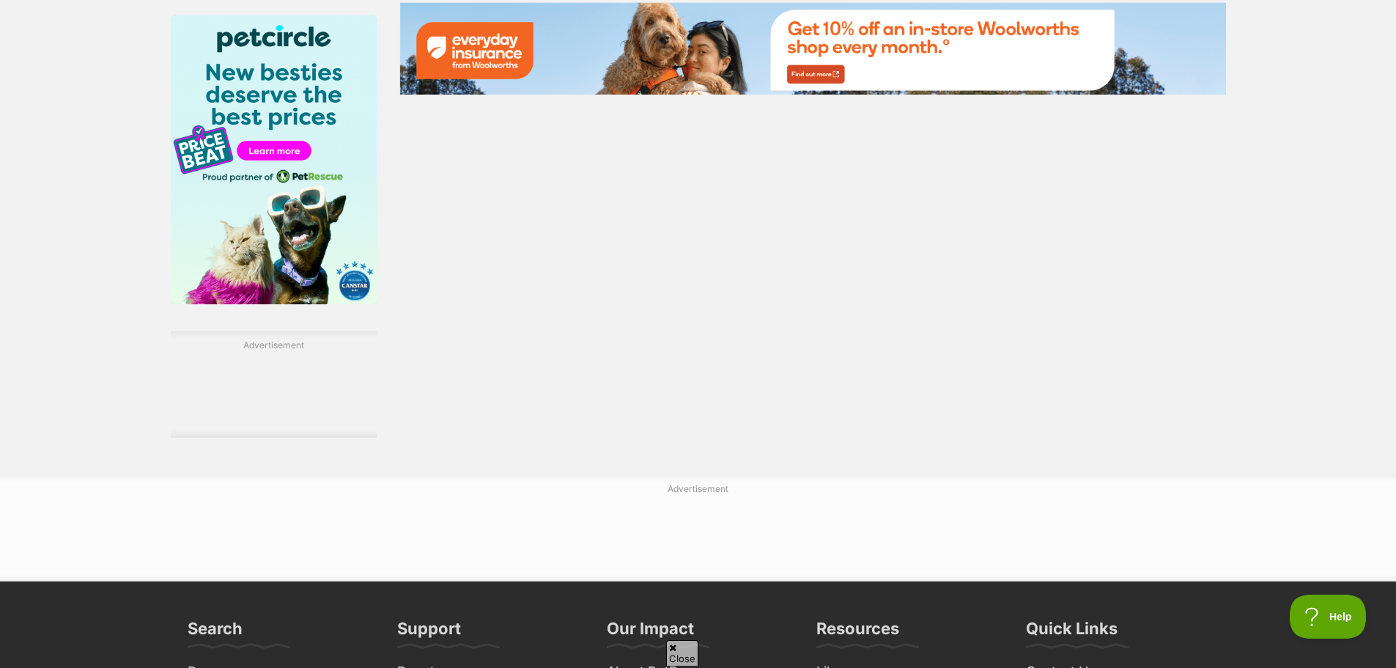
scroll to position [2052, 0]
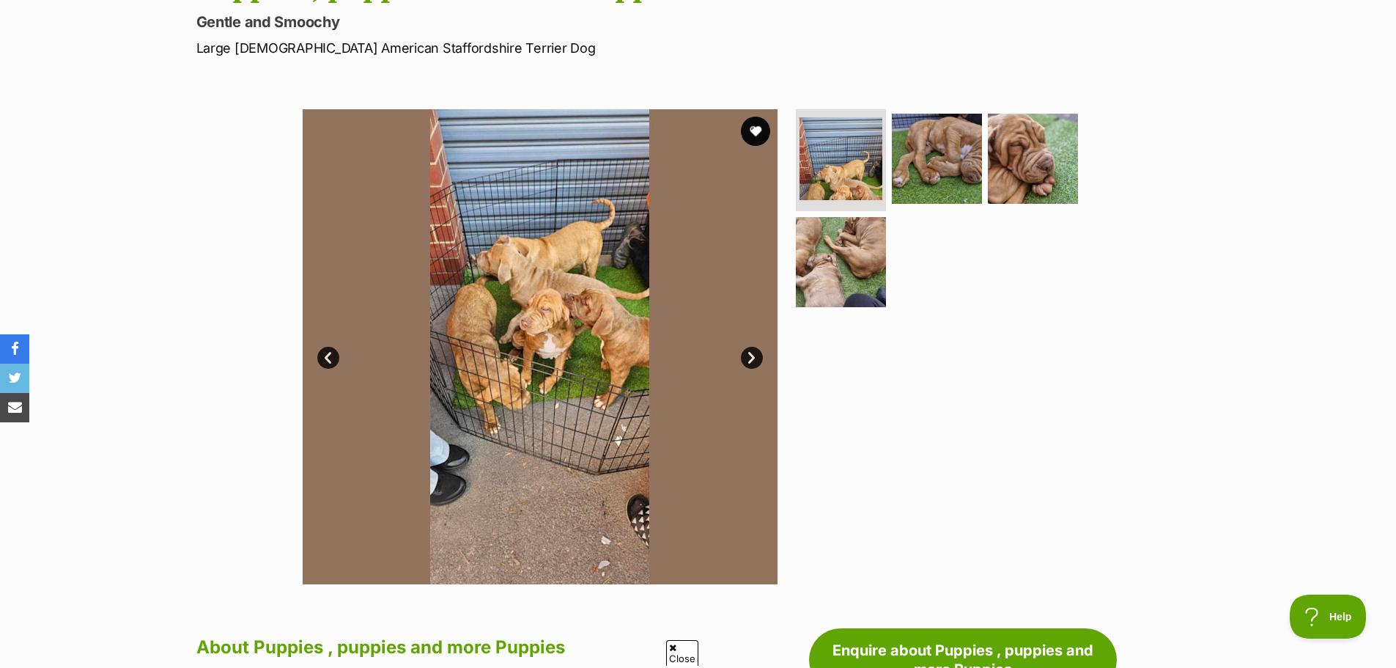
scroll to position [220, 0]
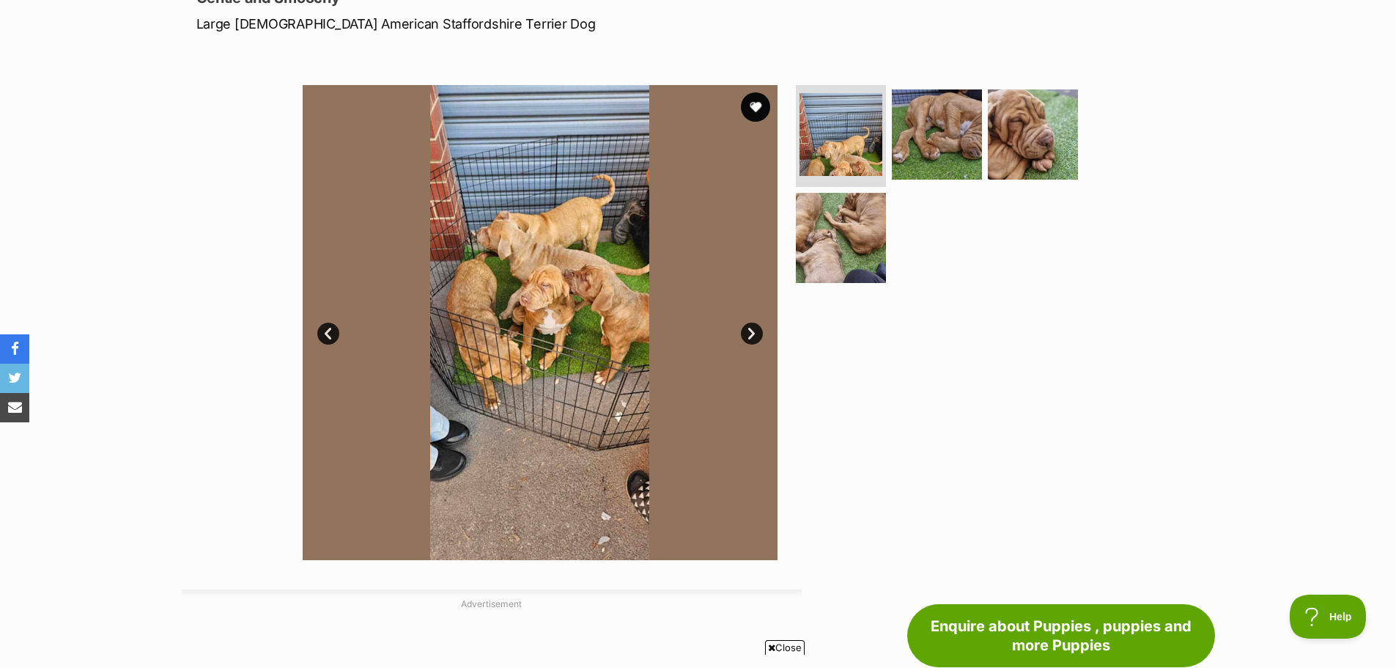
click at [747, 333] on link "Next" at bounding box center [752, 333] width 22 height 22
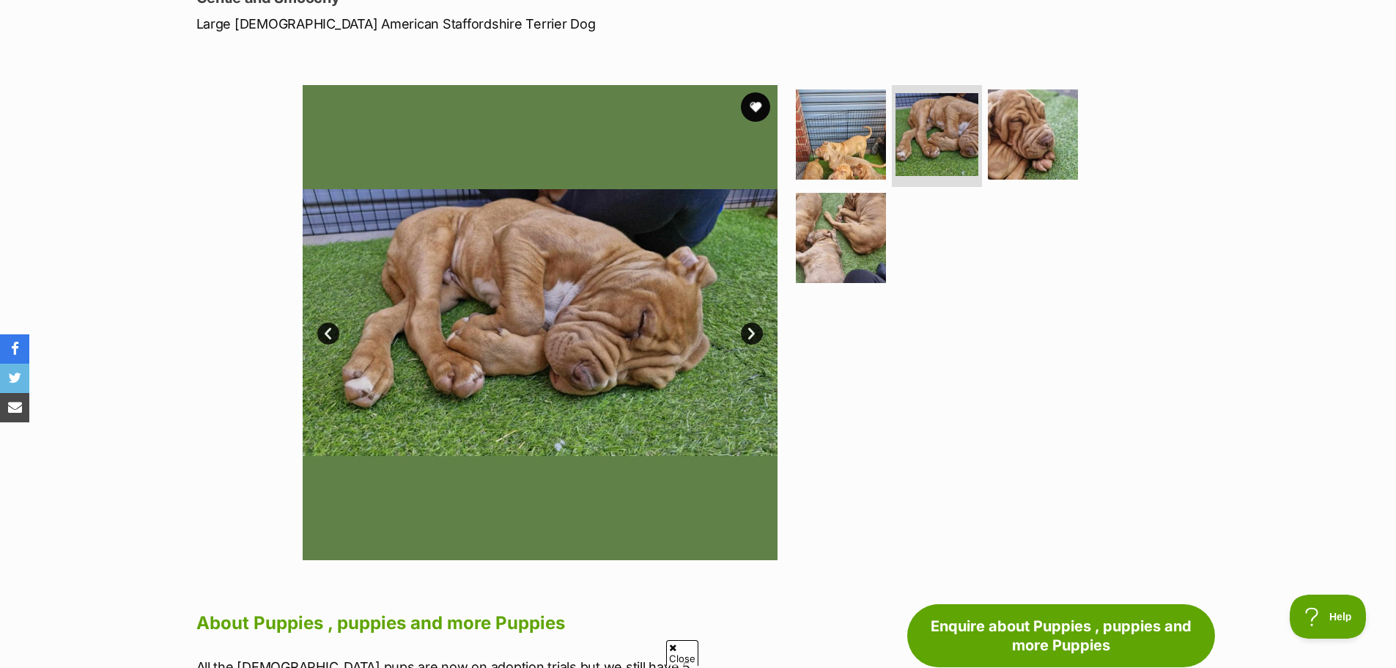
click at [747, 333] on link "Next" at bounding box center [752, 333] width 22 height 22
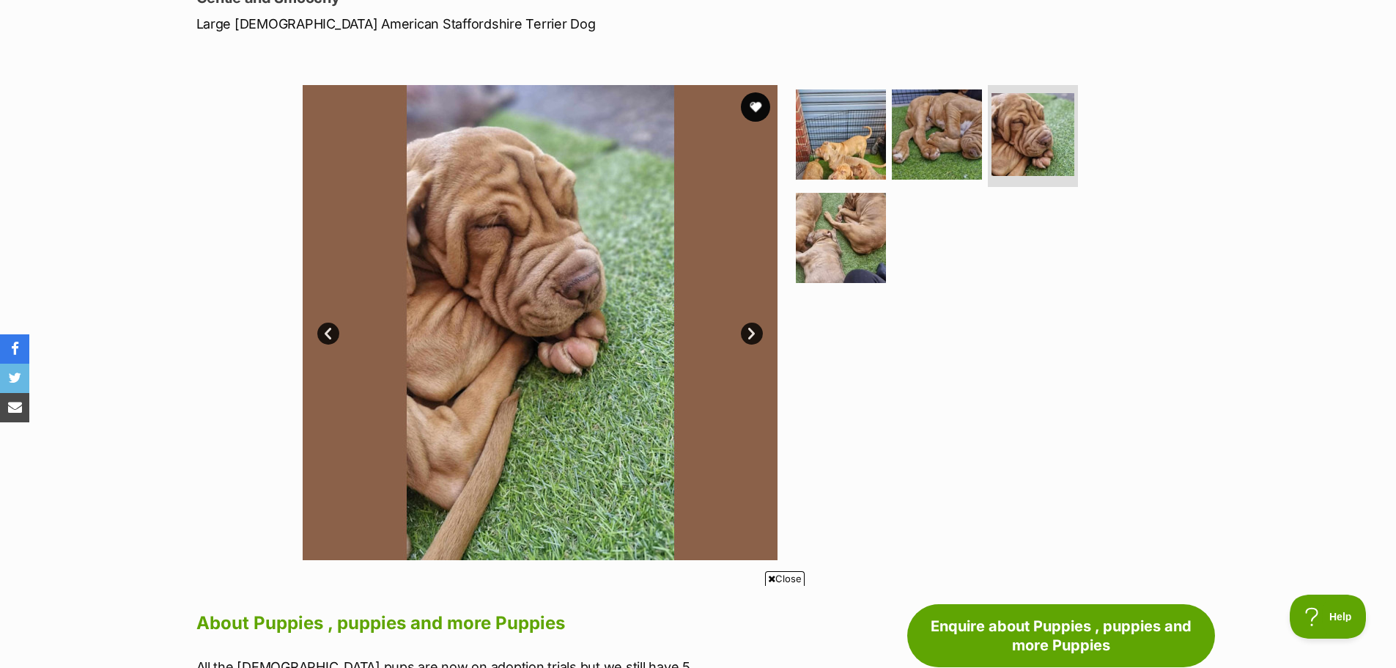
click at [747, 333] on link "Next" at bounding box center [752, 333] width 22 height 22
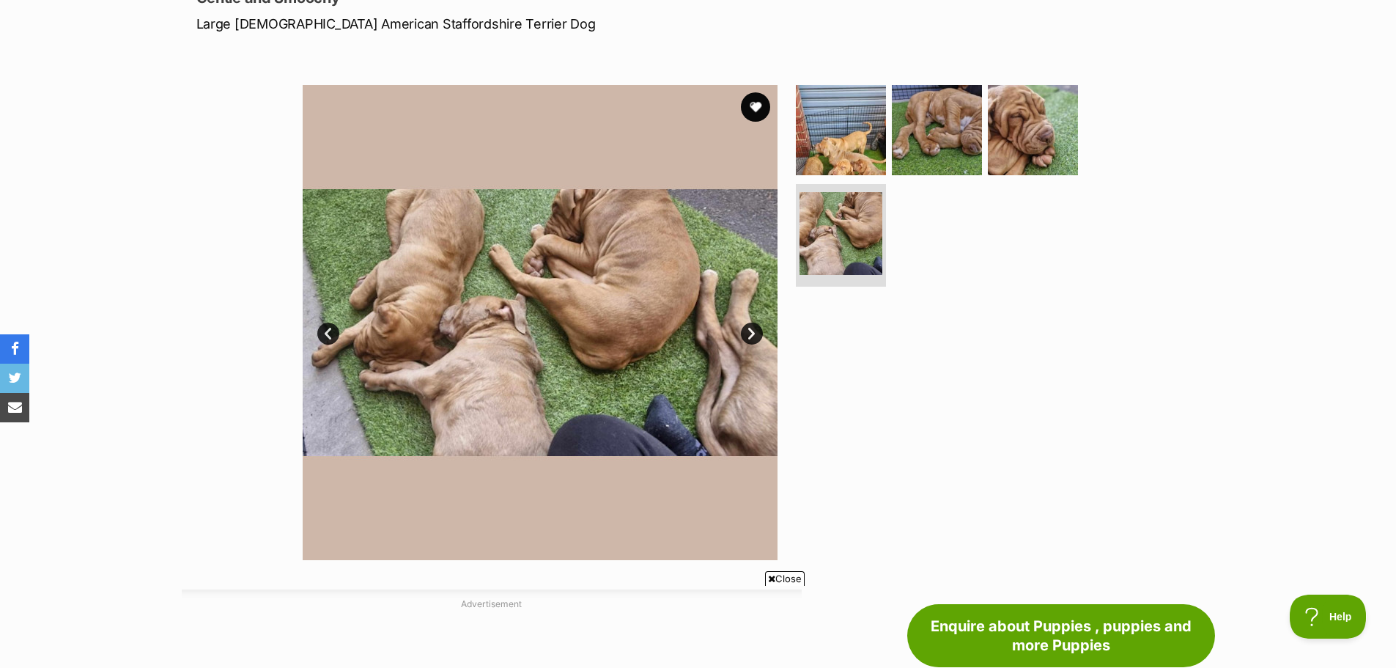
click at [746, 333] on link "Next" at bounding box center [752, 333] width 22 height 22
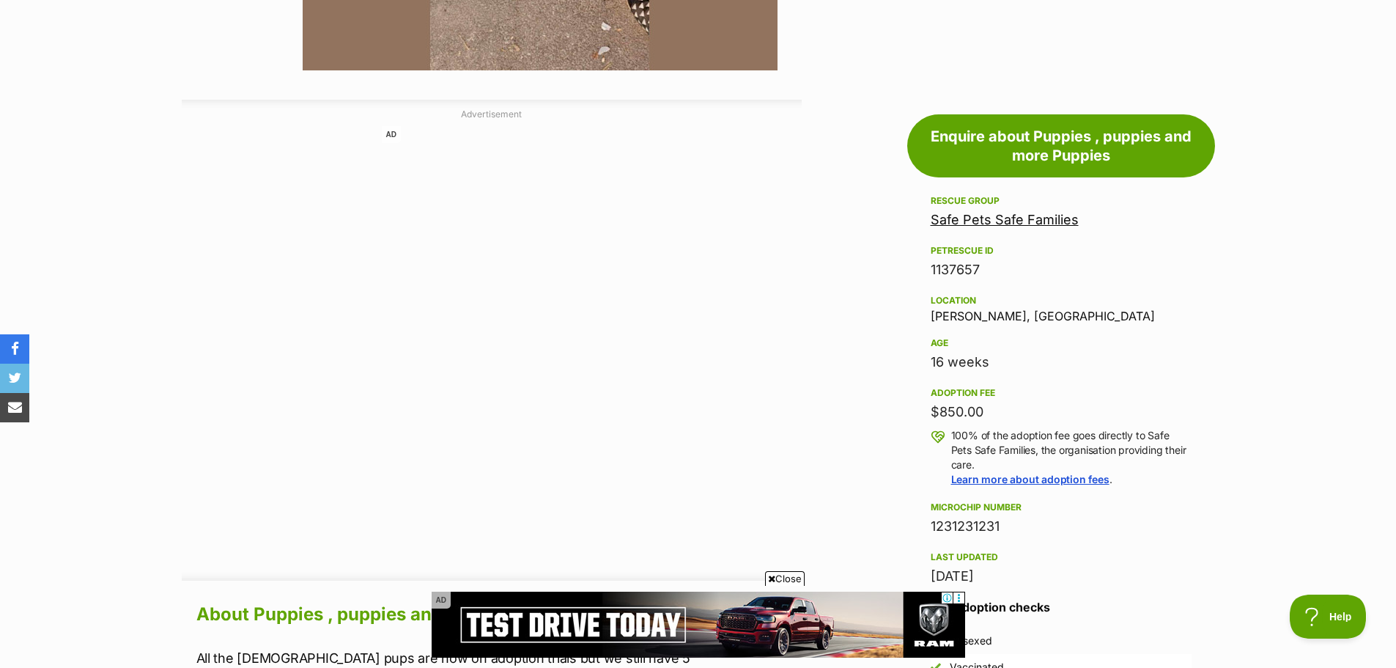
scroll to position [733, 0]
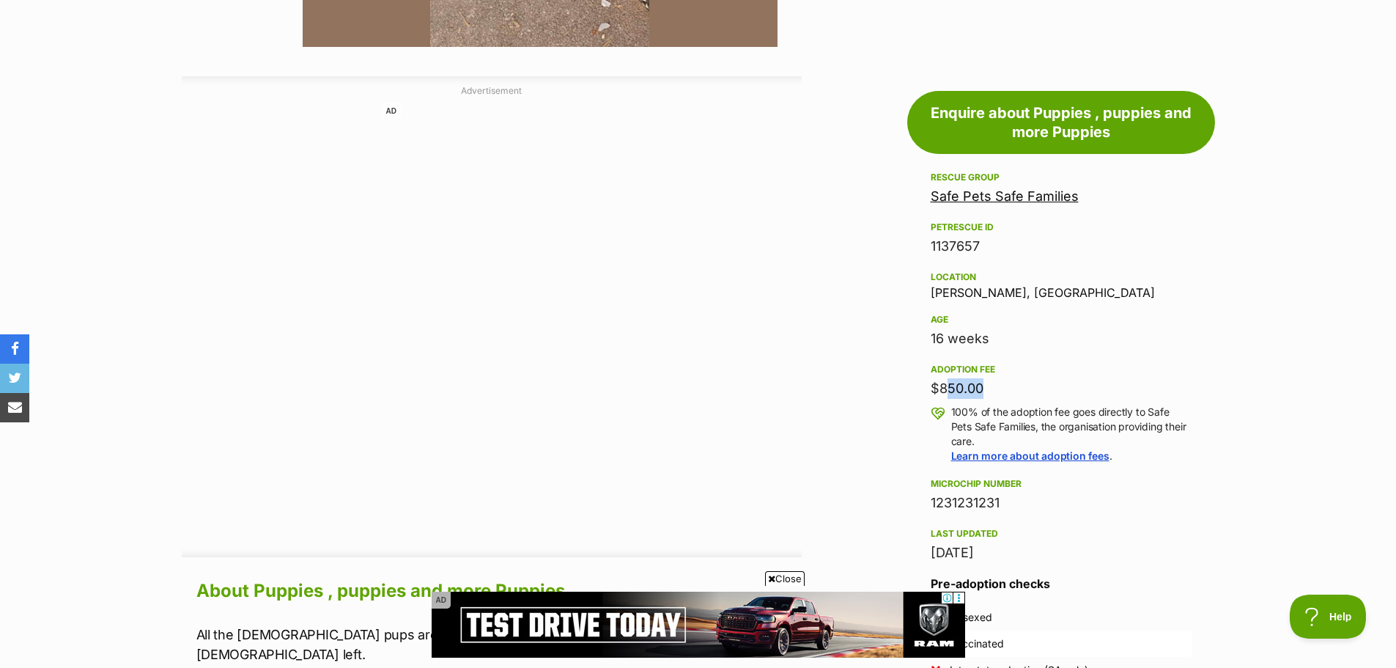
drag, startPoint x: 949, startPoint y: 385, endPoint x: 981, endPoint y: 387, distance: 31.5
click at [981, 387] on div "$850.00" at bounding box center [1061, 388] width 261 height 21
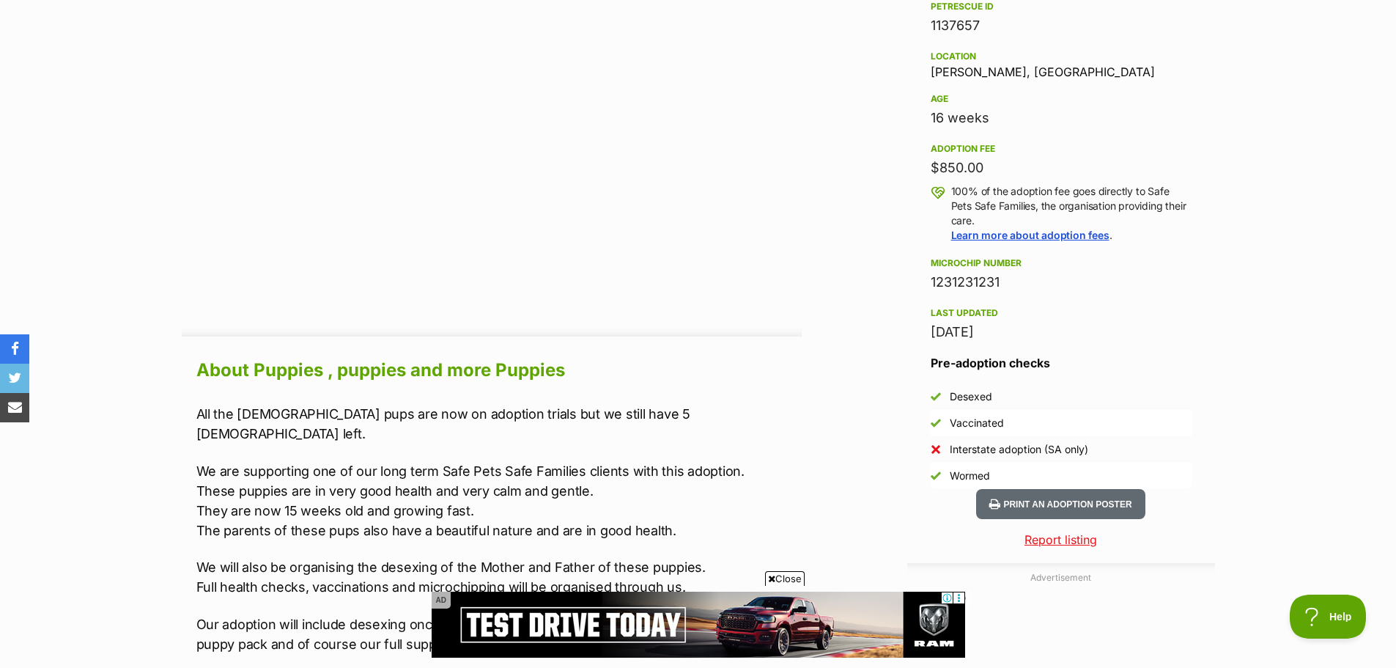
scroll to position [953, 0]
